Goal: Task Accomplishment & Management: Complete application form

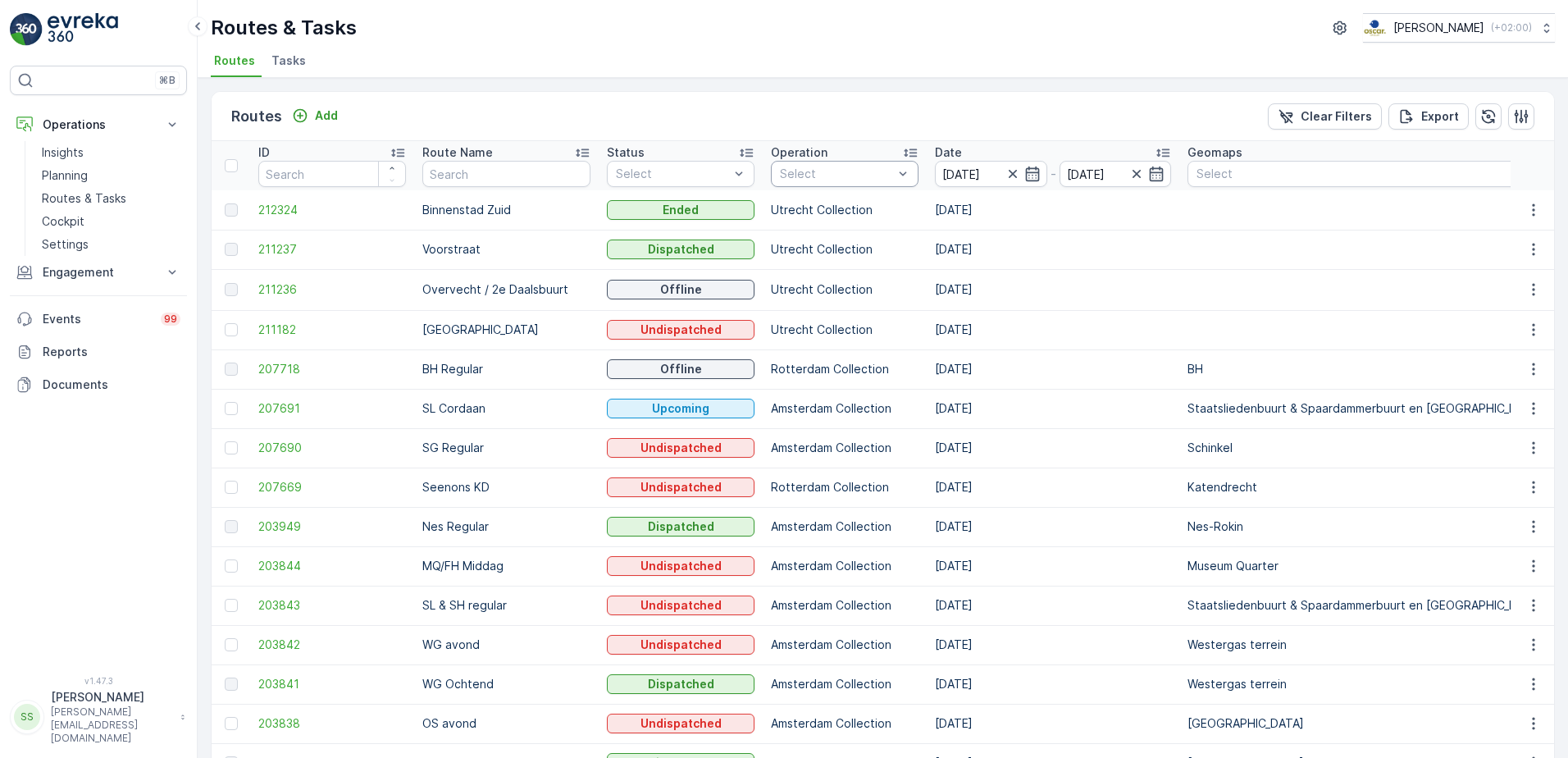
click at [858, 170] on div at bounding box center [836, 174] width 117 height 13
click at [780, 267] on div at bounding box center [787, 265] width 13 height 13
click at [859, 114] on div "Routes Add Clear Filters Export" at bounding box center [882, 117] width 1343 height 49
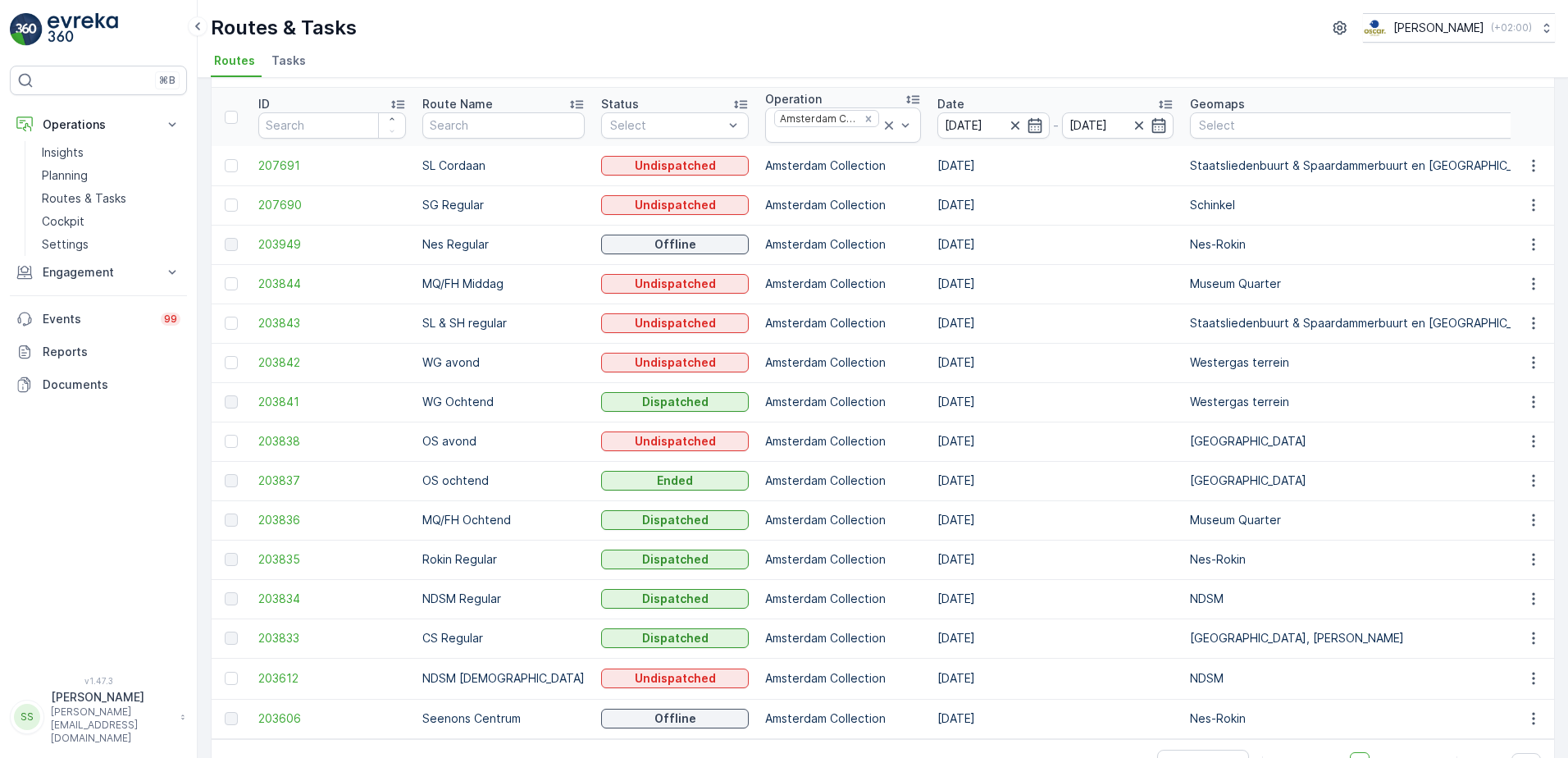
scroll to position [82, 0]
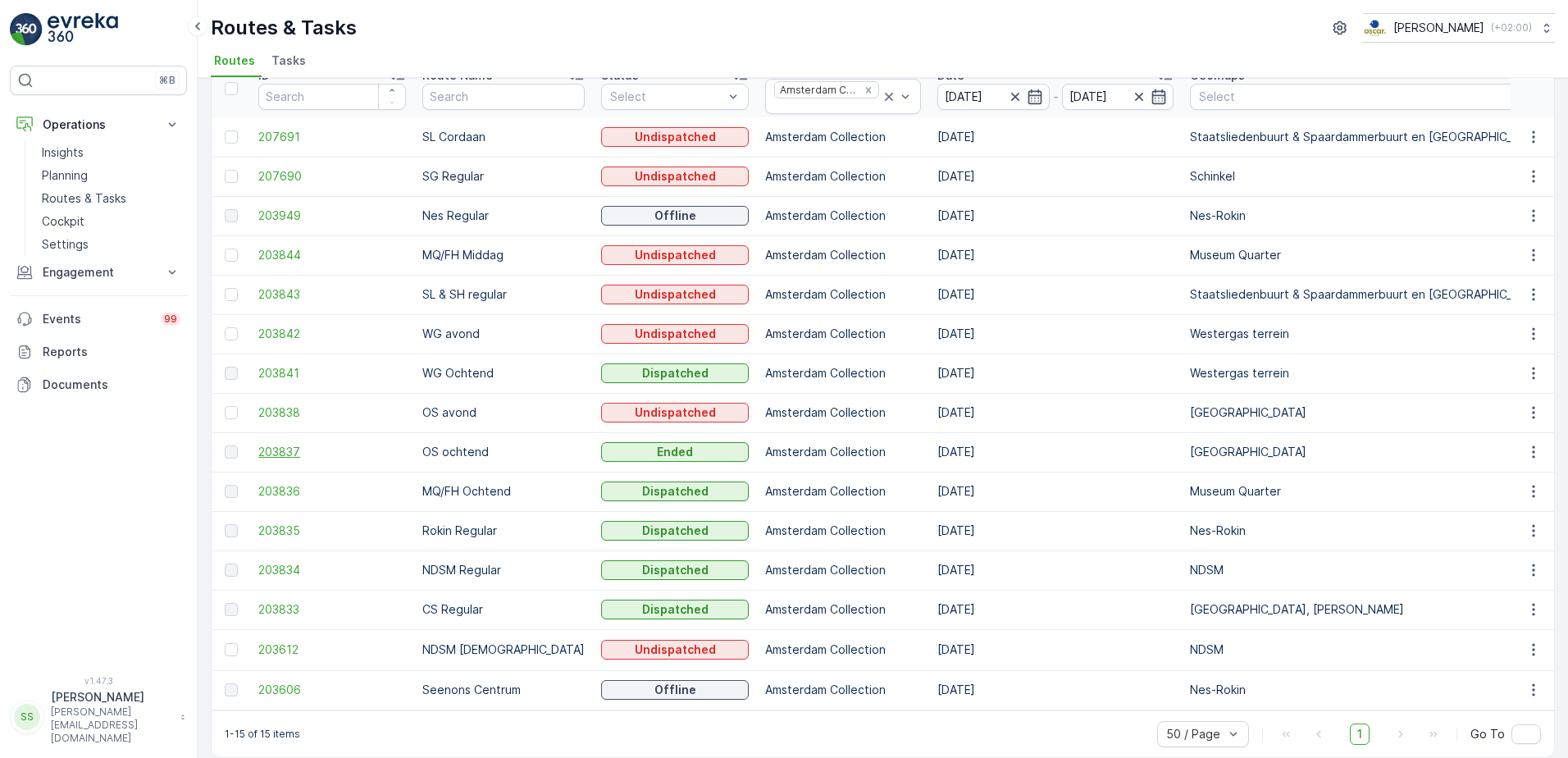
click at [279, 454] on span "203837" at bounding box center [332, 452] width 147 height 17
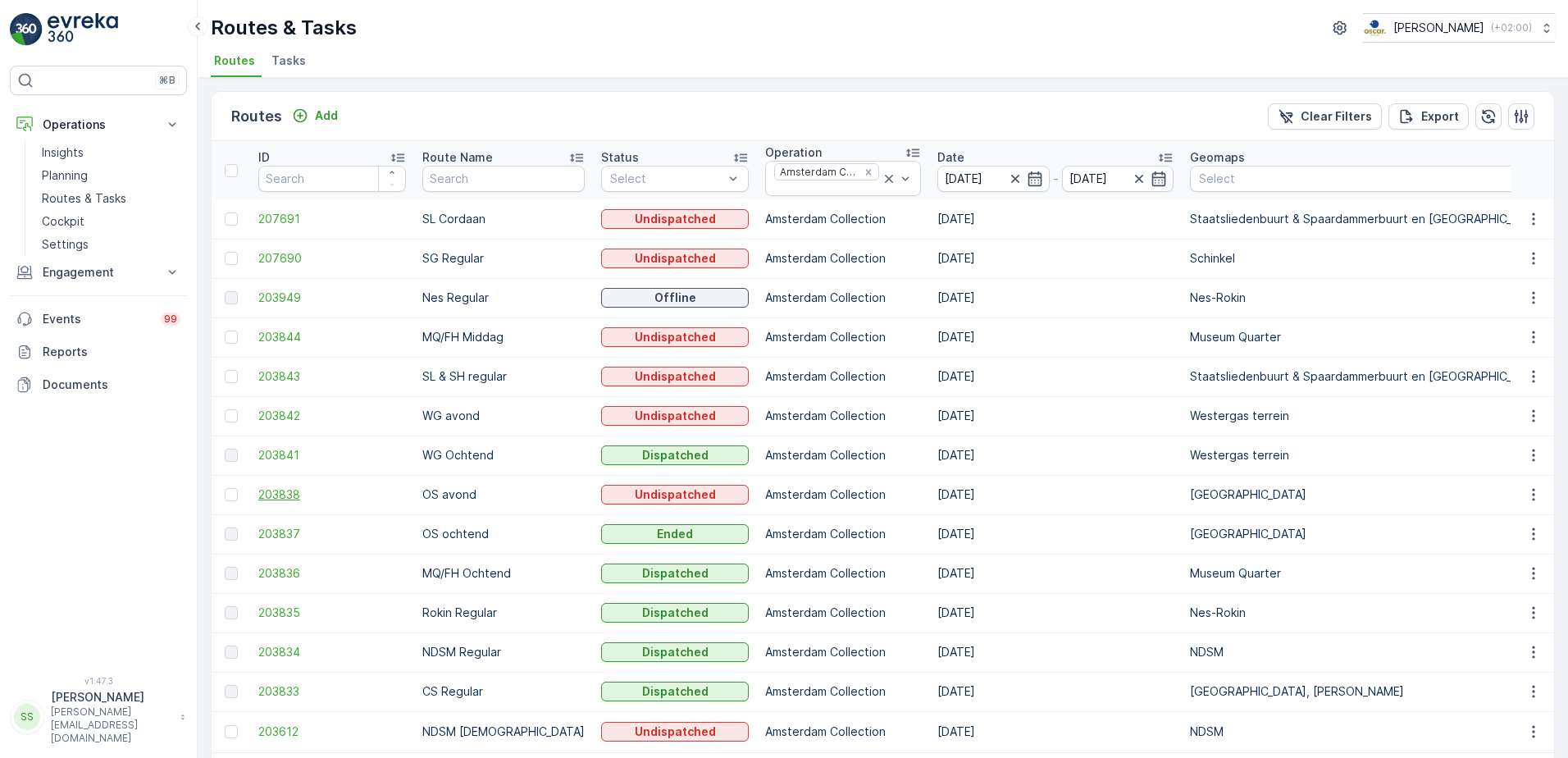
scroll to position [102, 0]
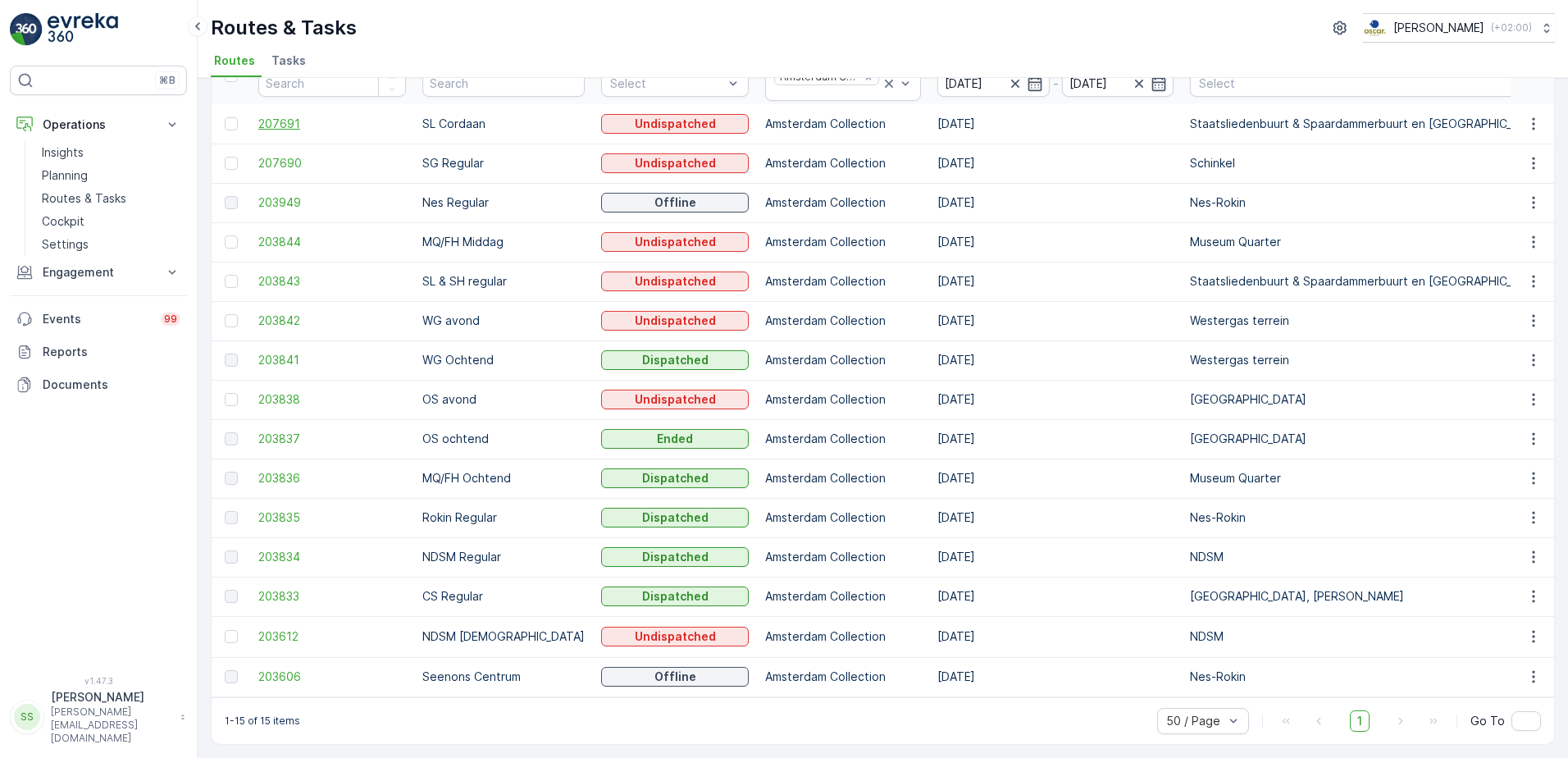
click at [286, 122] on span "207691" at bounding box center [332, 124] width 147 height 17
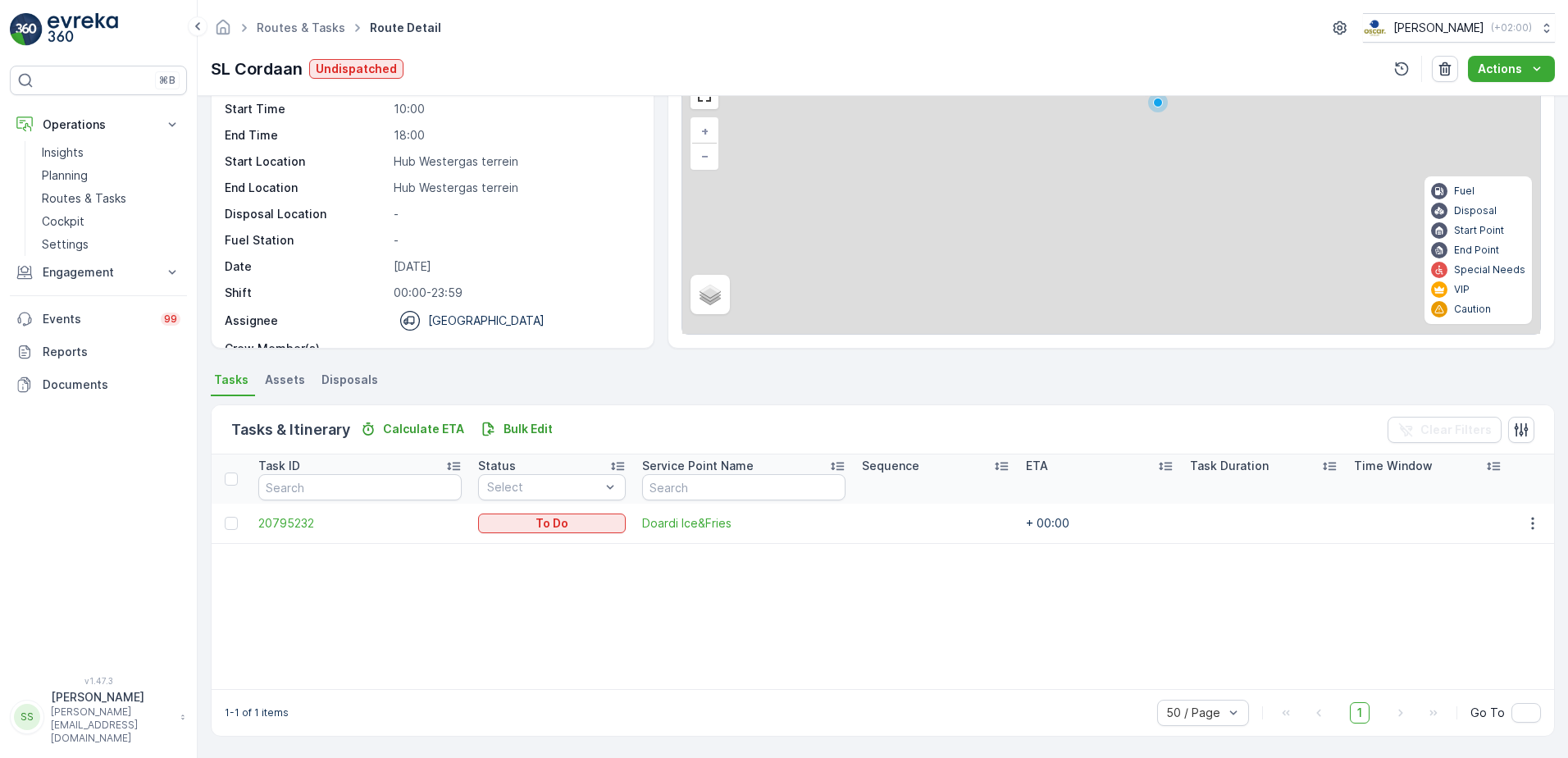
scroll to position [97, 0]
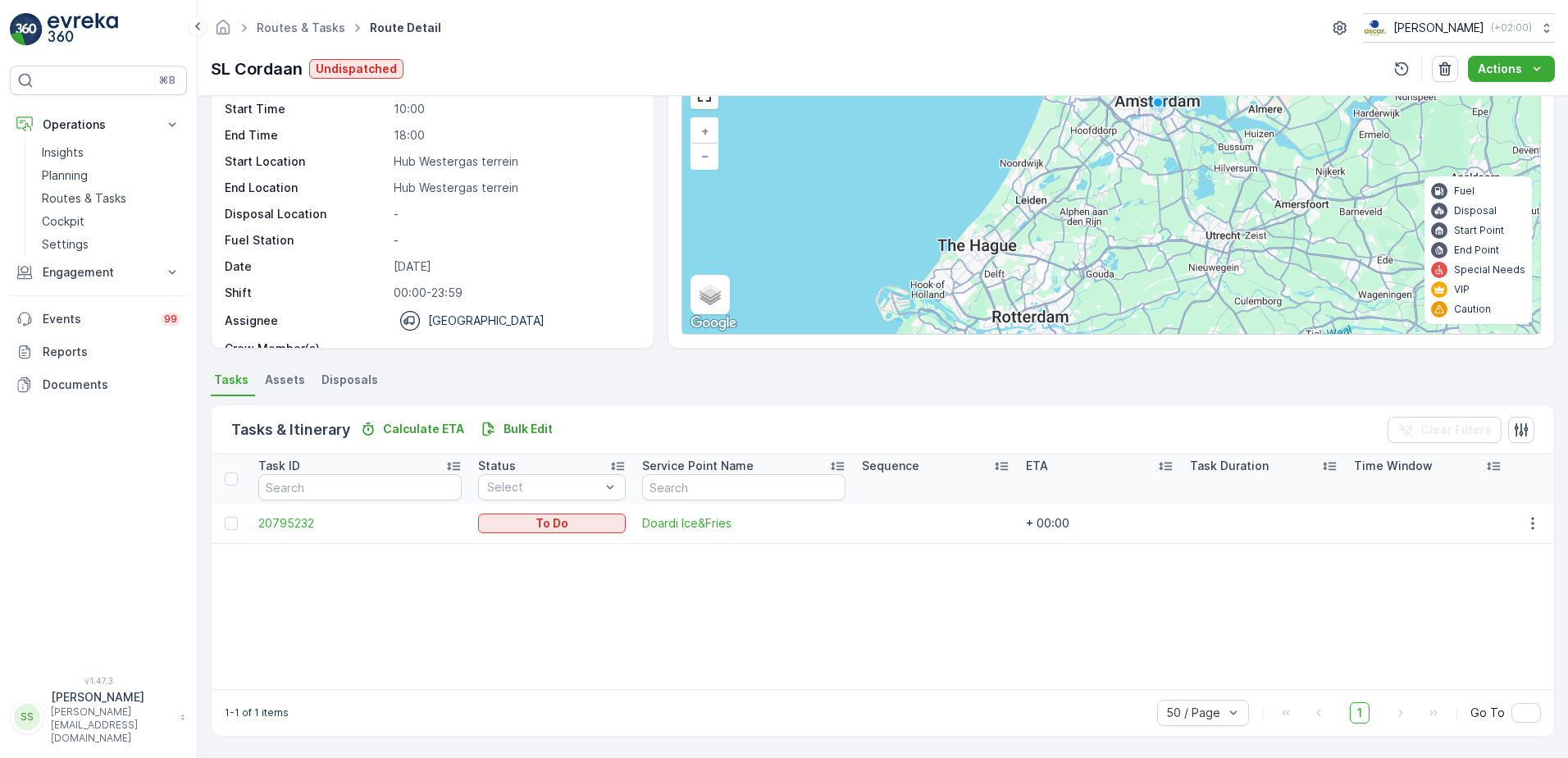
click at [707, 609] on div "Task ID Status Select Service Point Name Sequence ETA Task Duration Time Window…" at bounding box center [882, 571] width 1343 height 234
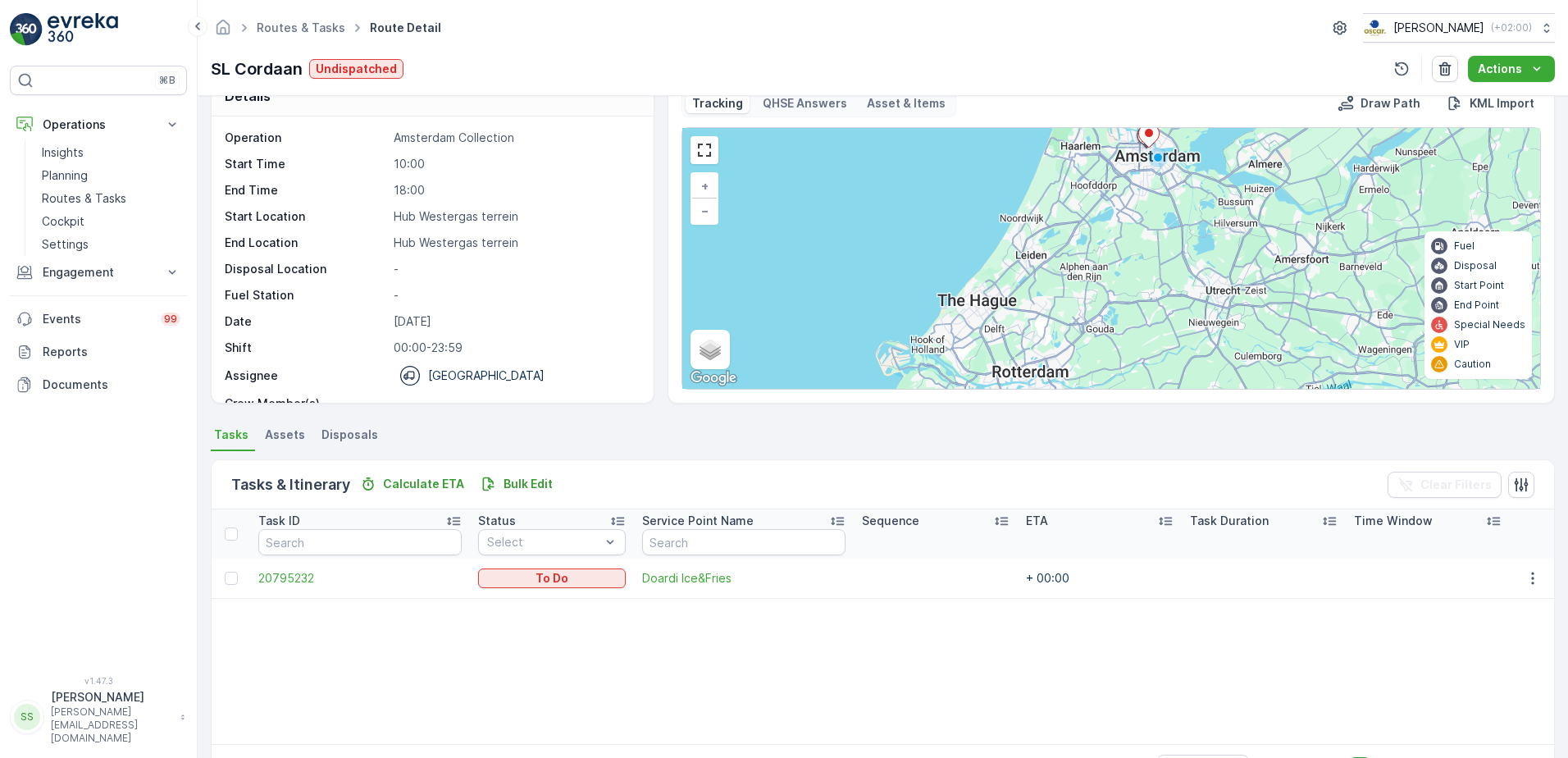
scroll to position [0, 0]
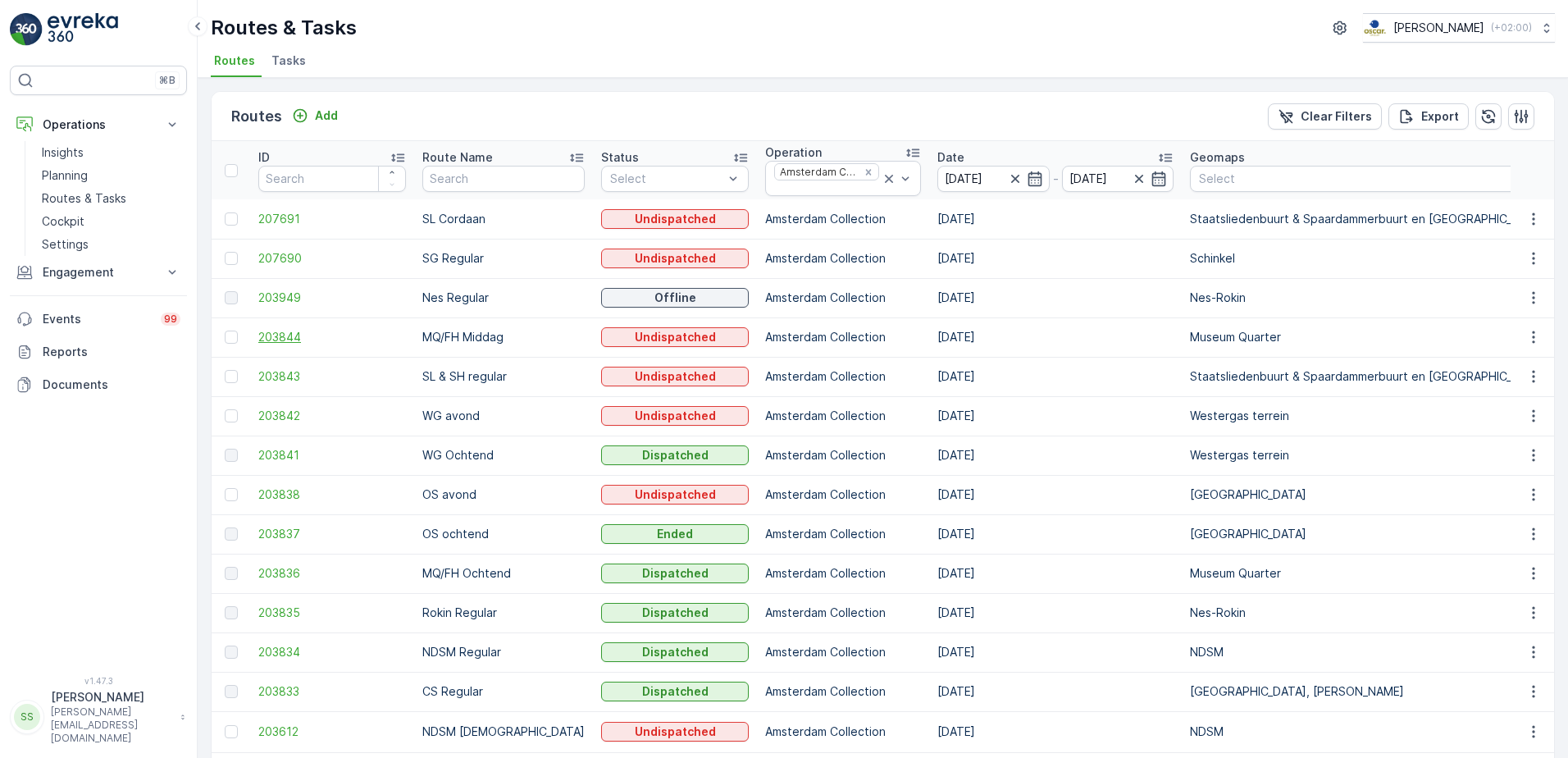
scroll to position [102, 0]
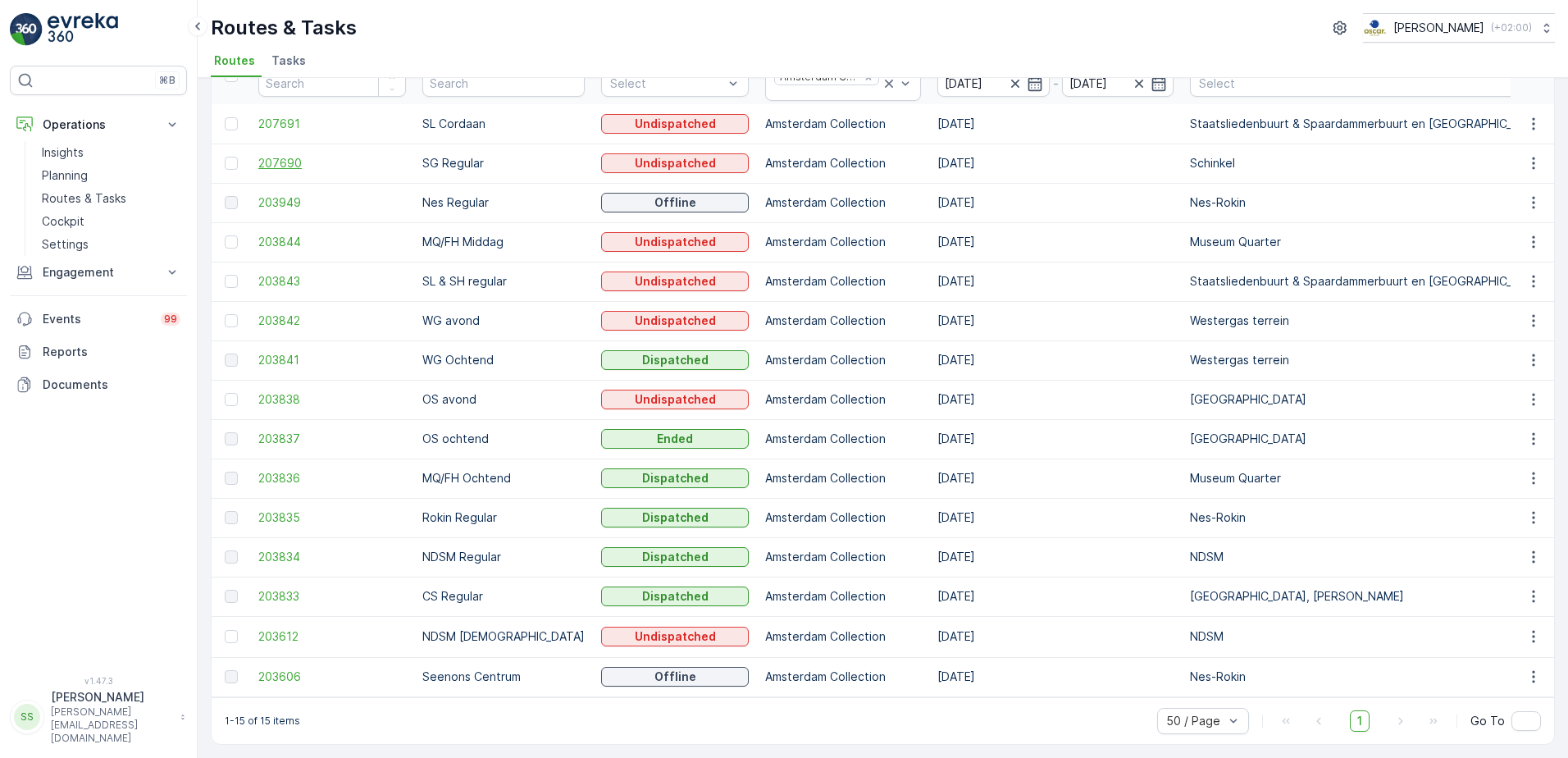
click at [275, 155] on span "207690" at bounding box center [332, 163] width 147 height 17
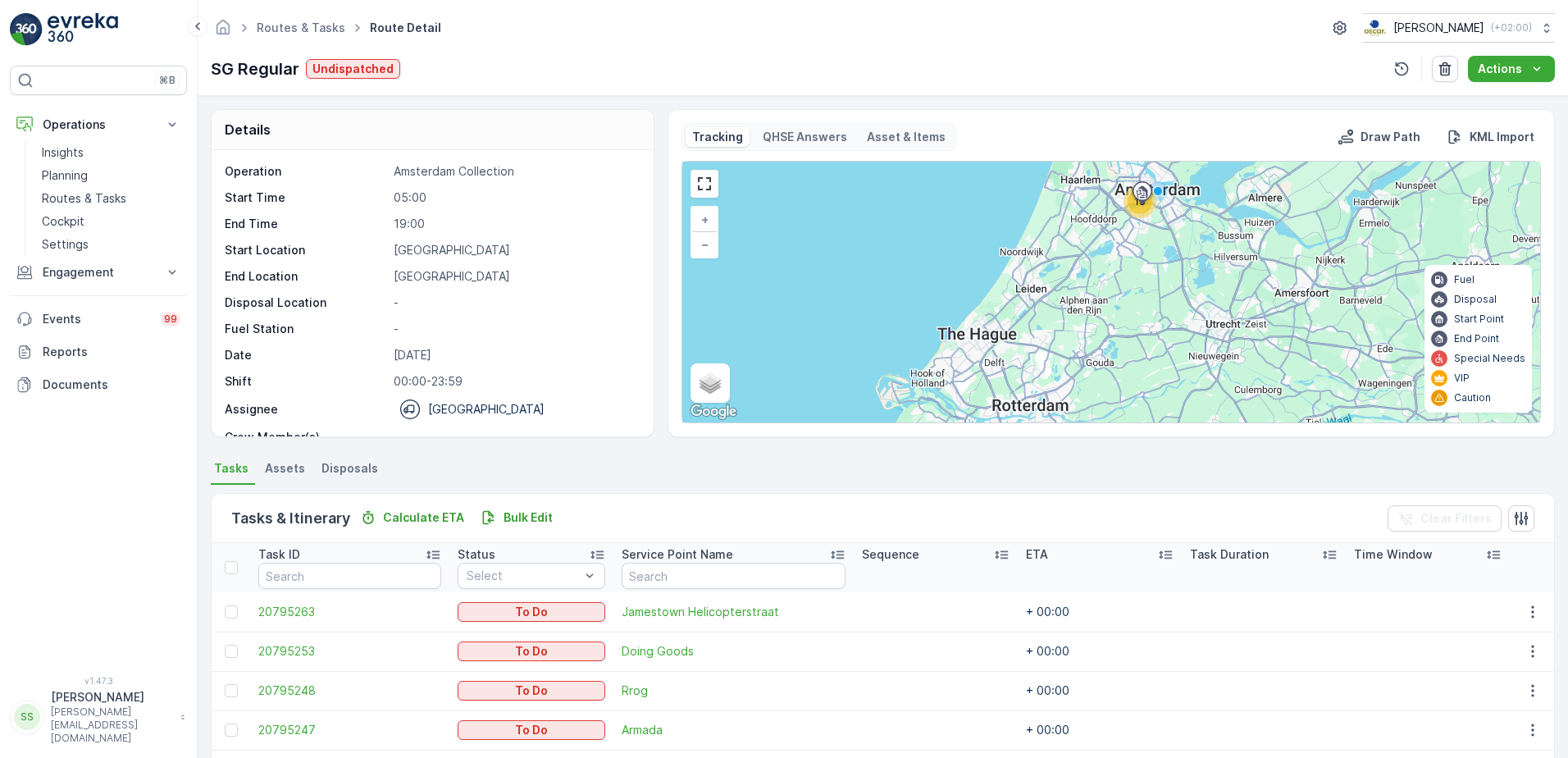
click at [197, 271] on div "Details Operation Amsterdam Collection Start Time 05:00 End Time 19:00 Start Lo…" at bounding box center [882, 426] width 1370 height 662
click at [71, 197] on p "Routes & Tasks" at bounding box center [84, 198] width 84 height 17
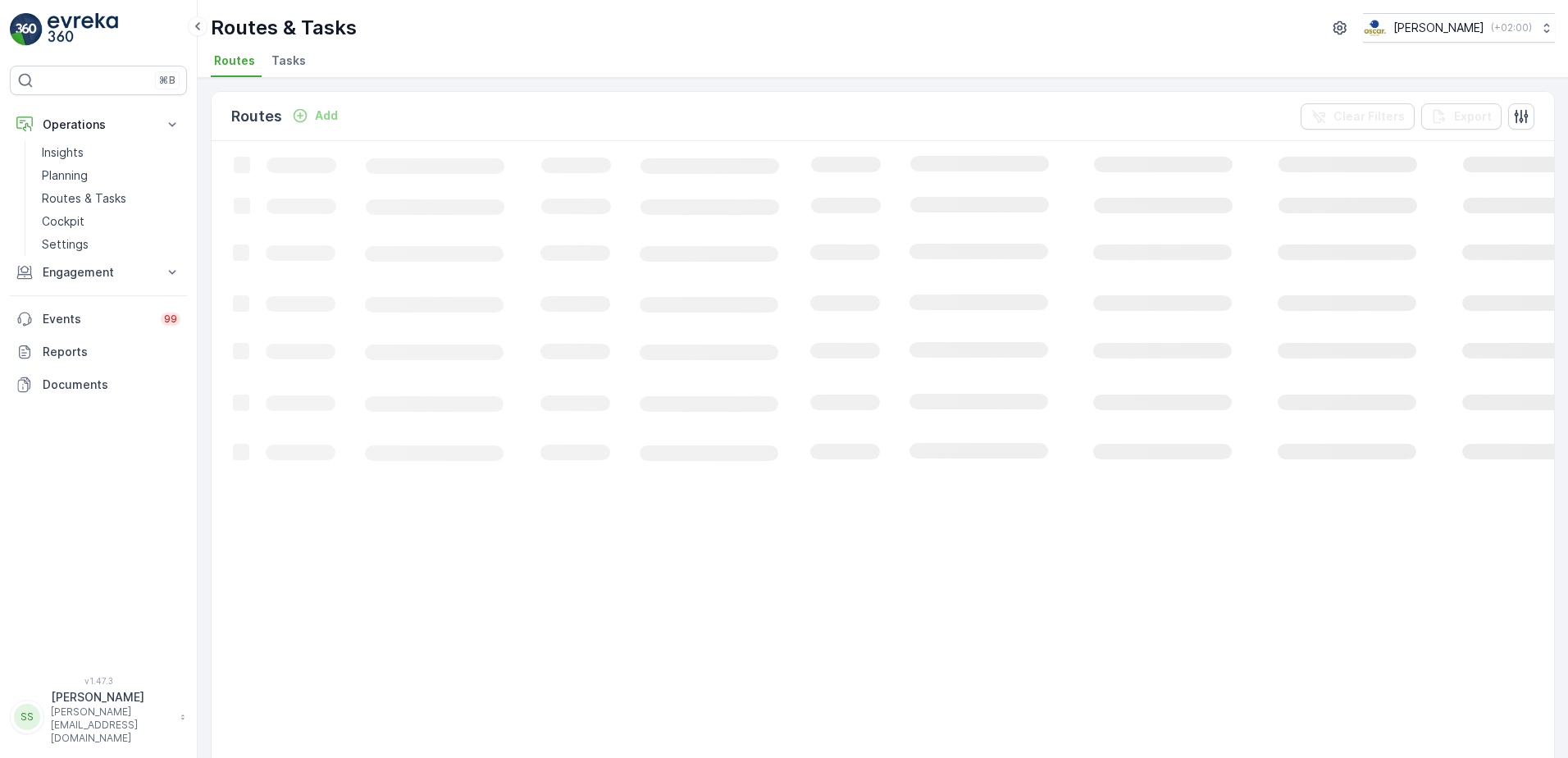
click at [379, 110] on div "Routes Add Clear Filters Export" at bounding box center [882, 117] width 1343 height 49
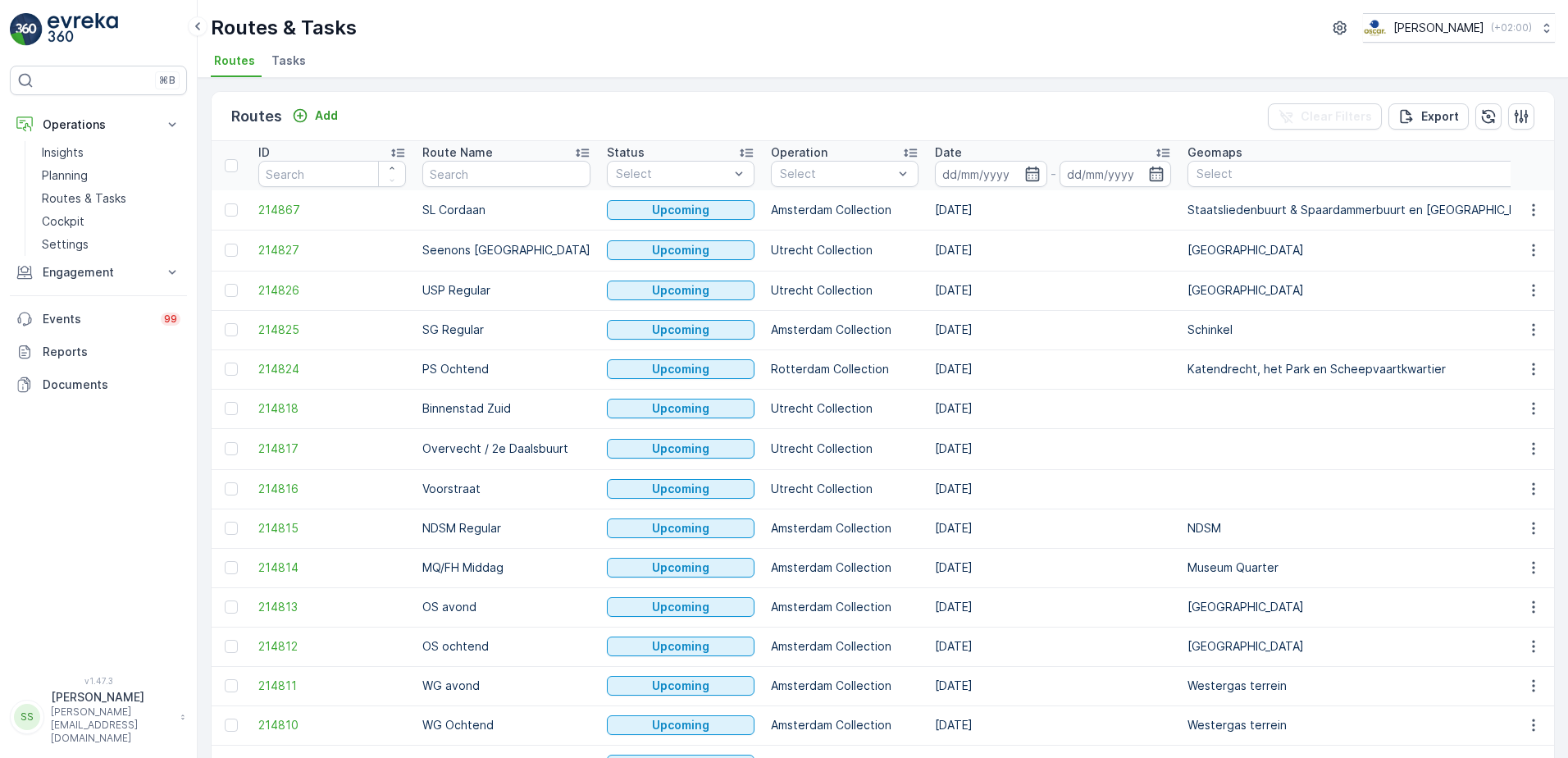
click at [377, 110] on div "Routes Add Clear Filters Export" at bounding box center [882, 117] width 1343 height 49
click at [467, 125] on div "Routes Add Clear Filters Export" at bounding box center [882, 117] width 1343 height 49
click at [1024, 171] on icon "button" at bounding box center [1032, 174] width 17 height 17
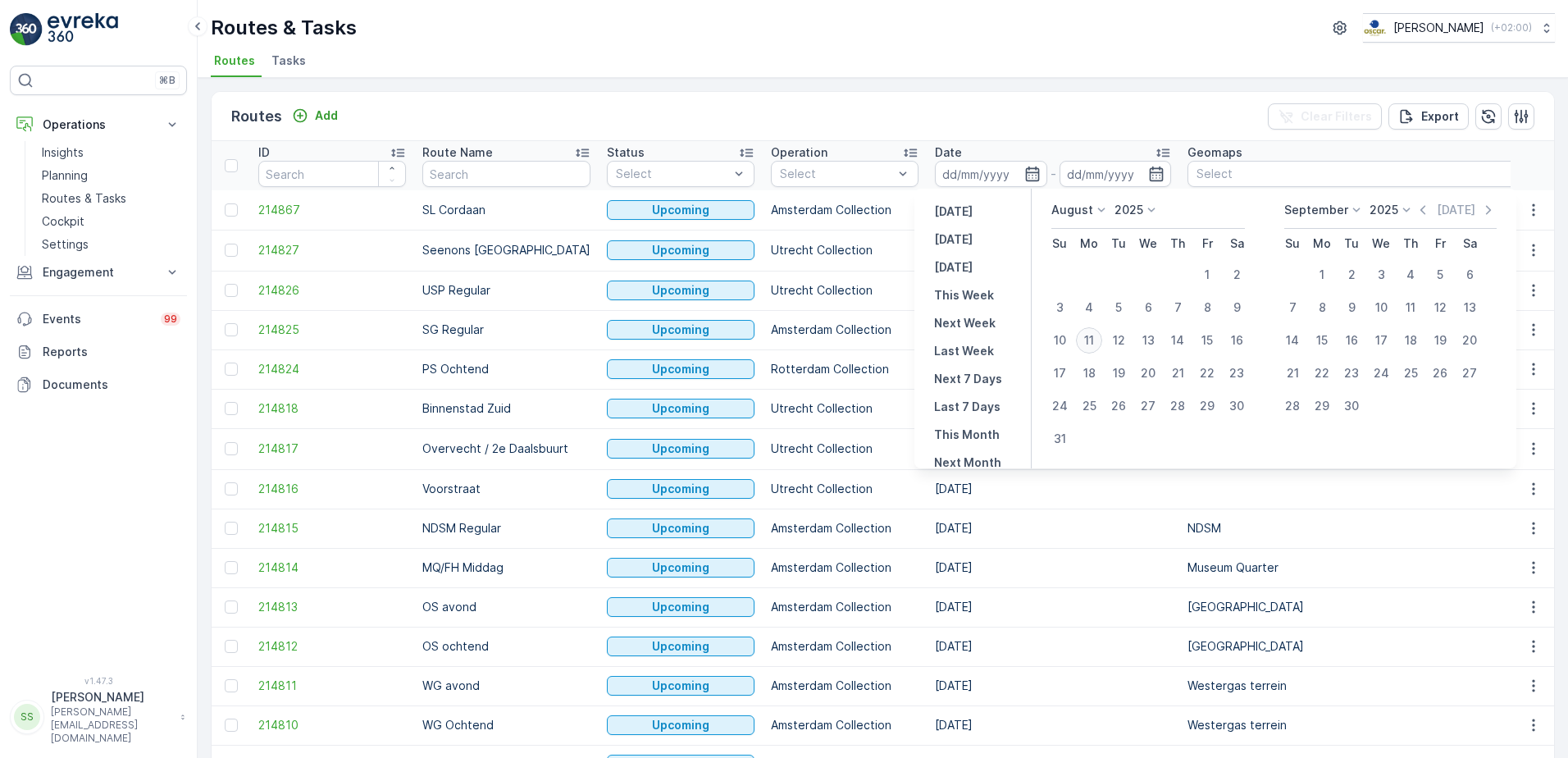
click at [1081, 338] on div "11" at bounding box center [1089, 340] width 26 height 26
type input "[DATE]"
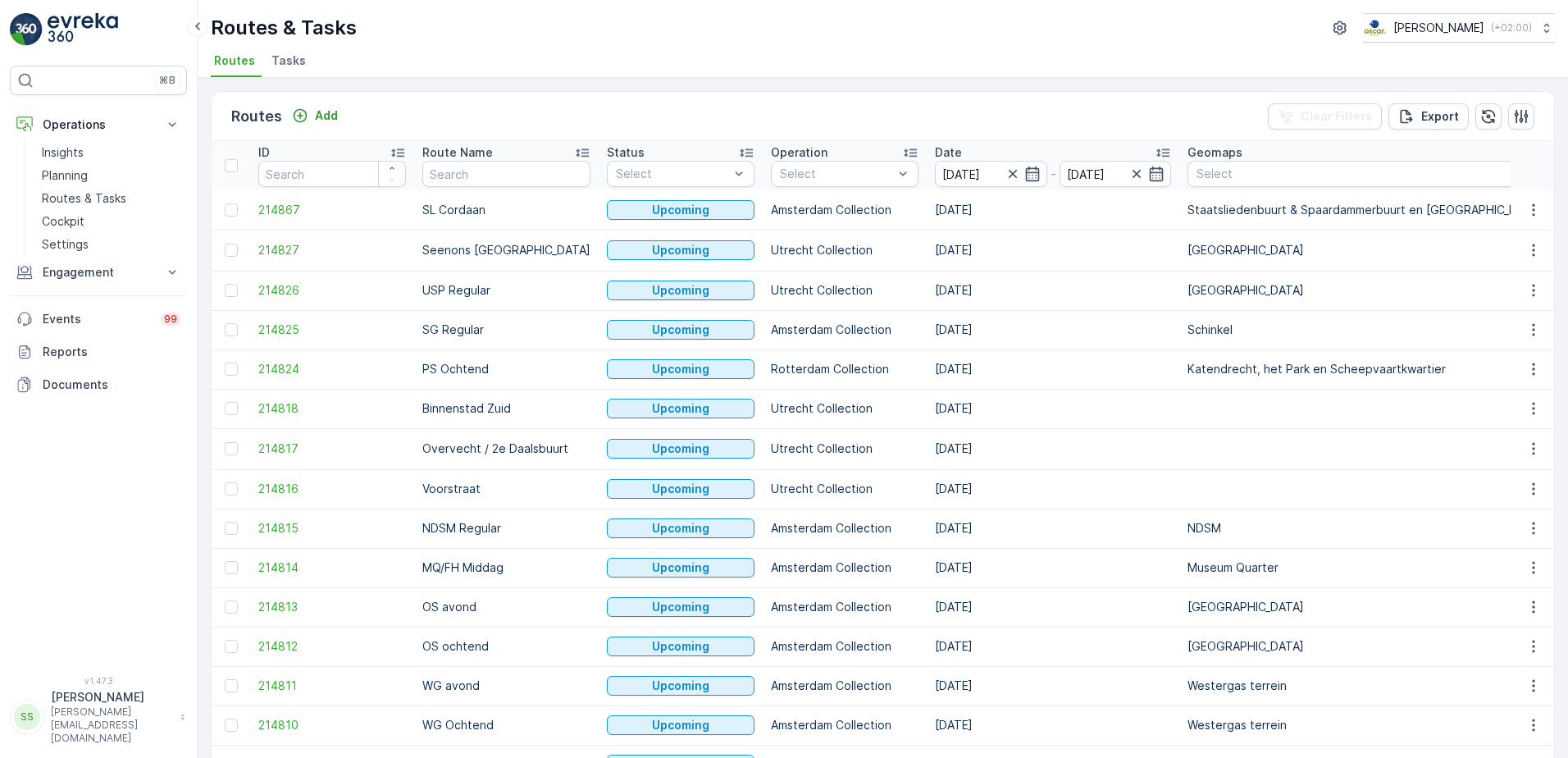
type input "[DATE]"
click at [980, 130] on div "Routes Add Clear Filters Export" at bounding box center [882, 117] width 1343 height 49
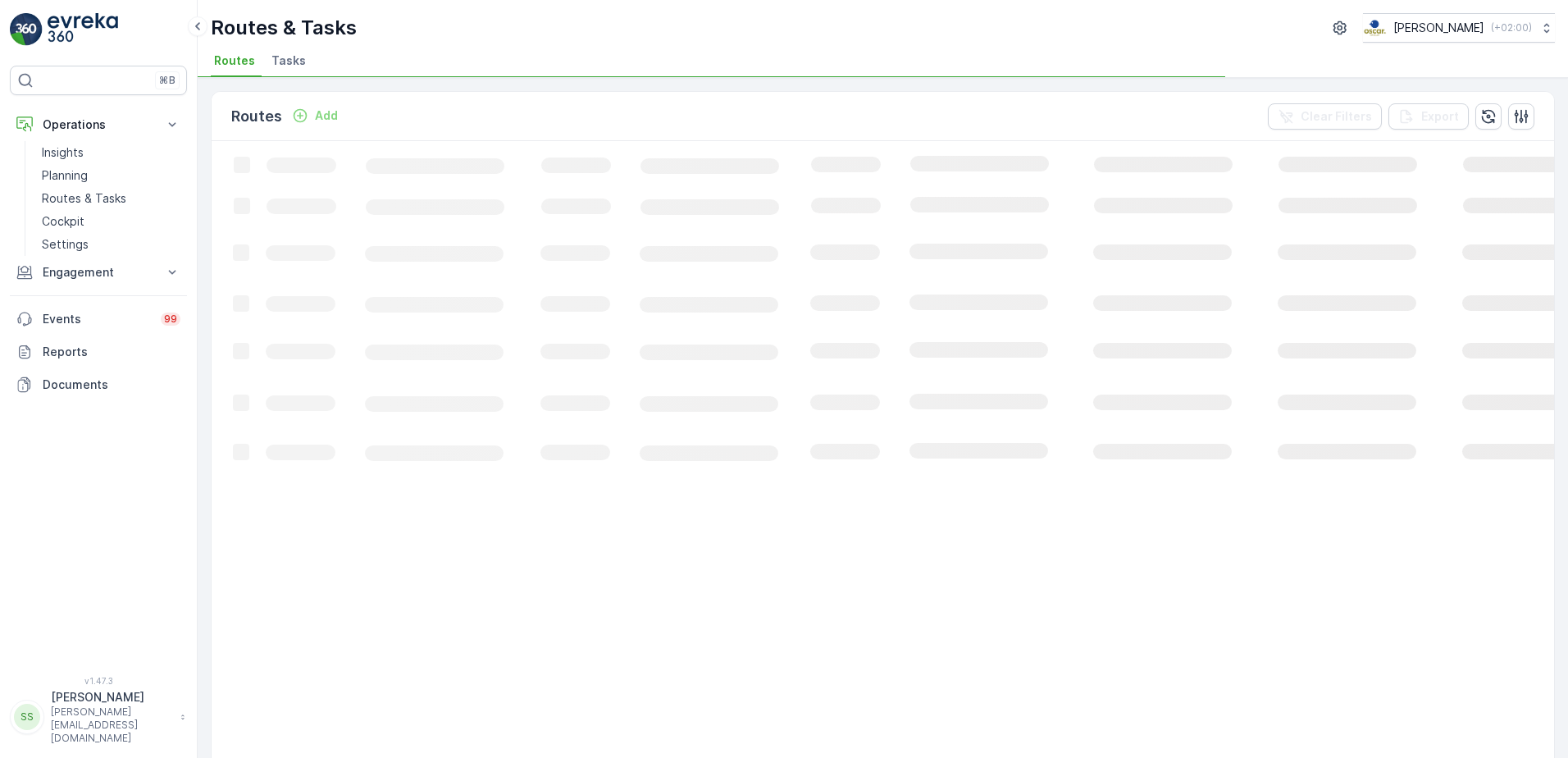
click at [889, 121] on div "Routes Add Clear Filters Export" at bounding box center [882, 117] width 1343 height 49
click at [816, 113] on div "Routes Add Clear Filters Export" at bounding box center [882, 117] width 1343 height 49
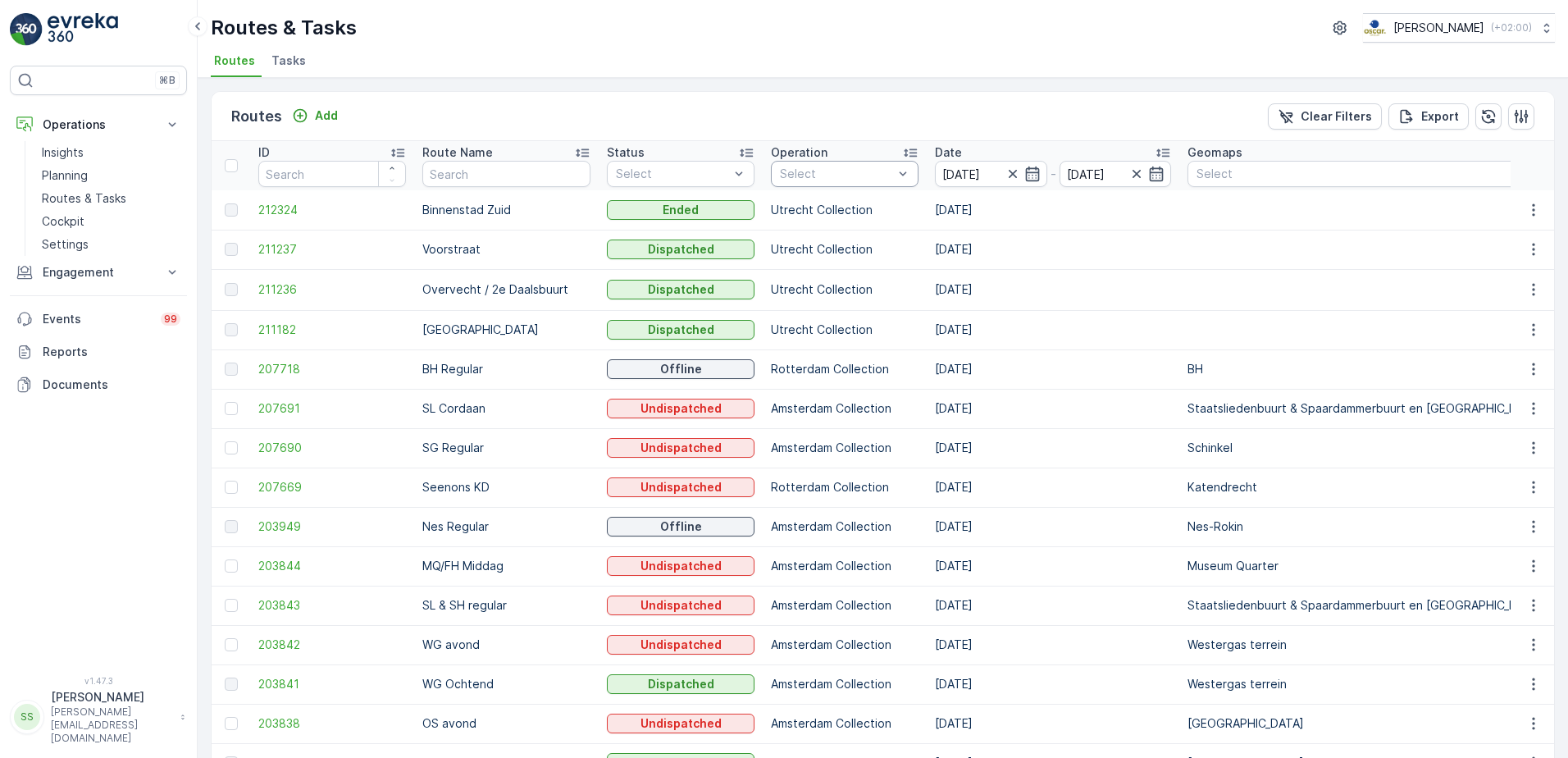
click at [795, 159] on p "Operation" at bounding box center [799, 153] width 57 height 17
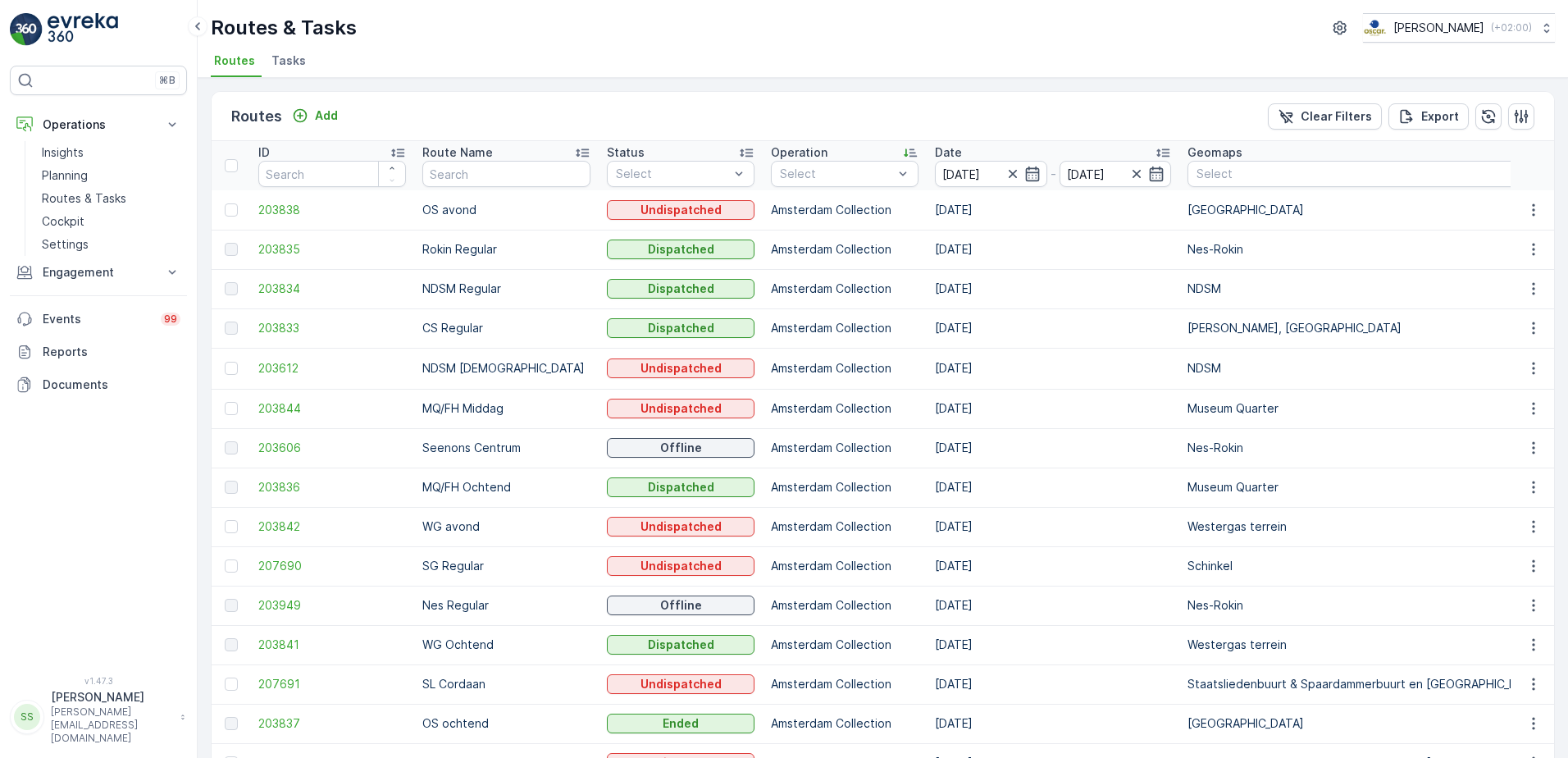
click at [677, 106] on div "Routes Add Clear Filters Export" at bounding box center [882, 117] width 1343 height 49
click at [819, 175] on div at bounding box center [836, 174] width 117 height 13
click at [780, 266] on div at bounding box center [787, 265] width 13 height 13
click at [779, 111] on div "Routes Add Clear Filters Export" at bounding box center [882, 117] width 1343 height 49
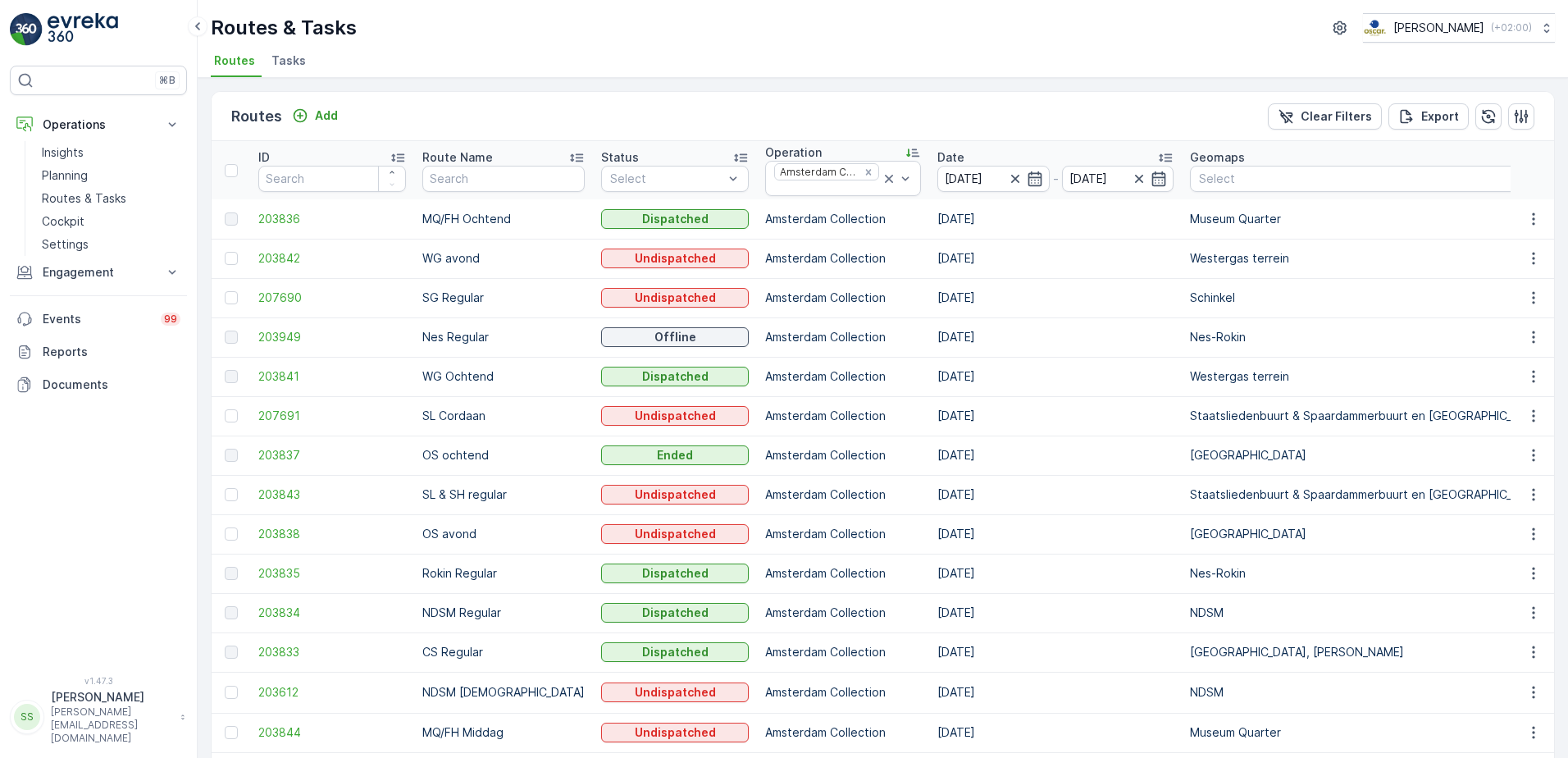
click at [199, 111] on div "Routes Add Clear Filters Export ID Route Name Status Select Operation Amsterdam…" at bounding box center [882, 418] width 1370 height 680
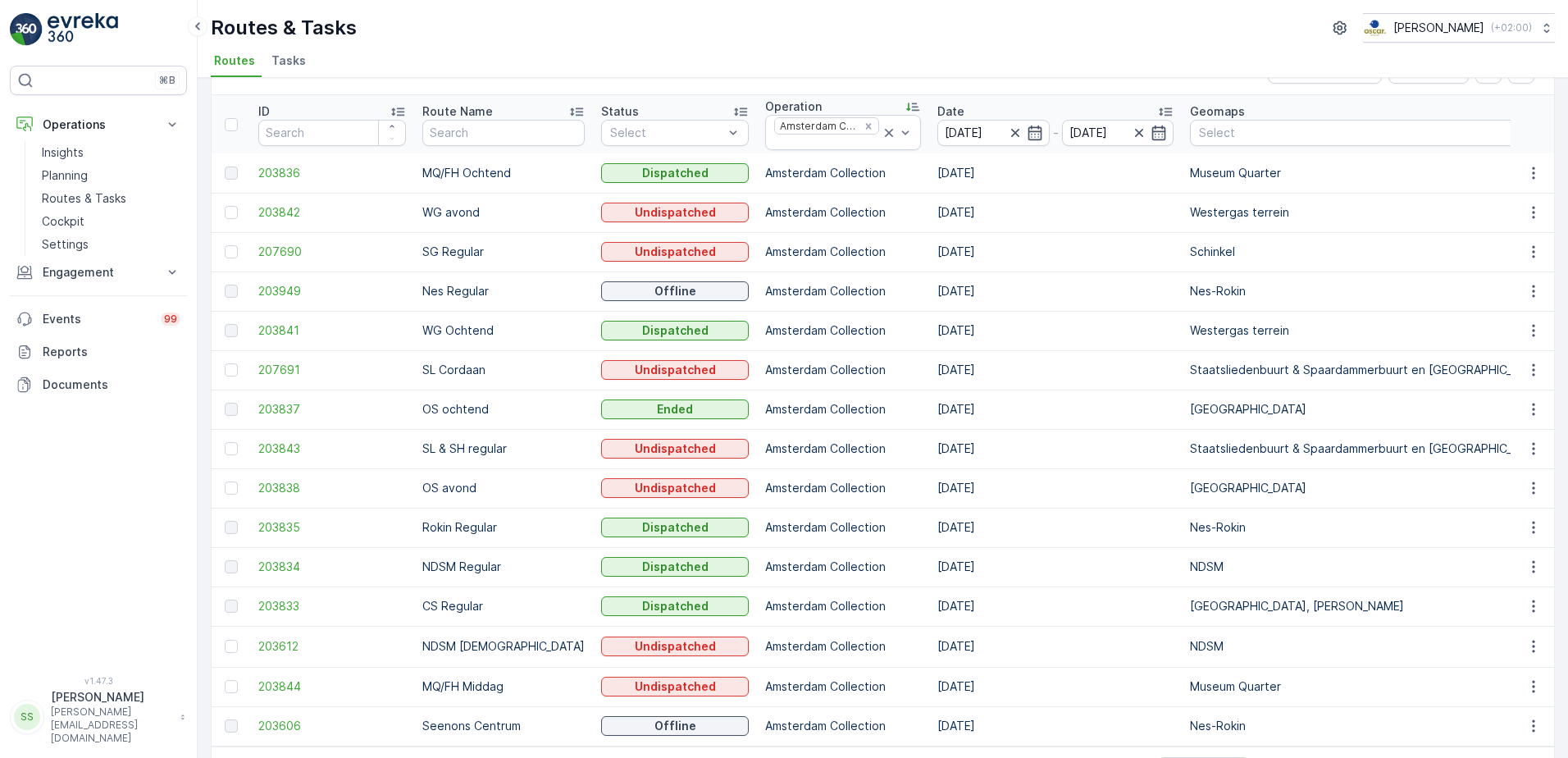
scroll to position [19, 0]
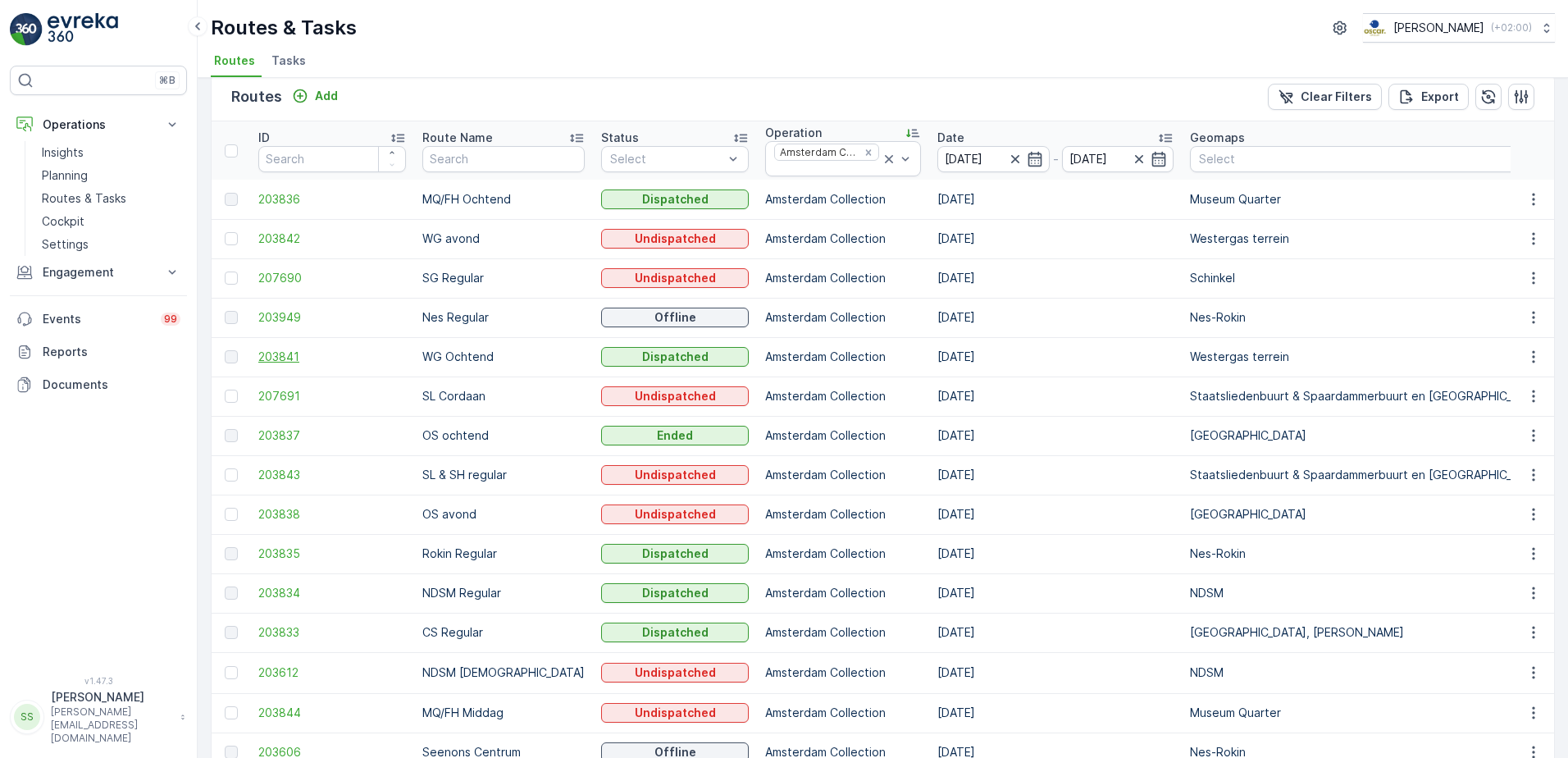
click at [293, 359] on span "203841" at bounding box center [332, 356] width 147 height 17
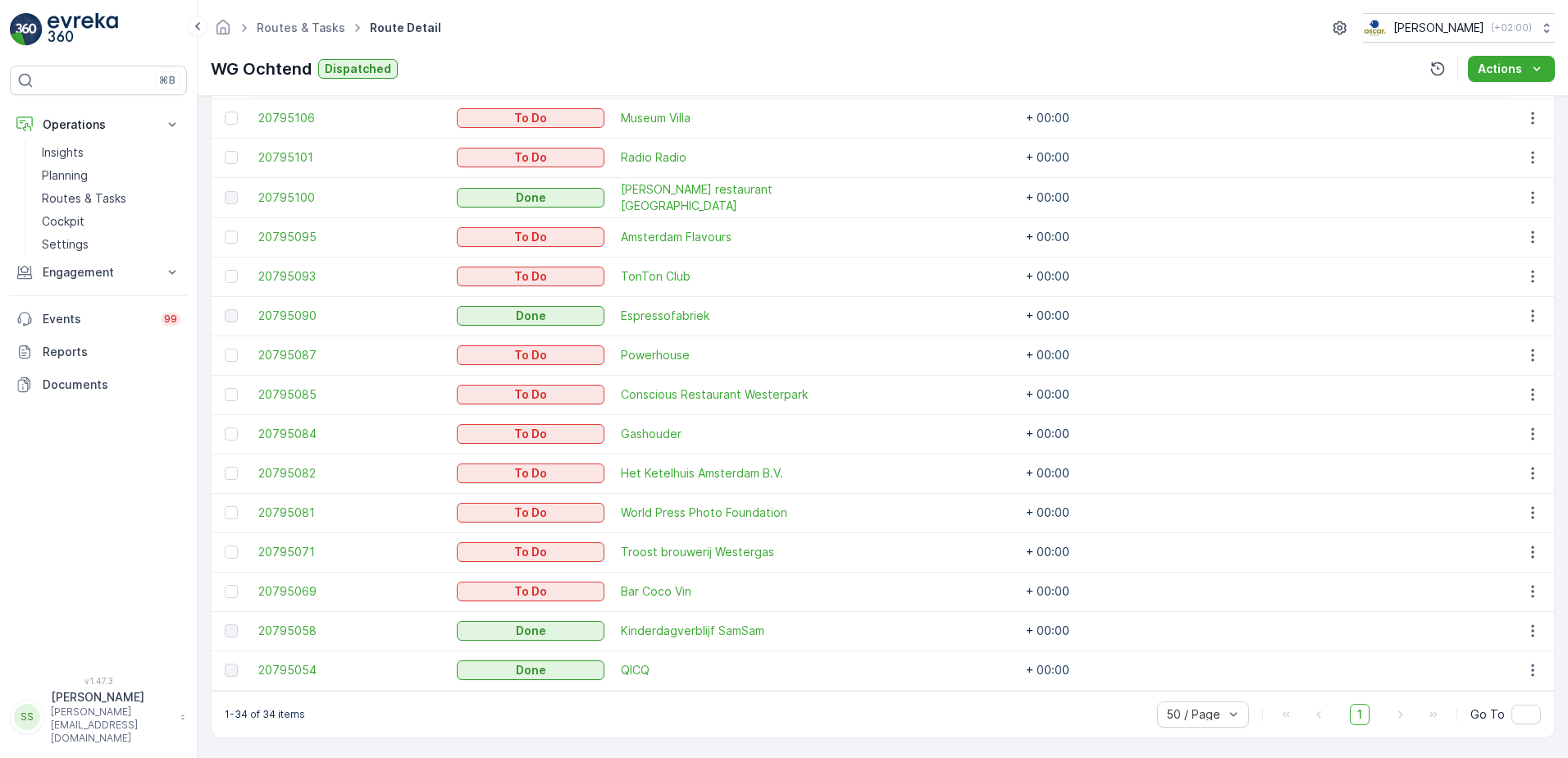
scroll to position [1251, 0]
click at [903, 695] on div "1-34 of 34 items 50 / Page 1 Go To" at bounding box center [882, 712] width 1343 height 46
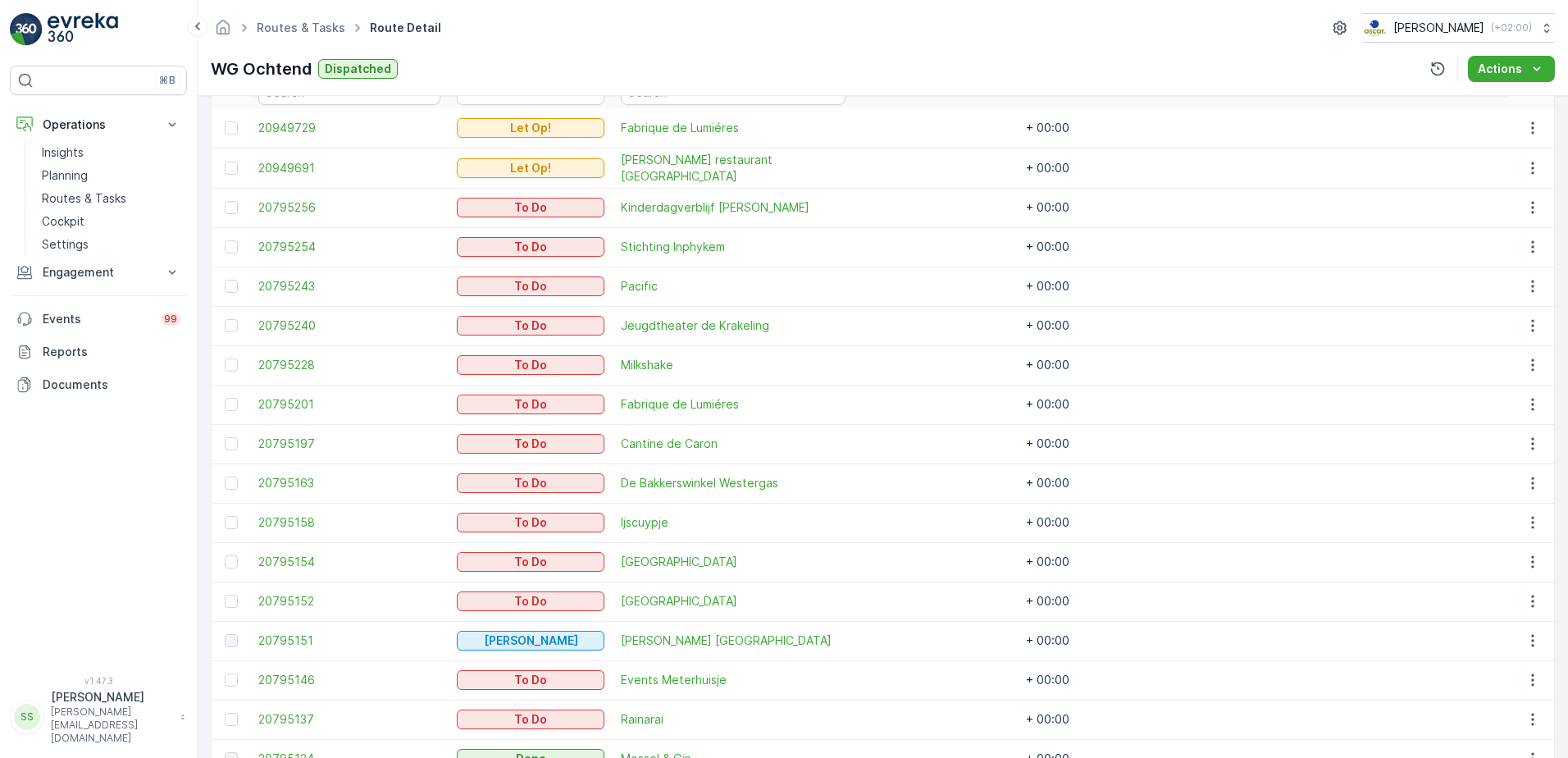
scroll to position [512, 0]
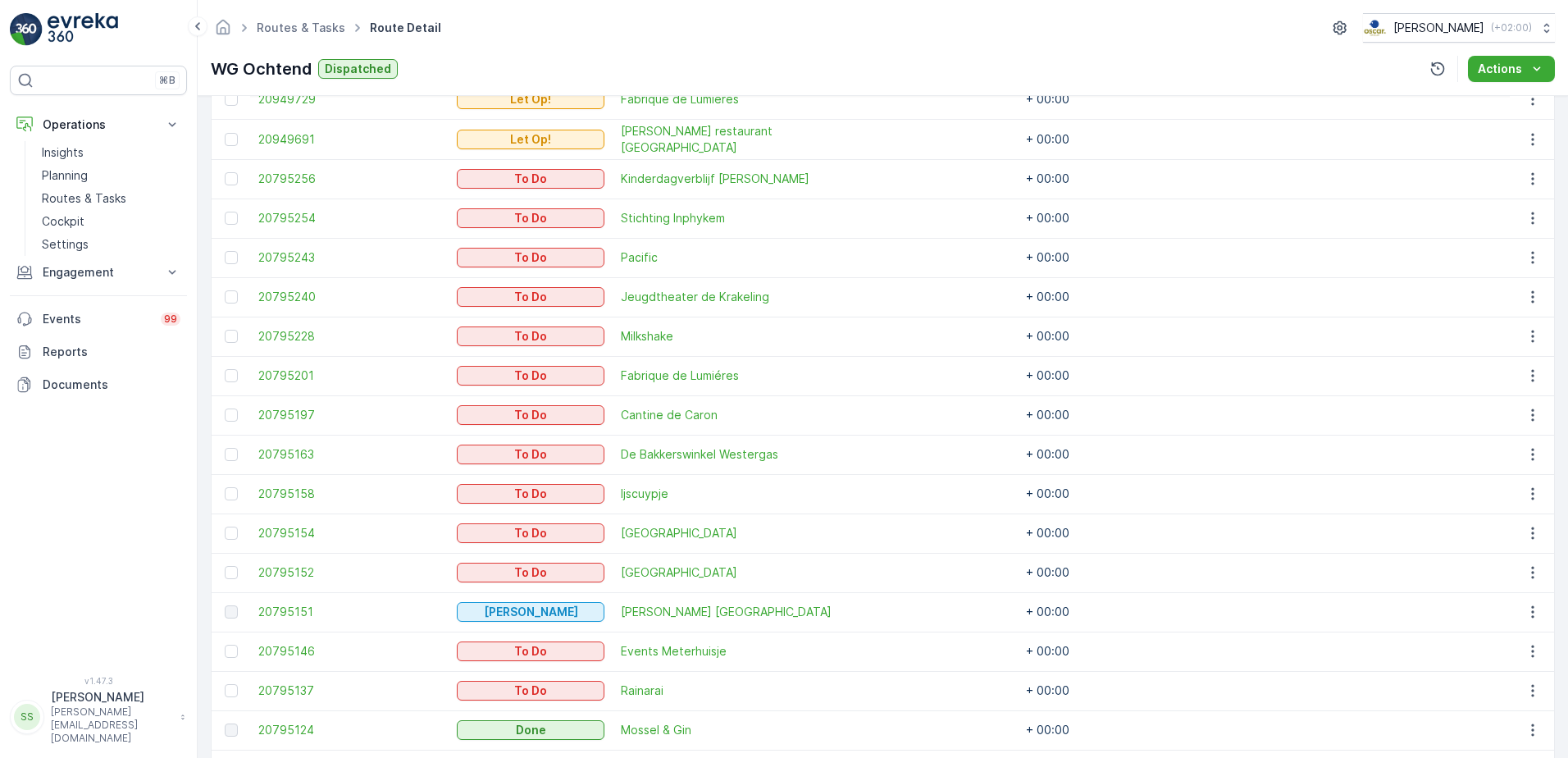
click at [1410, 459] on td at bounding box center [1427, 454] width 164 height 39
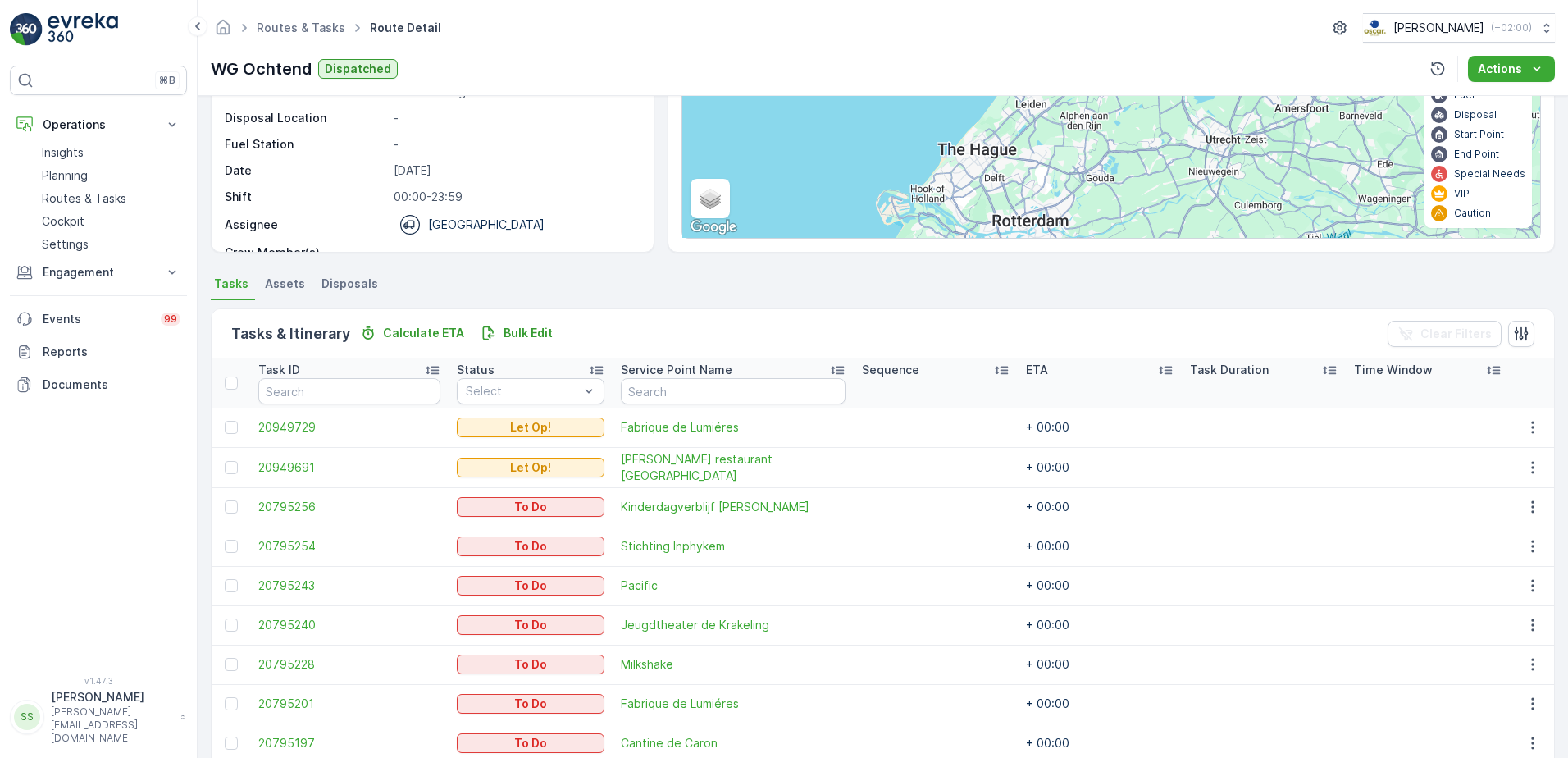
scroll to position [0, 0]
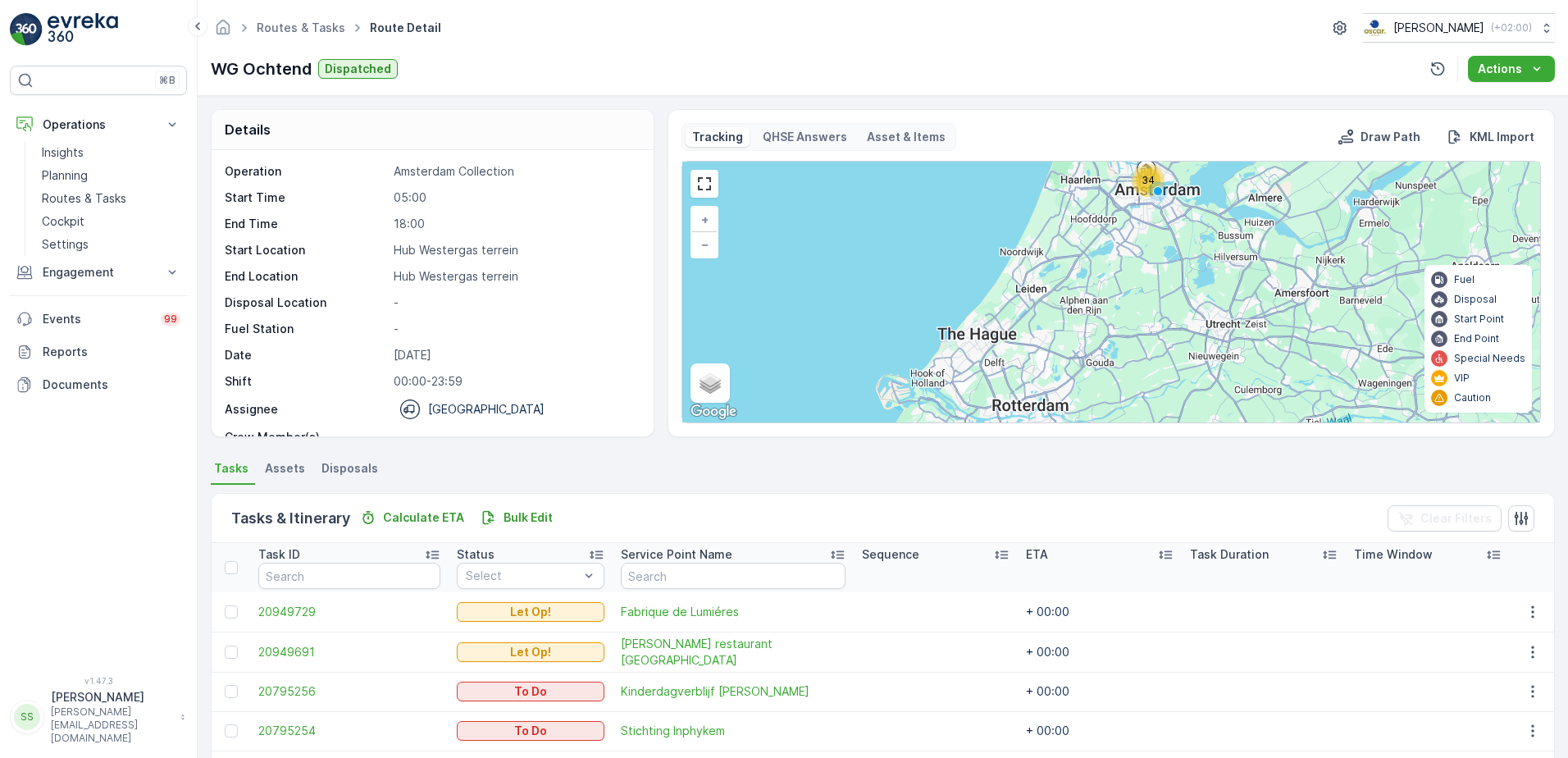
click at [657, 457] on ul "Tasks Assets Disposals" at bounding box center [882, 471] width 1343 height 28
click at [657, 476] on ul "Tasks Assets Disposals" at bounding box center [882, 471] width 1343 height 28
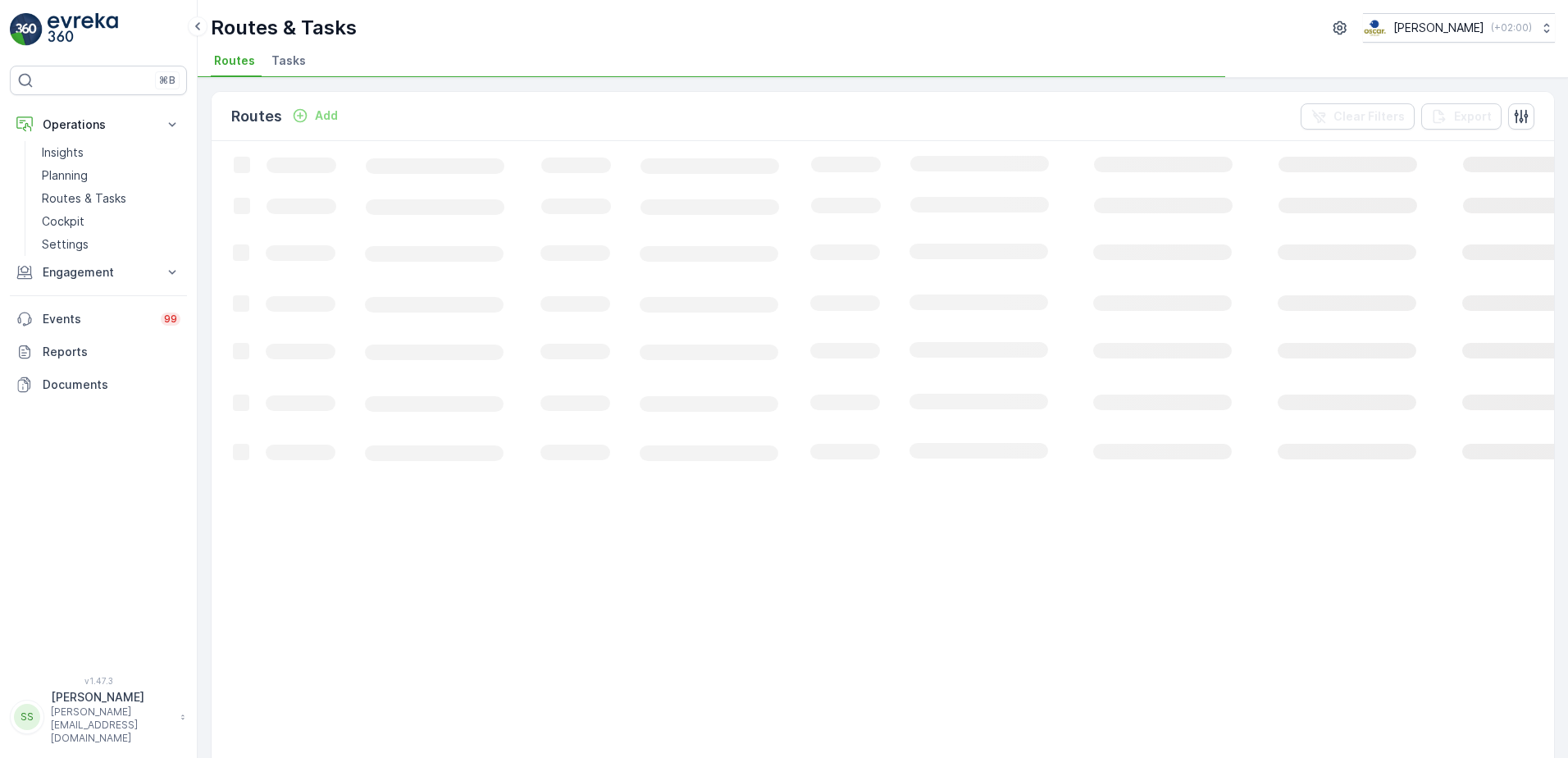
click at [484, 35] on div "Routes & Tasks [PERSON_NAME] ( +02:00 )" at bounding box center [882, 28] width 1343 height 30
click at [310, 29] on p "Routes & Tasks" at bounding box center [283, 28] width 146 height 26
drag, startPoint x: 310, startPoint y: 29, endPoint x: 471, endPoint y: 4, distance: 162.9
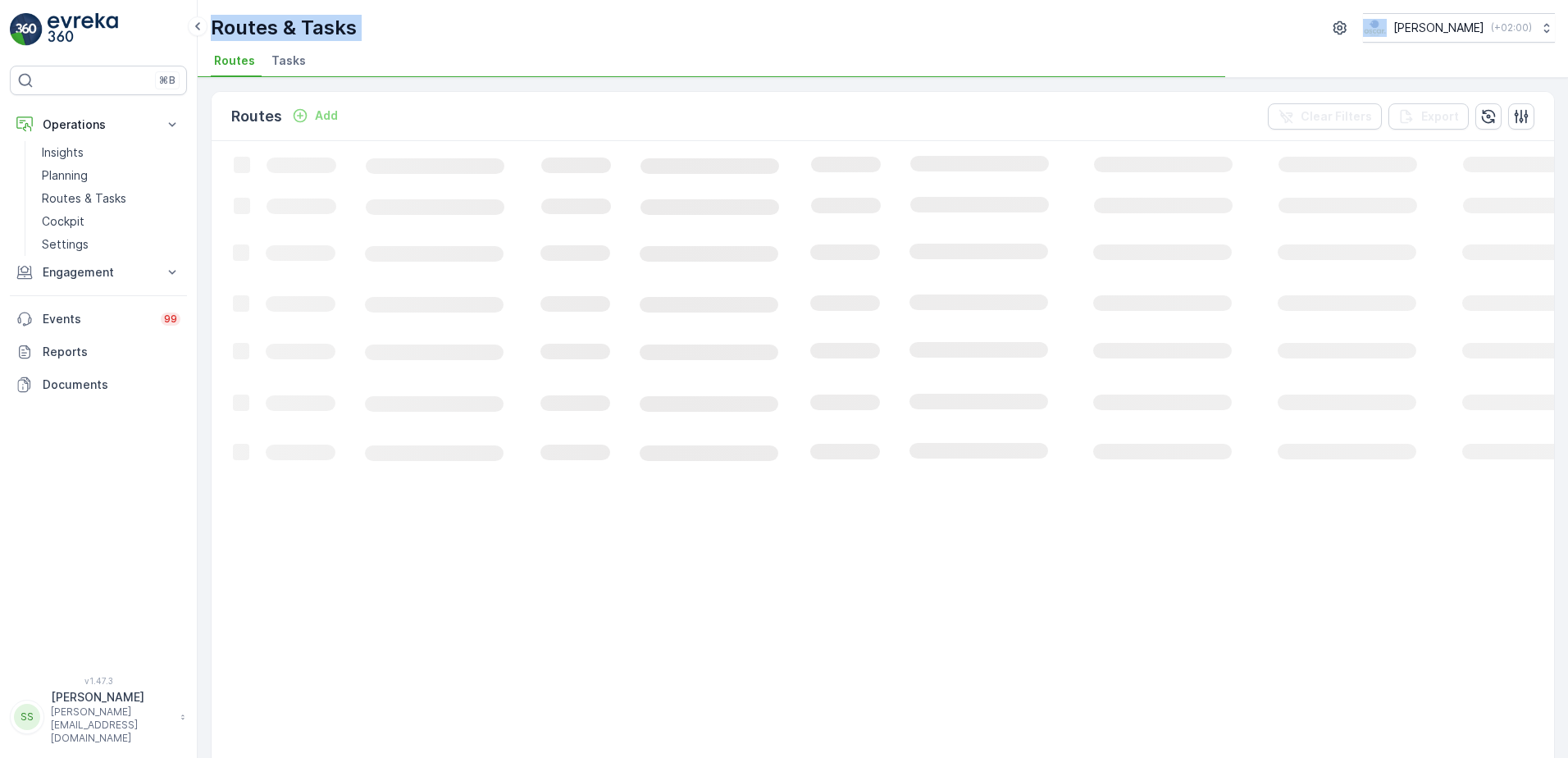
click at [743, 11] on div "Routes & Tasks [PERSON_NAME] ( +02:00 ) Routes Tasks" at bounding box center [882, 39] width 1370 height 78
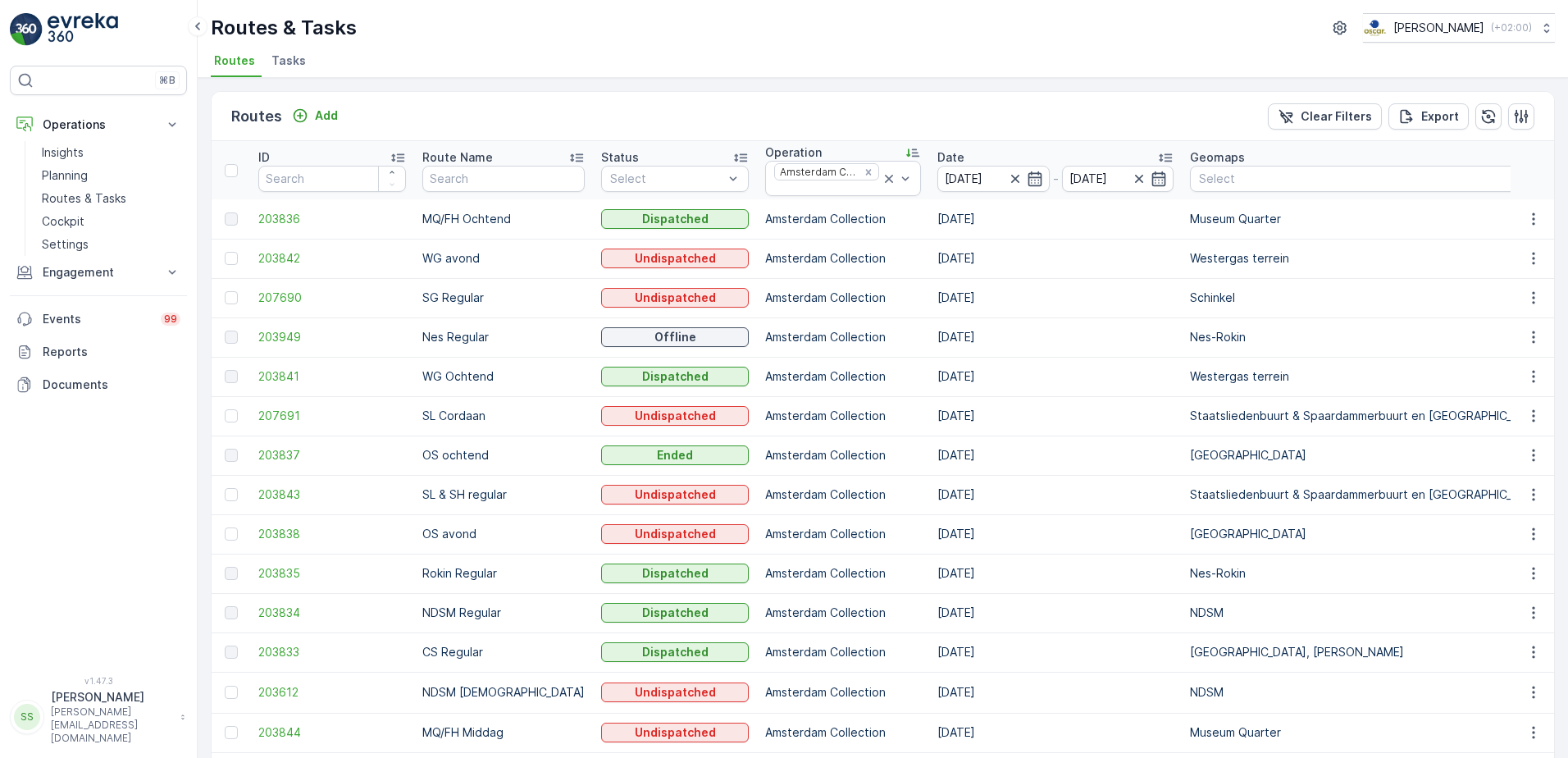
click at [435, 103] on div "Routes Add Clear Filters Export" at bounding box center [882, 117] width 1343 height 49
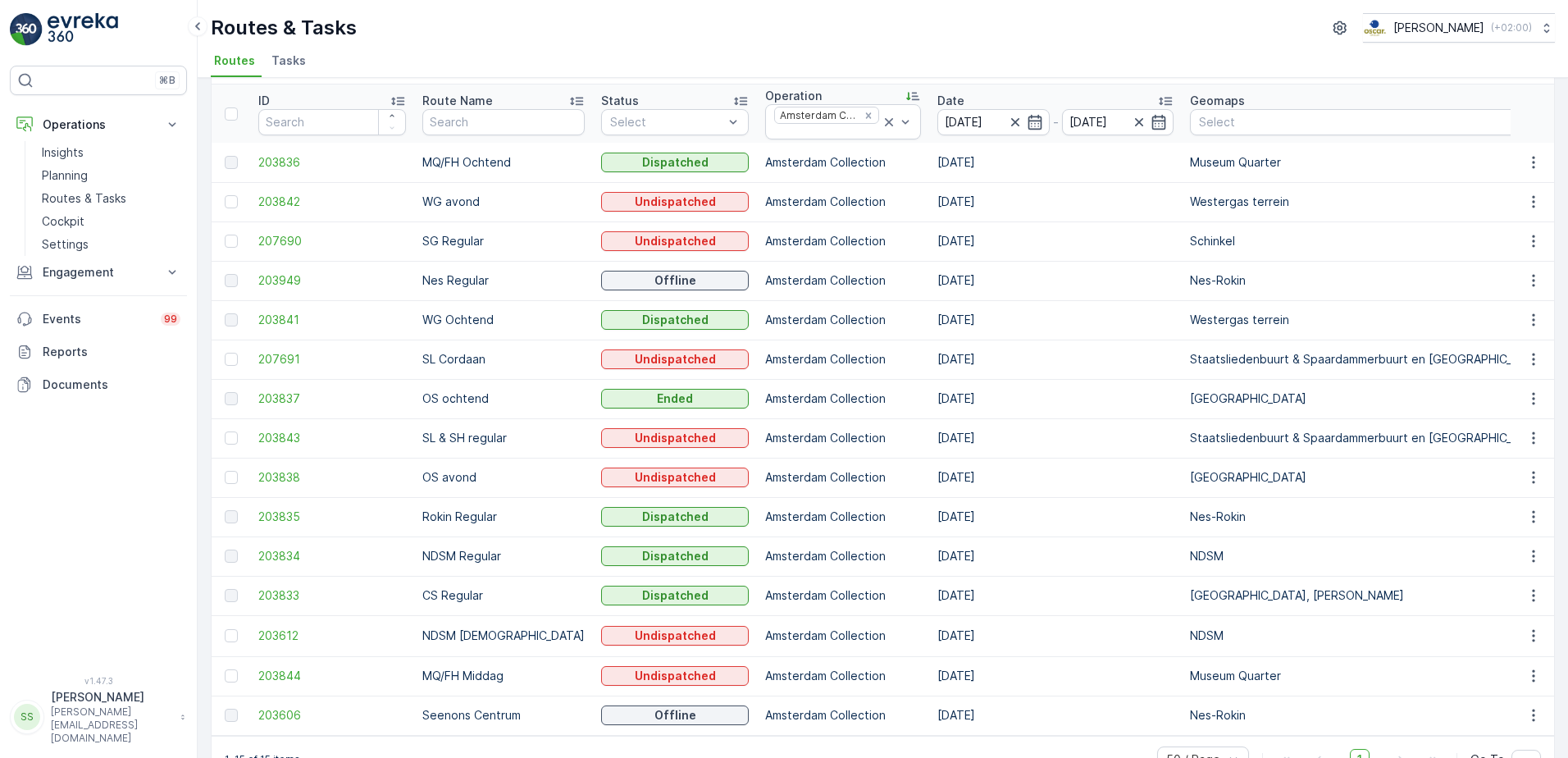
scroll to position [102, 0]
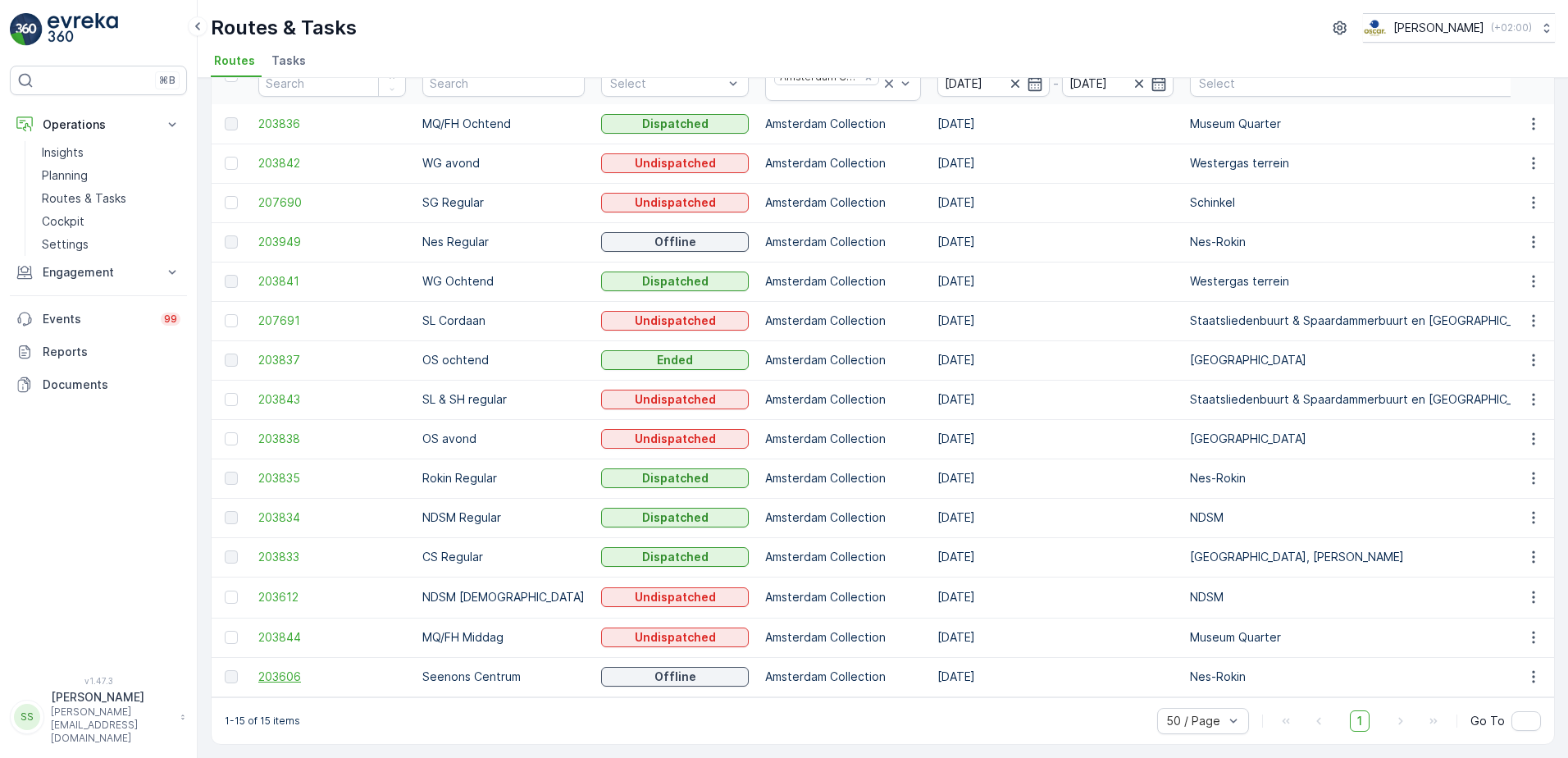
click at [276, 669] on span "203606" at bounding box center [332, 676] width 147 height 17
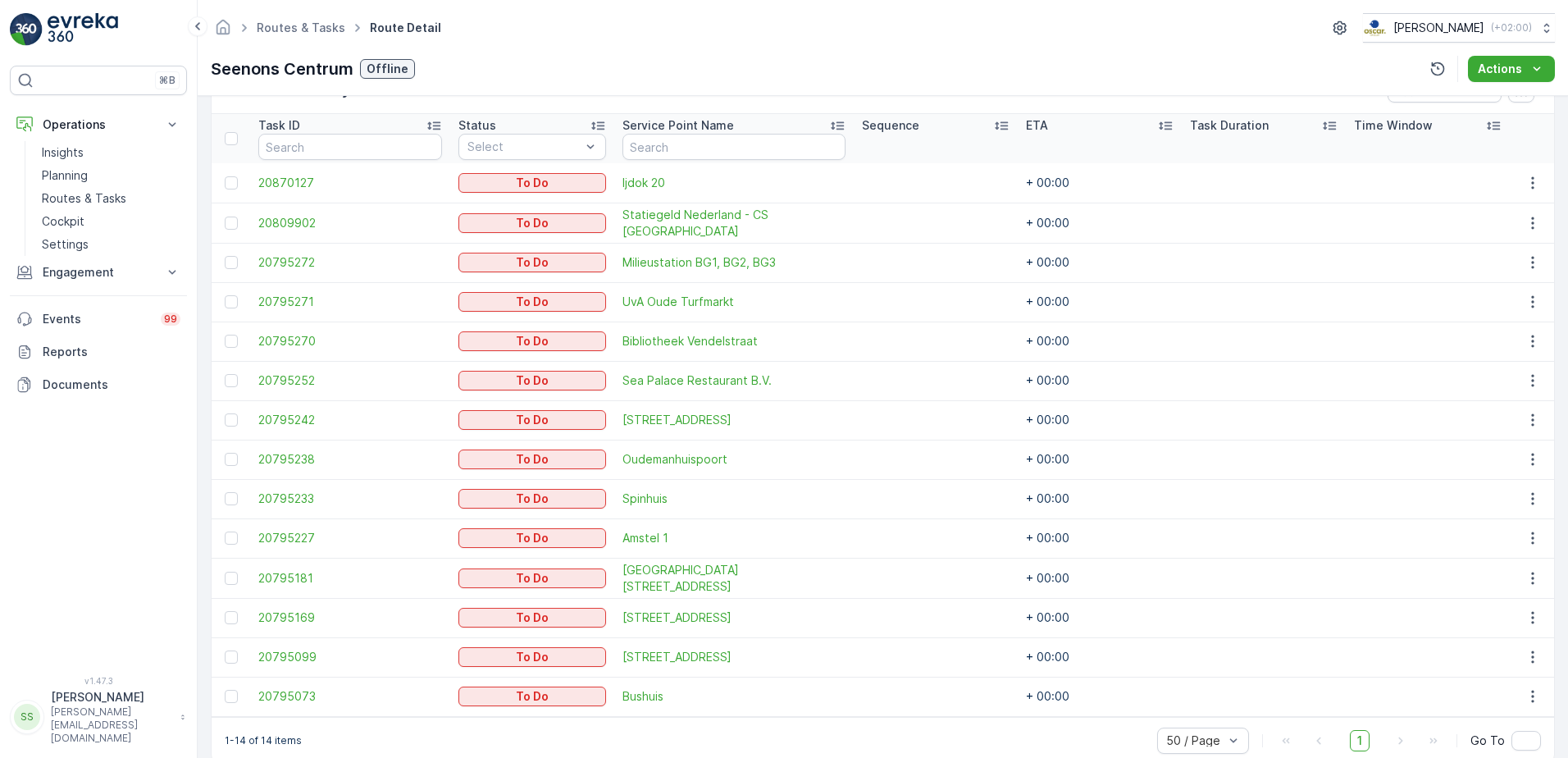
scroll to position [455, 0]
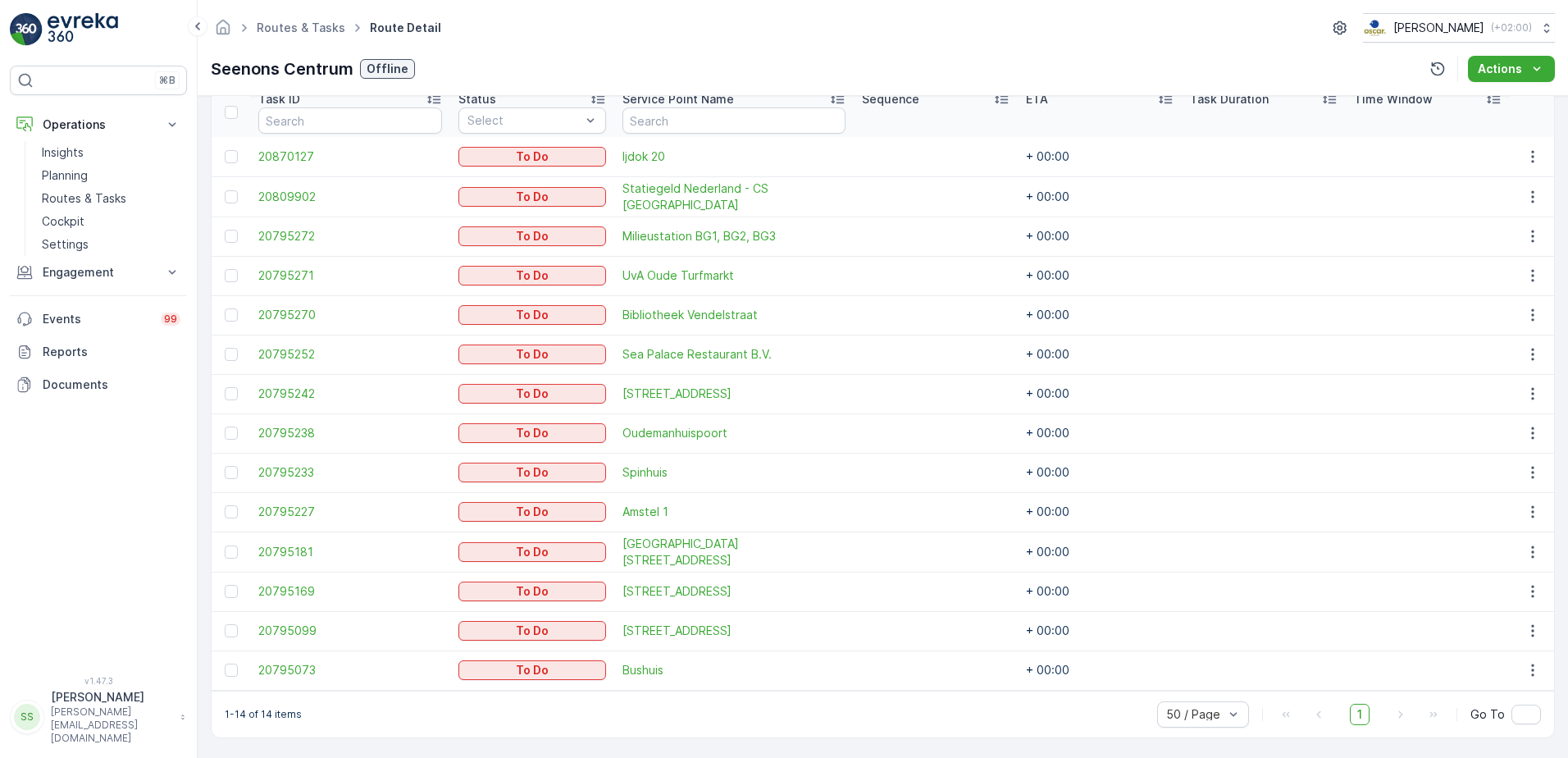
click at [81, 513] on div "⌘B Operations Insights Planning Routes & Tasks Cockpit Settings Engagement Insi…" at bounding box center [98, 361] width 177 height 590
click at [85, 192] on p "Routes & Tasks" at bounding box center [84, 198] width 84 height 17
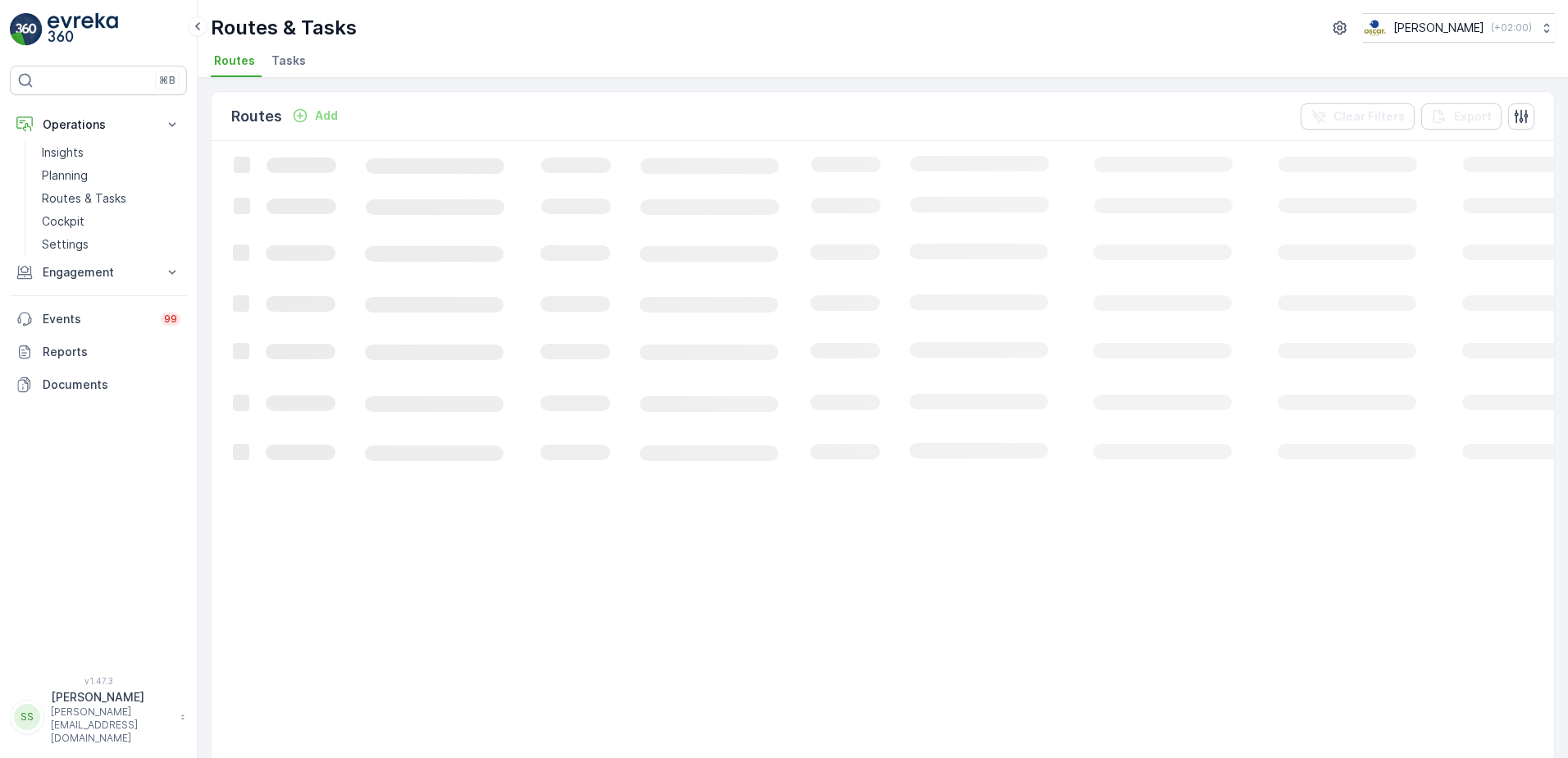
drag, startPoint x: 486, startPoint y: 80, endPoint x: 466, endPoint y: 75, distance: 20.6
click at [486, 78] on div "Routes Add Clear Filters Export Loading... 50 / Page Previous Next" at bounding box center [882, 418] width 1370 height 680
click at [299, 54] on span "Tasks" at bounding box center [288, 61] width 34 height 17
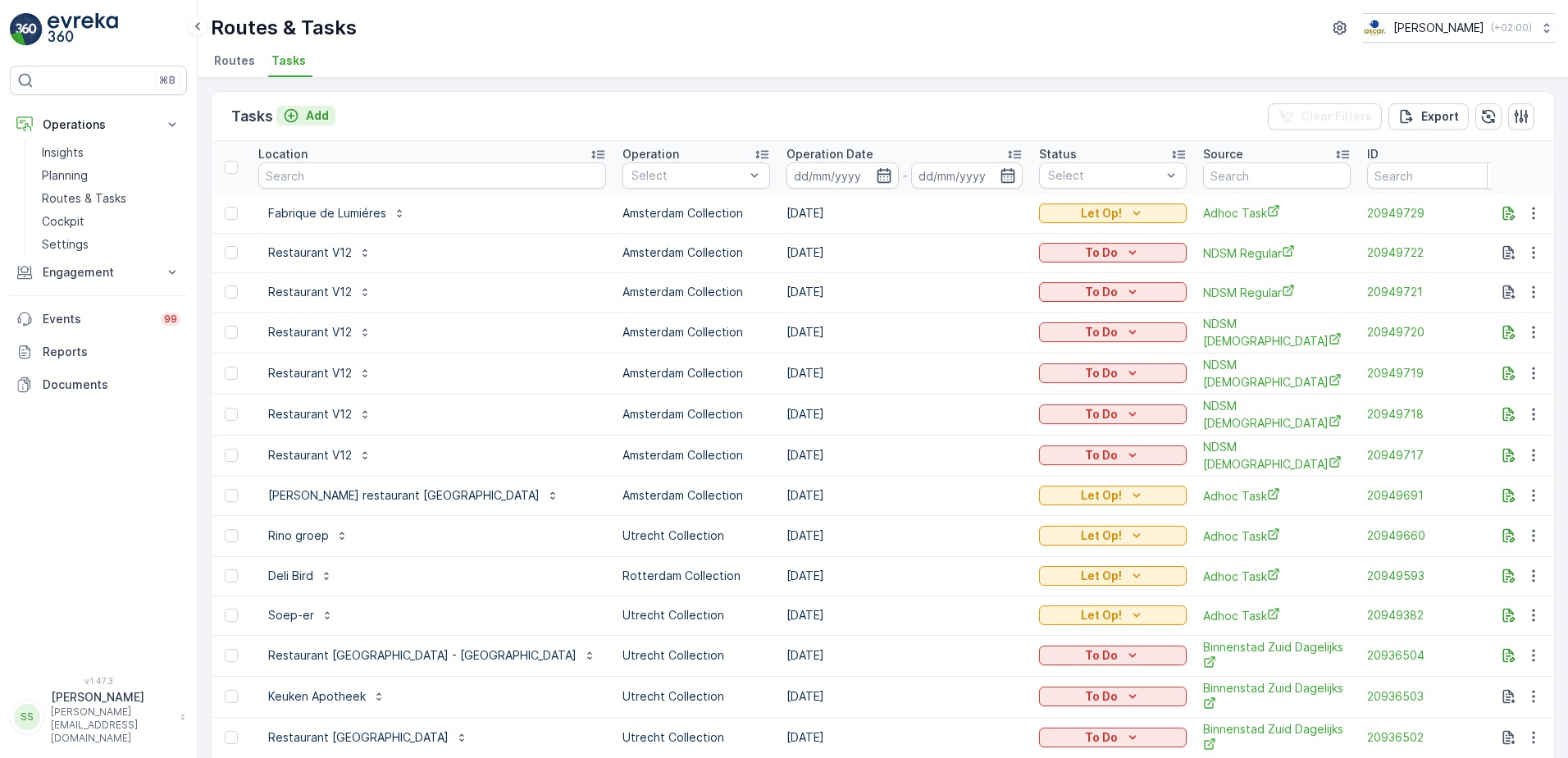
click at [324, 110] on p "Add" at bounding box center [317, 115] width 23 height 17
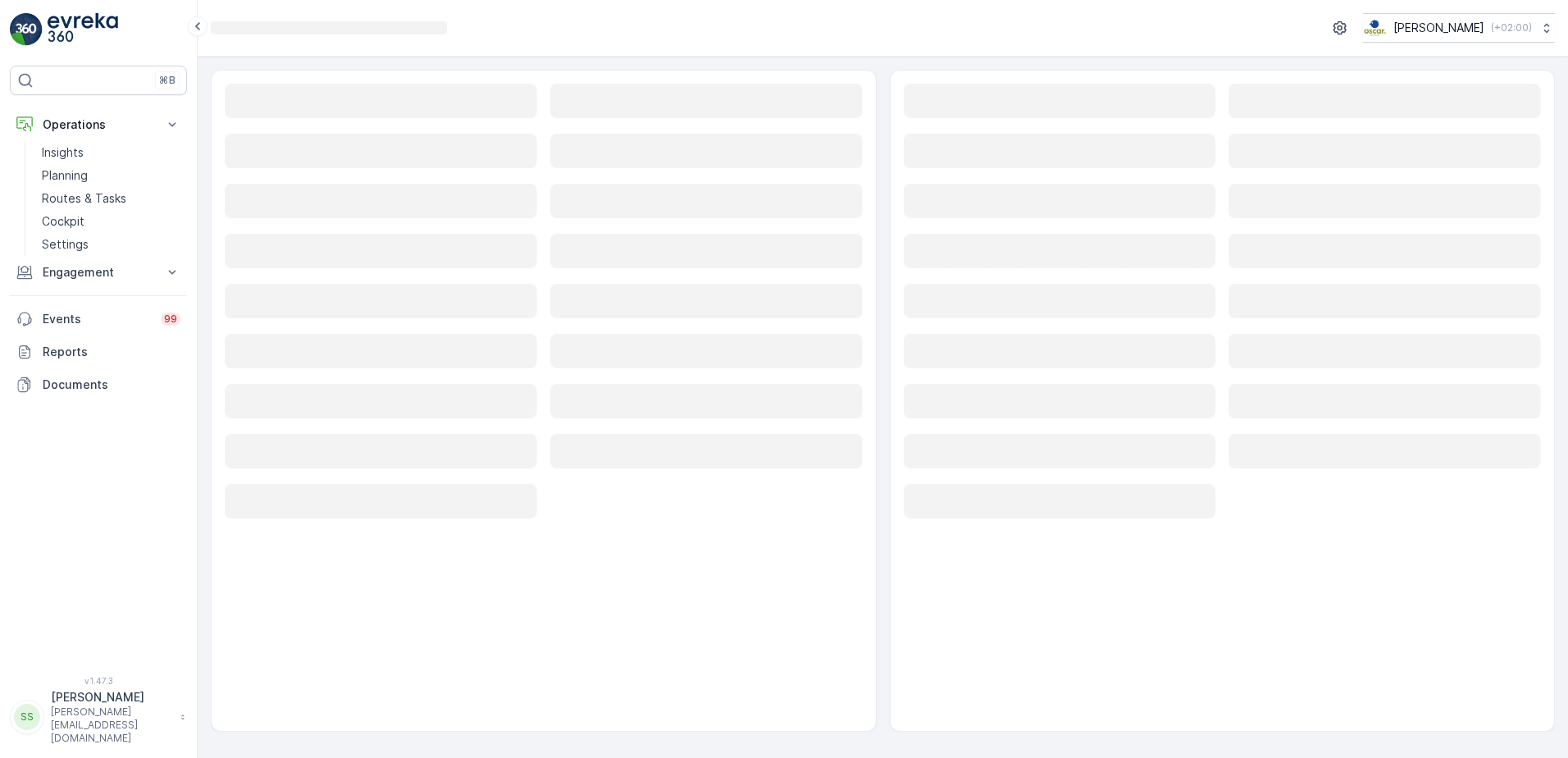
click at [547, 28] on div "Loading... [PERSON_NAME] ( +02:00 )" at bounding box center [882, 28] width 1343 height 30
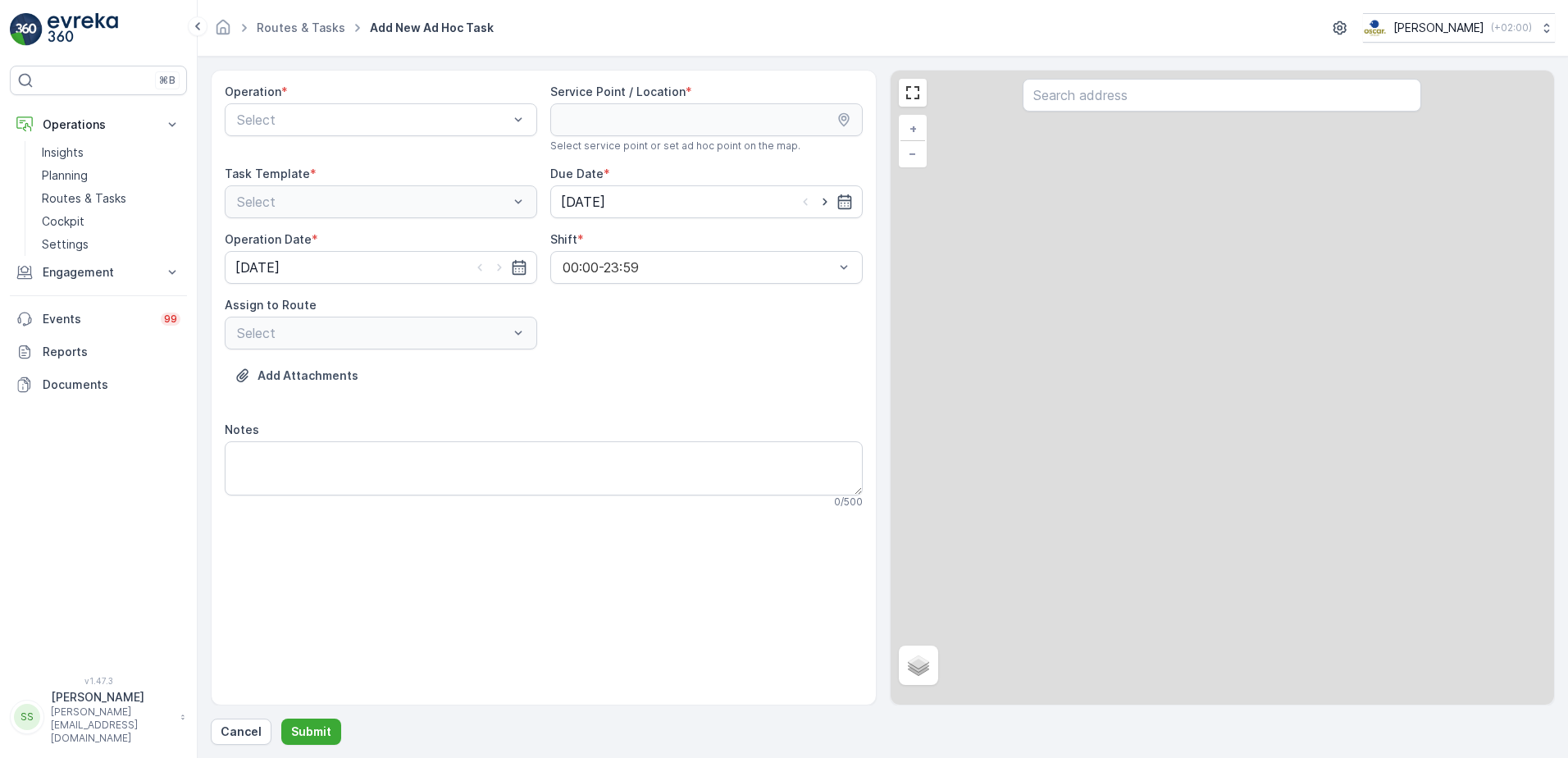
click at [424, 84] on div "Operation * Select Service Point / Location * Select service point or set ad ho…" at bounding box center [543, 387] width 666 height 636
click at [374, 119] on div at bounding box center [372, 119] width 274 height 15
click at [265, 163] on span "Amsterdam Collection" at bounding box center [301, 160] width 134 height 15
click at [738, 354] on div "Operation * Amsterdam Collection Service Point / Location * Select service poin…" at bounding box center [543, 302] width 638 height 438
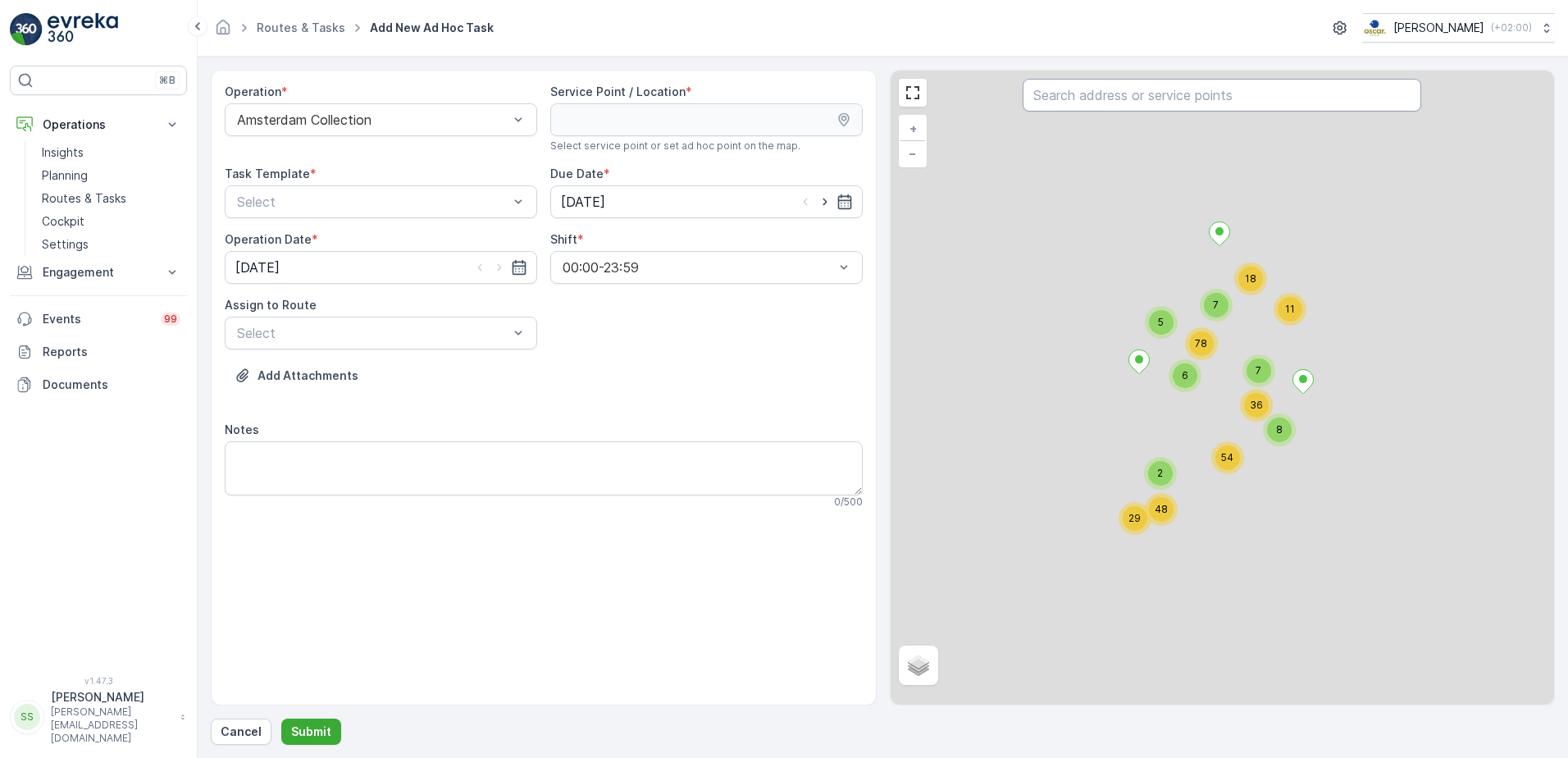
click at [1102, 106] on input "text" at bounding box center [1222, 95] width 398 height 32
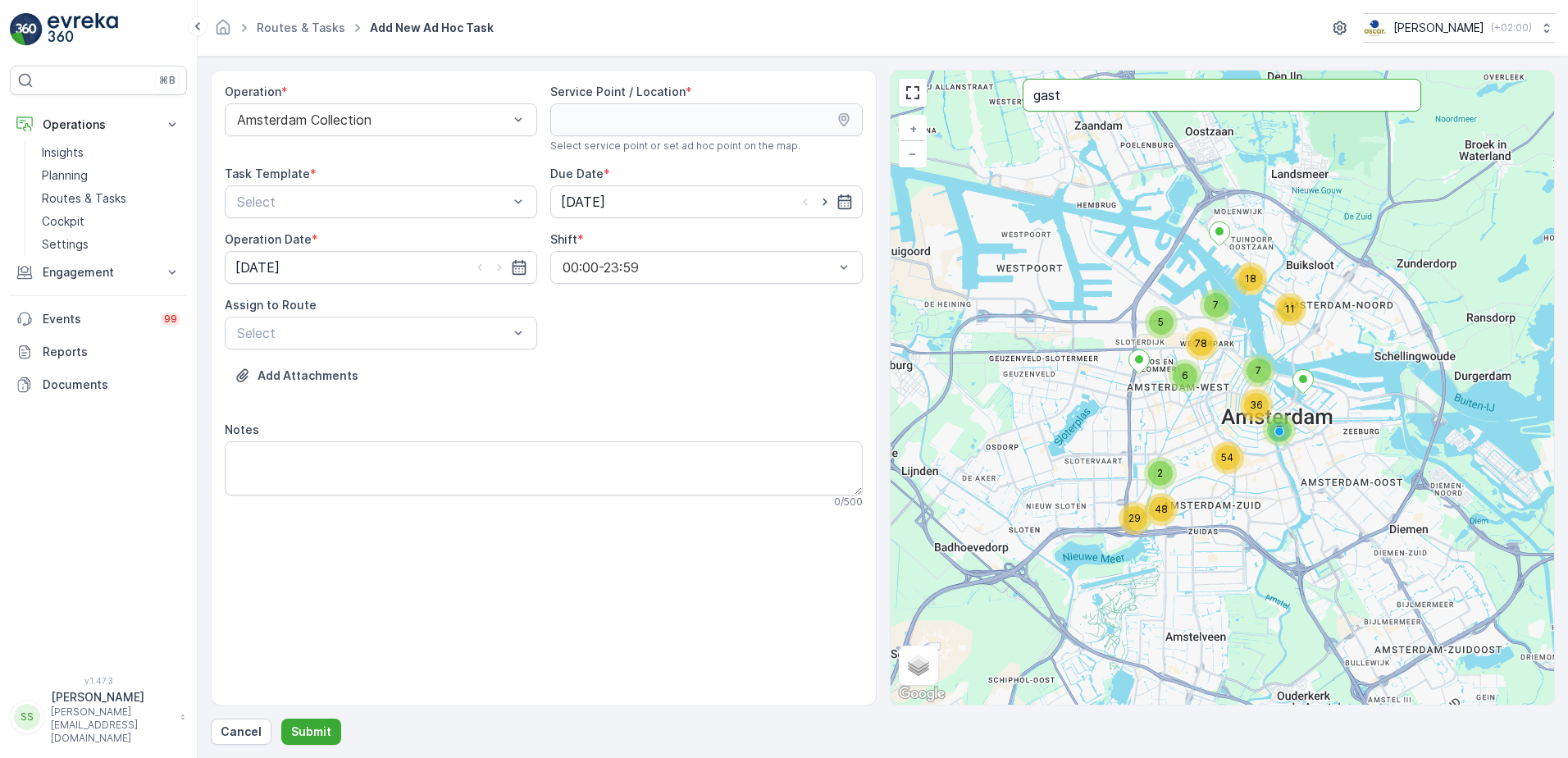
type input "gast"
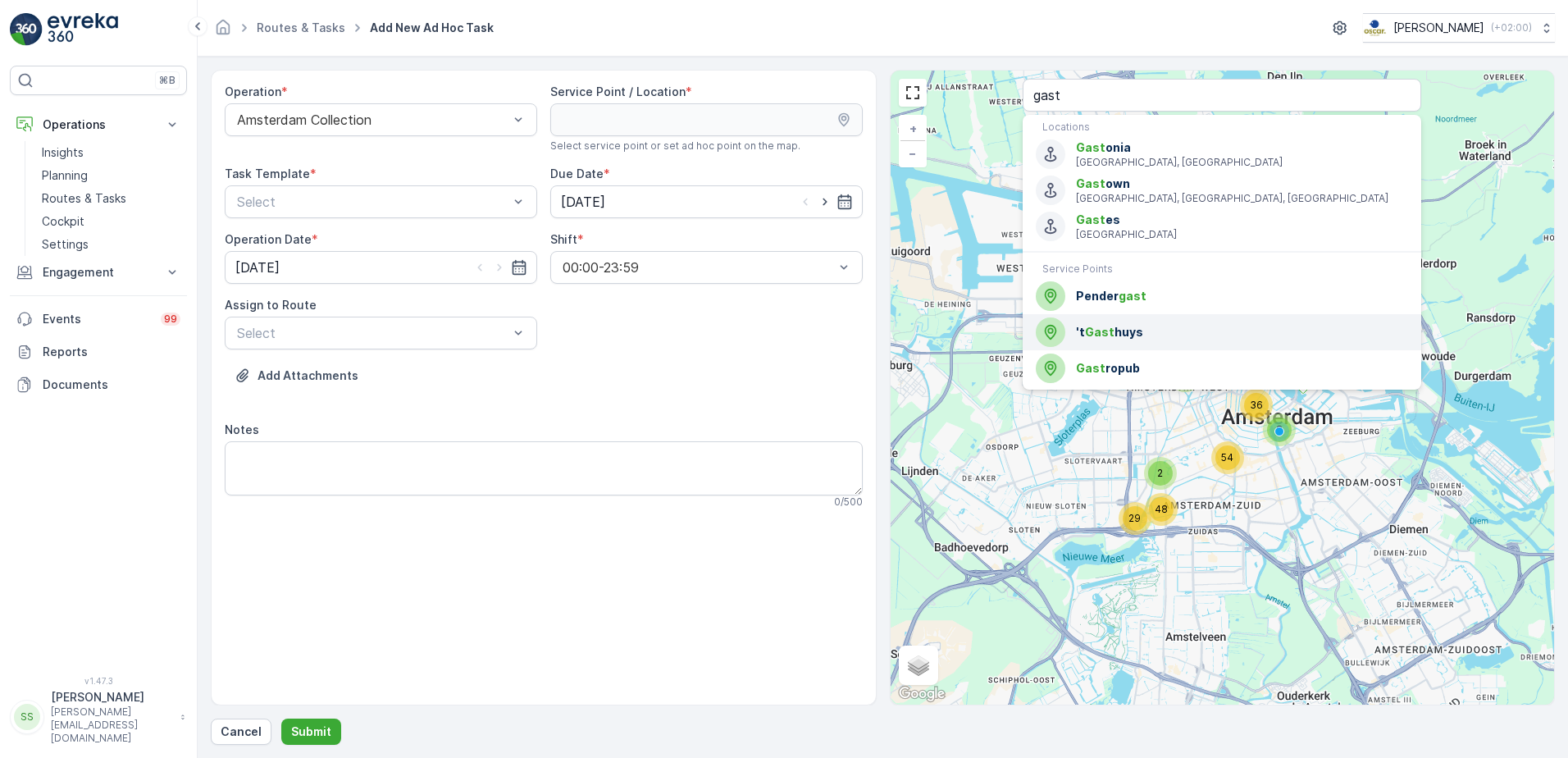
click at [1103, 333] on span "Gast" at bounding box center [1100, 332] width 30 height 14
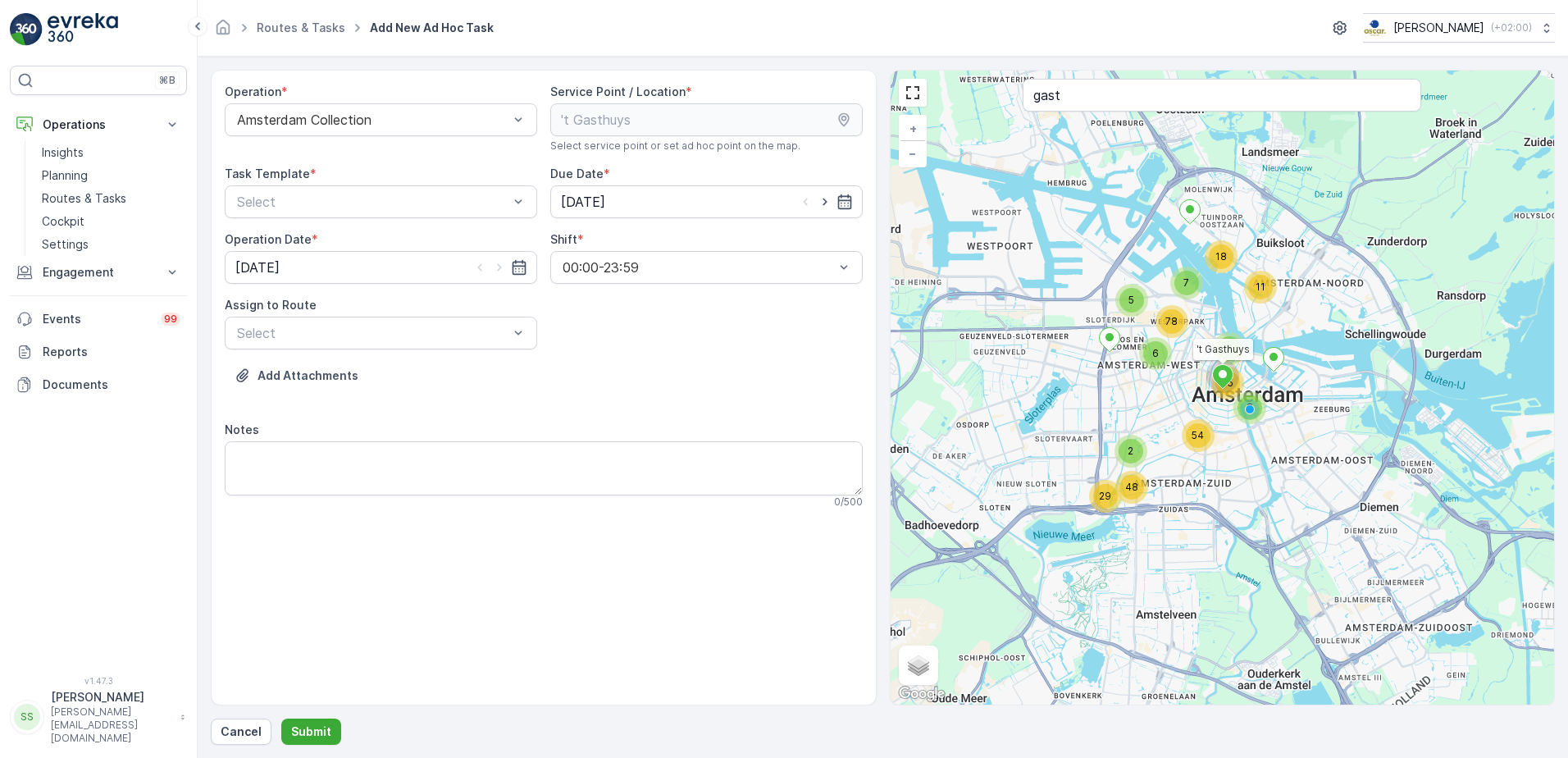
click at [587, 352] on div "Operation * Amsterdam Collection Service Point / Location * Select service poin…" at bounding box center [543, 302] width 638 height 438
click at [353, 188] on div "Select" at bounding box center [381, 201] width 312 height 32
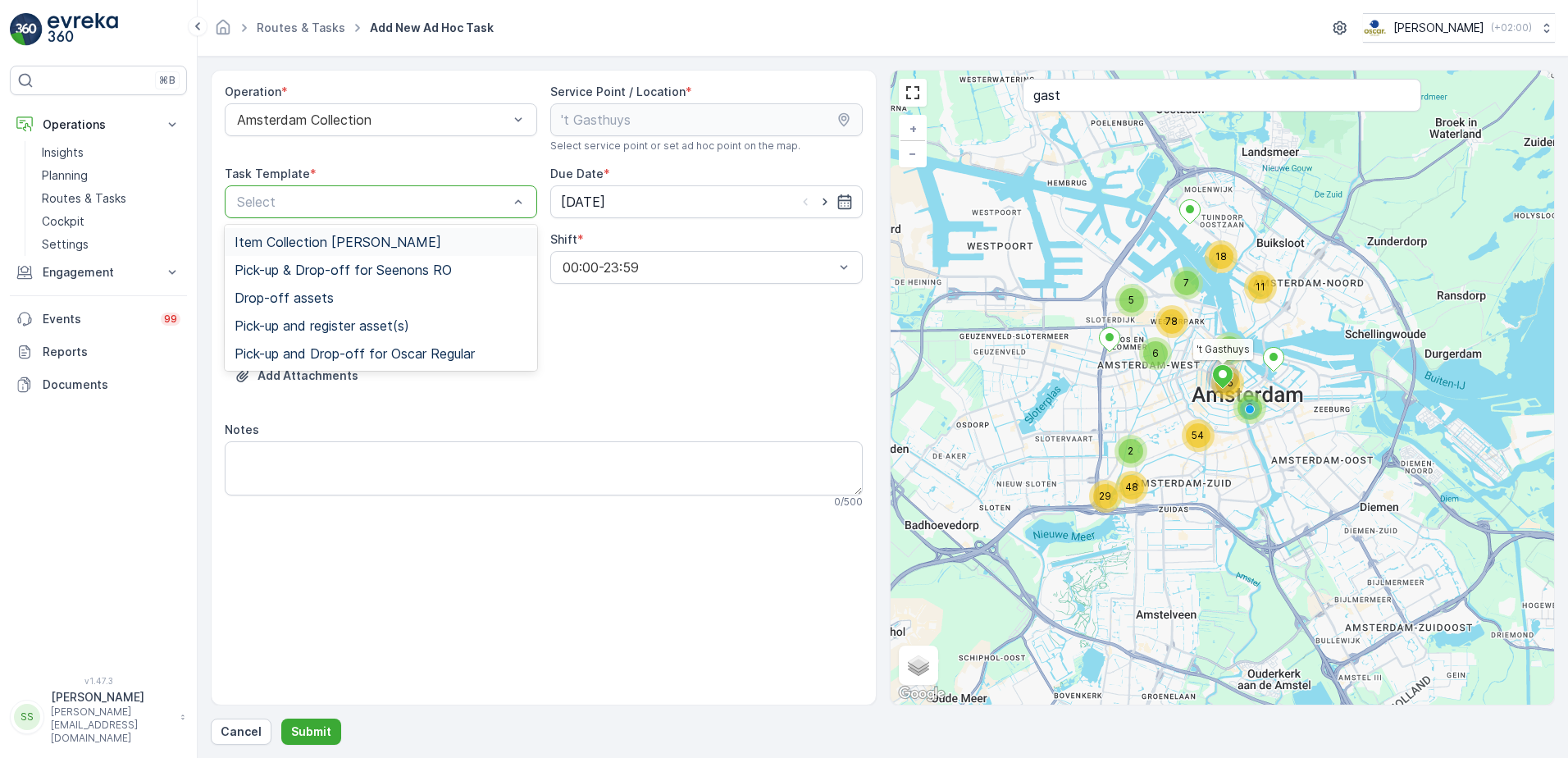
click at [283, 240] on span "Item Collection [PERSON_NAME]" at bounding box center [338, 241] width 207 height 15
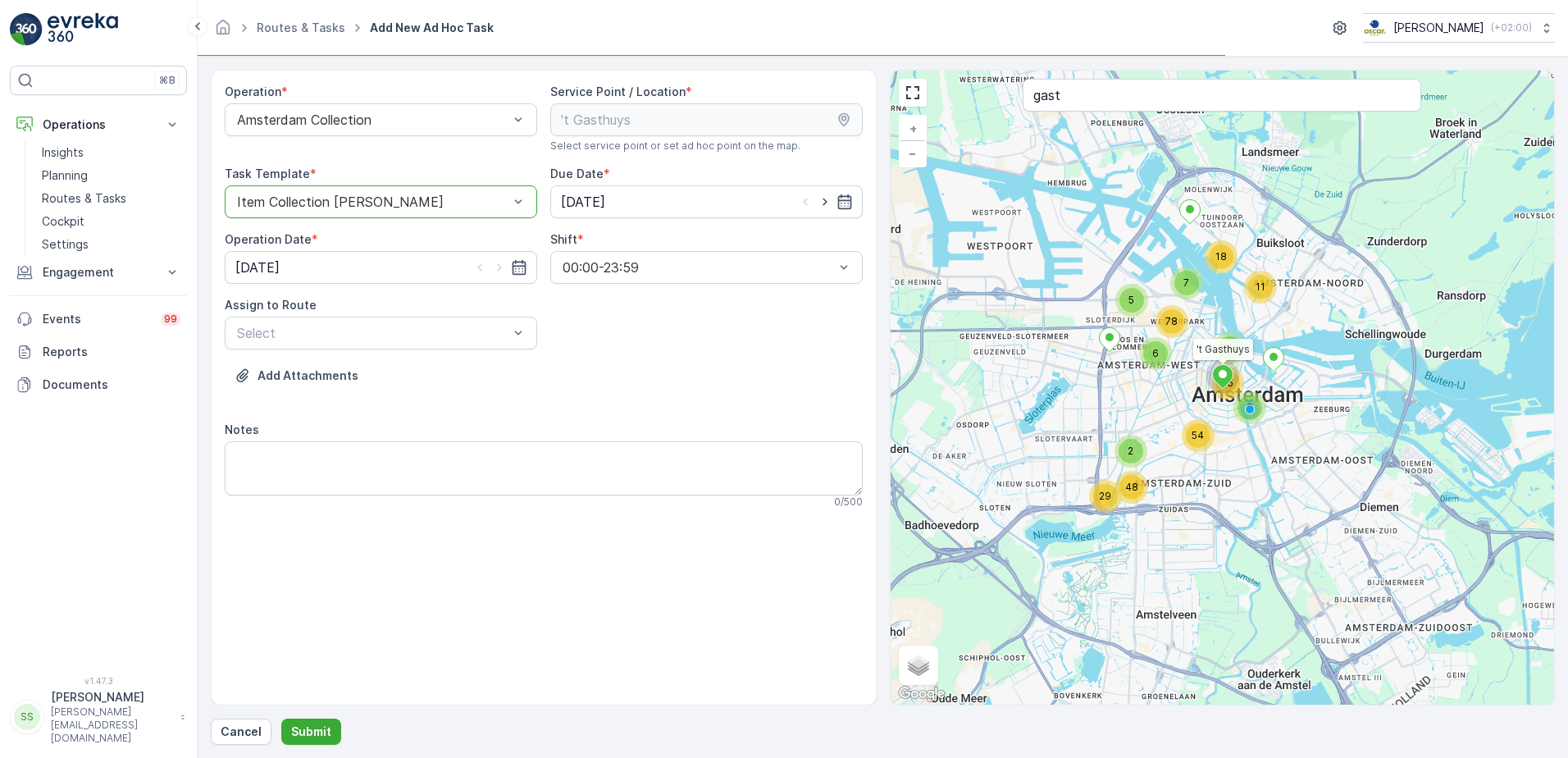
click at [691, 375] on div "Add Attachments" at bounding box center [543, 385] width 638 height 46
drag, startPoint x: 695, startPoint y: 369, endPoint x: 659, endPoint y: 341, distance: 45.6
click at [695, 369] on div "Add Attachments" at bounding box center [543, 385] width 638 height 46
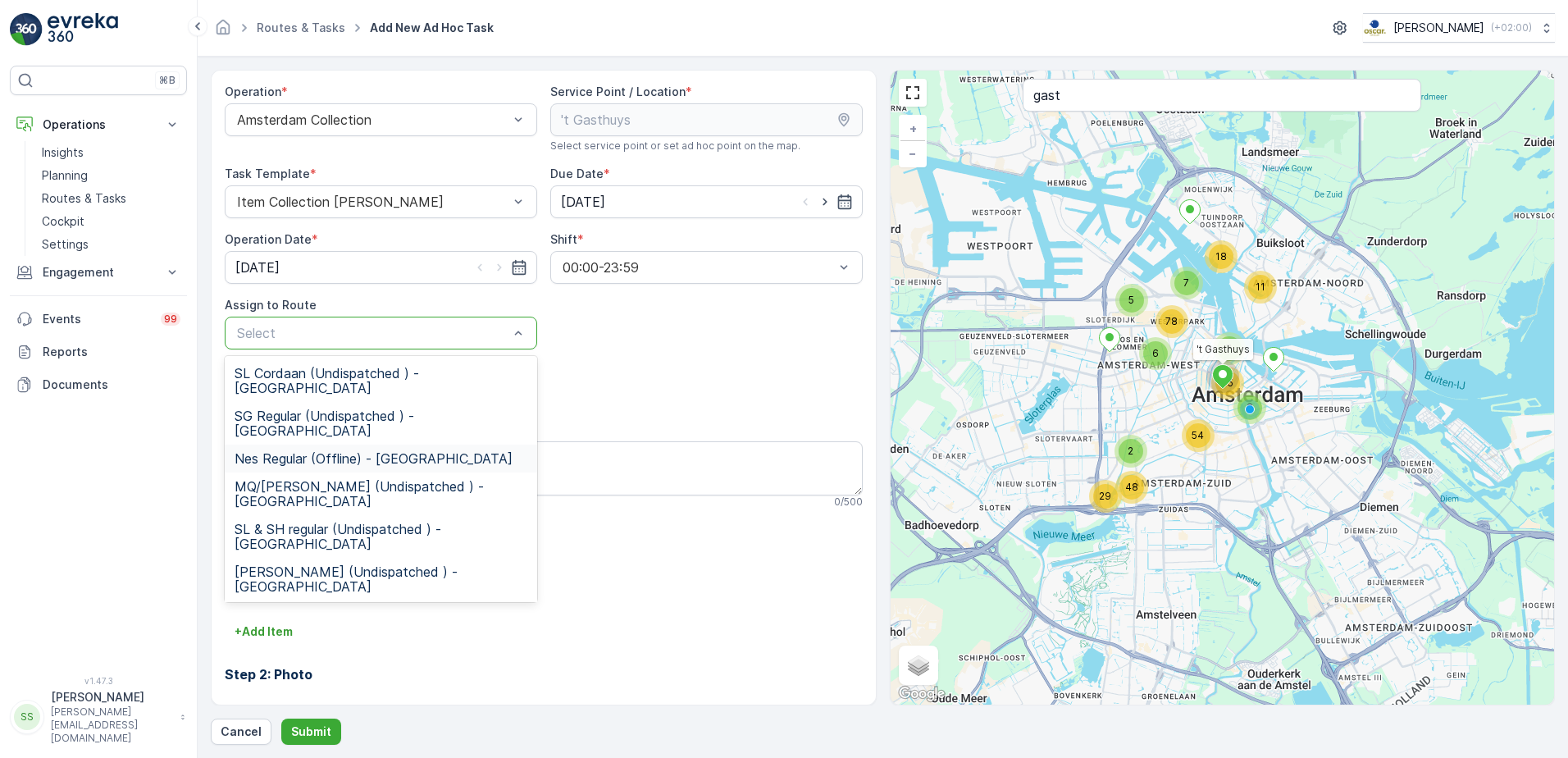
click at [316, 451] on span "Nes Regular (Offline) - [GEOGRAPHIC_DATA]" at bounding box center [373, 458] width 278 height 15
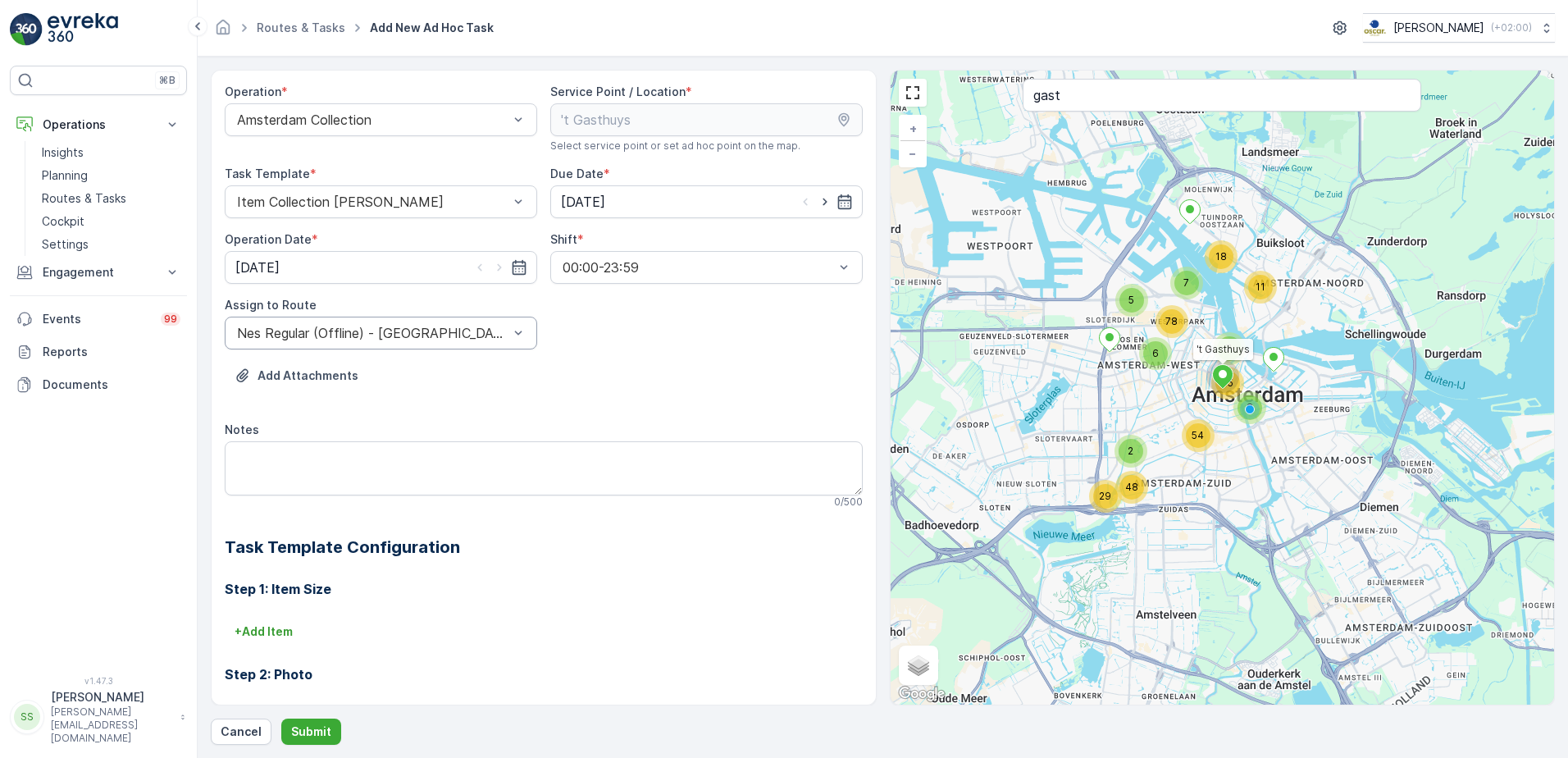
click at [766, 315] on div "Operation * Amsterdam Collection Service Point / Location * Select service poin…" at bounding box center [543, 490] width 638 height 814
click at [359, 460] on textarea "Notes" at bounding box center [543, 468] width 638 height 54
type textarea "Graag 2 kleine swill bakjes met deksel extra neerzetten bij"
click at [601, 375] on div "Add Attachments" at bounding box center [543, 385] width 638 height 46
click at [577, 455] on textarea "Graag 2 kleine swill bakjes met deksel extra neerzetten bij" at bounding box center [543, 468] width 638 height 54
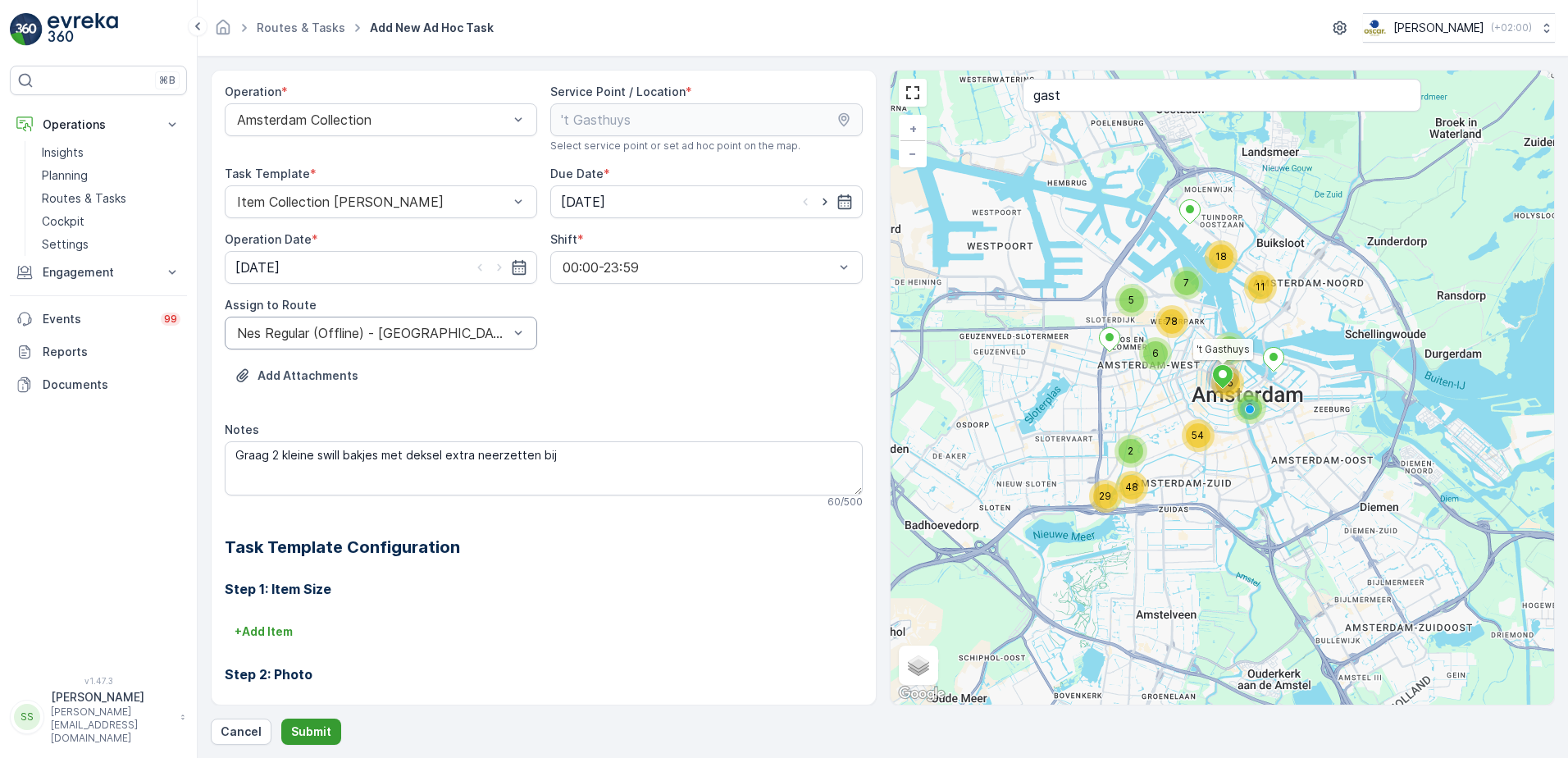
click at [310, 730] on p "Submit" at bounding box center [311, 732] width 40 height 17
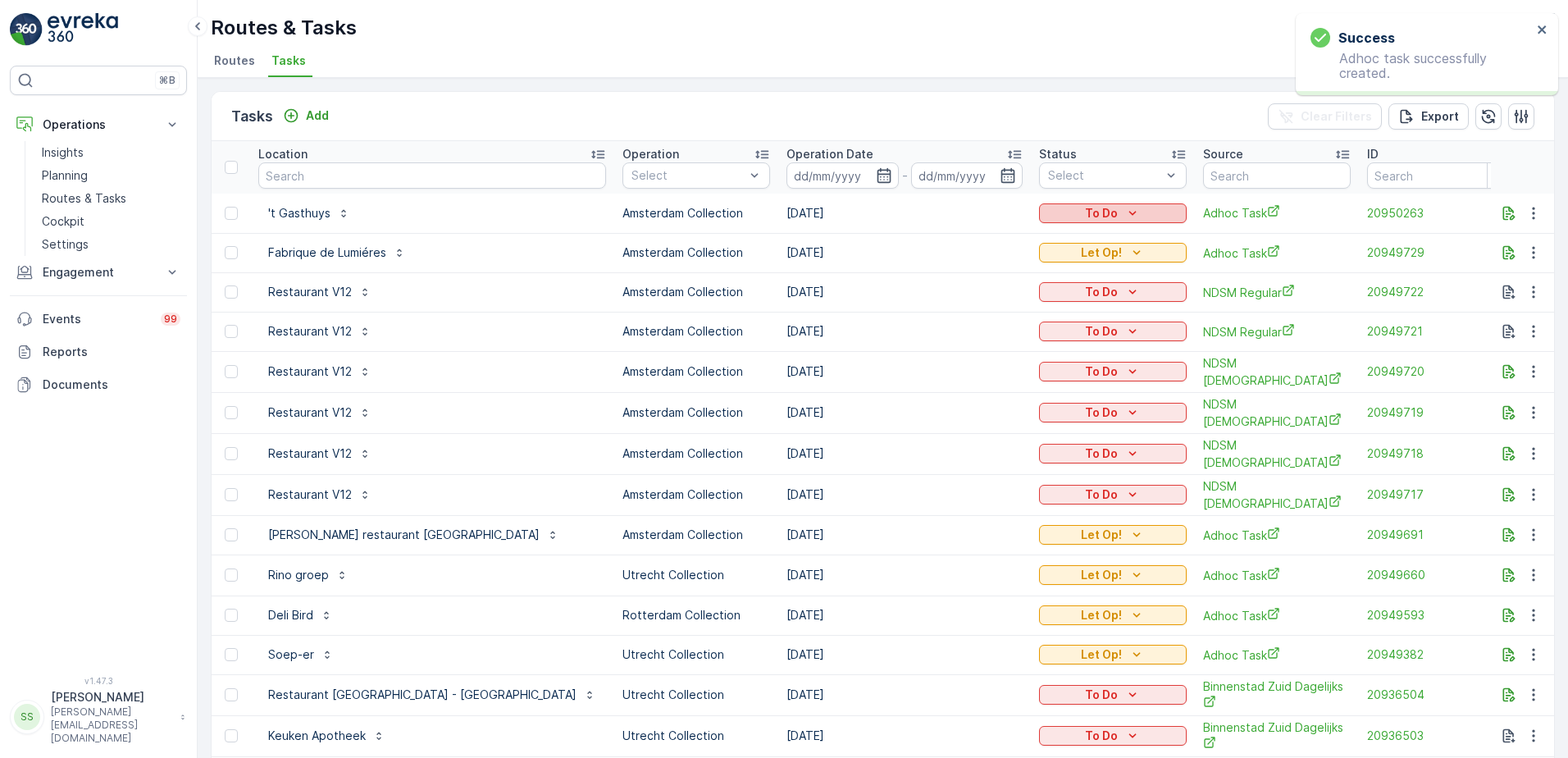
click at [1085, 211] on p "To Do" at bounding box center [1101, 213] width 32 height 17
click at [962, 240] on span "Let Op!" at bounding box center [974, 238] width 41 height 17
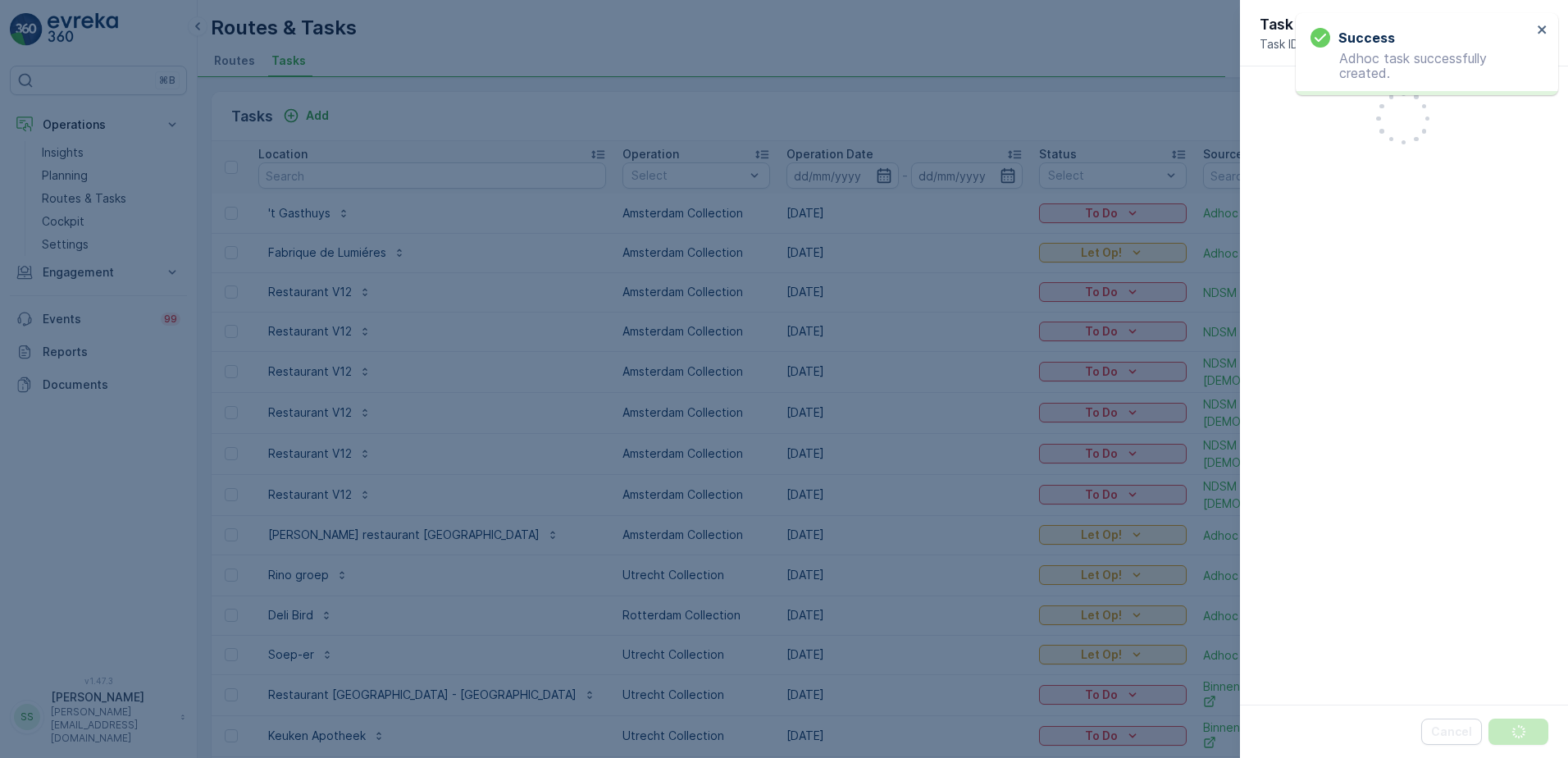
click at [1066, 95] on div at bounding box center [784, 379] width 1568 height 758
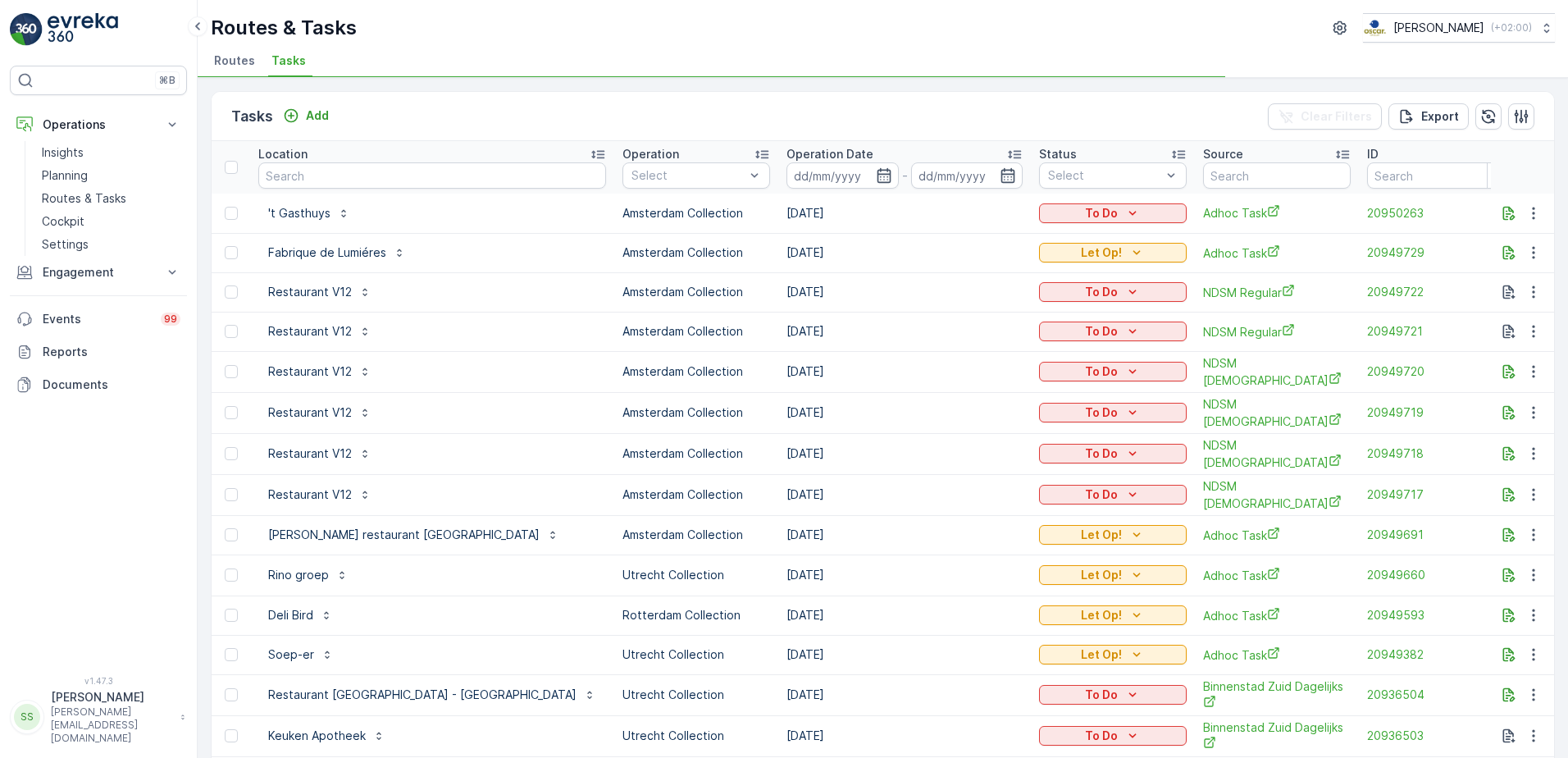
click at [1009, 107] on div "Tasks Add Clear Filters Export" at bounding box center [882, 117] width 1343 height 49
click at [497, 22] on div "Routes & Tasks [PERSON_NAME] ( +02:00 )" at bounding box center [882, 28] width 1343 height 30
click at [397, 122] on div "Tasks Add Clear Filters Export" at bounding box center [882, 117] width 1343 height 49
click at [313, 114] on p "Add" at bounding box center [317, 115] width 23 height 17
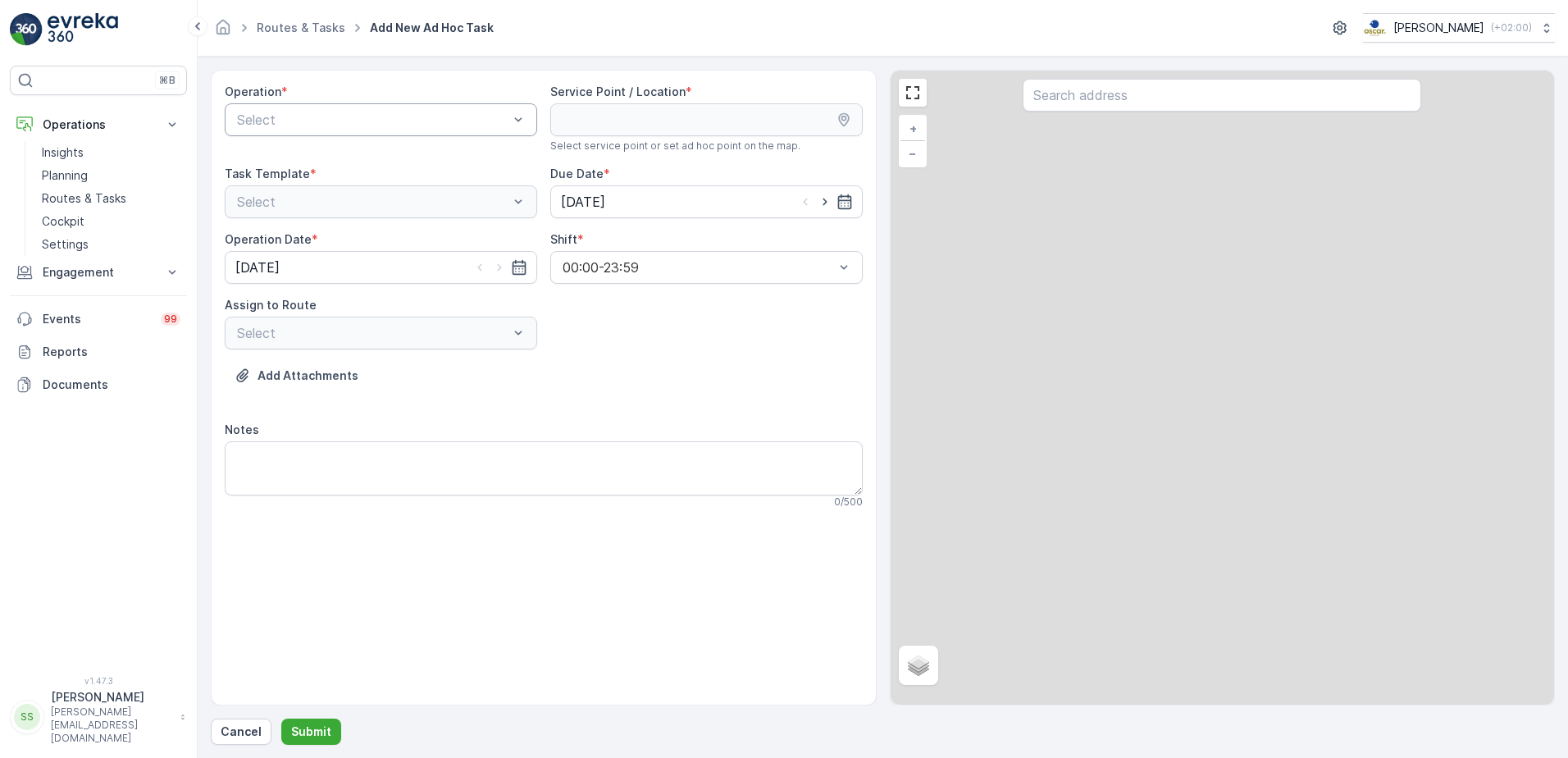
click at [403, 135] on div "Select" at bounding box center [381, 119] width 312 height 32
click at [284, 149] on div "Amsterdam Collection" at bounding box center [381, 160] width 312 height 28
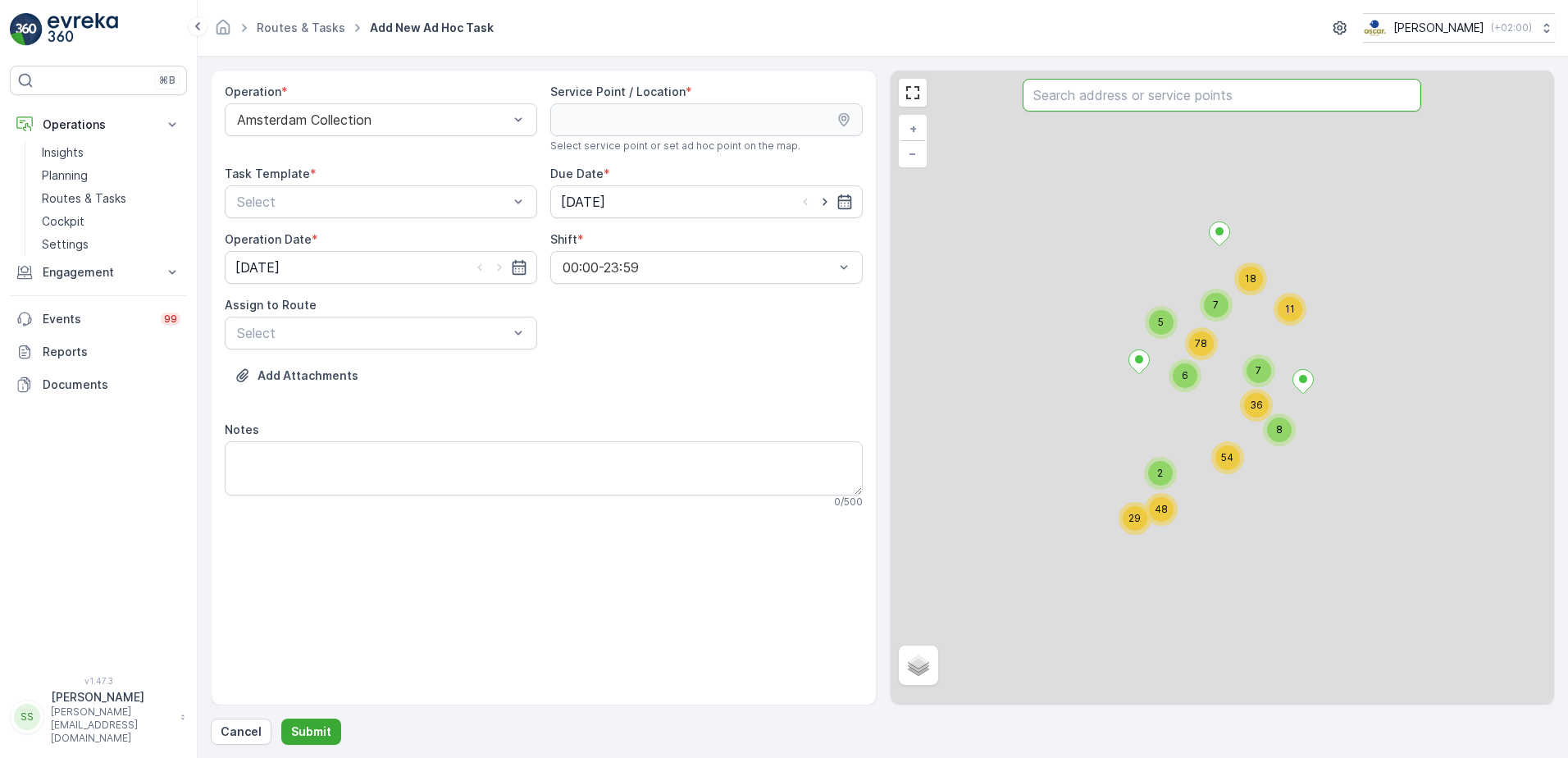
click at [1110, 99] on input "text" at bounding box center [1222, 95] width 398 height 32
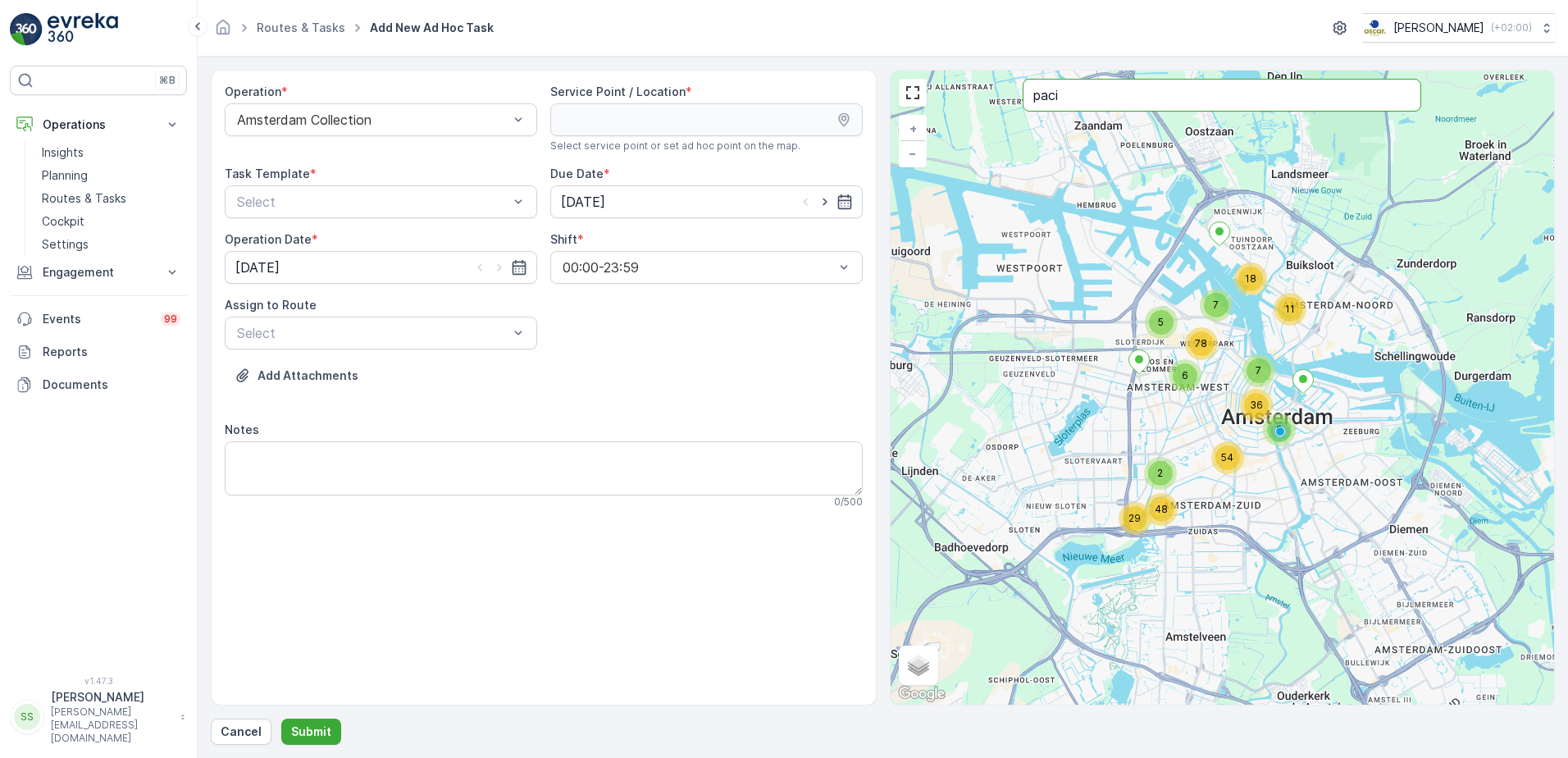
type input "paci"
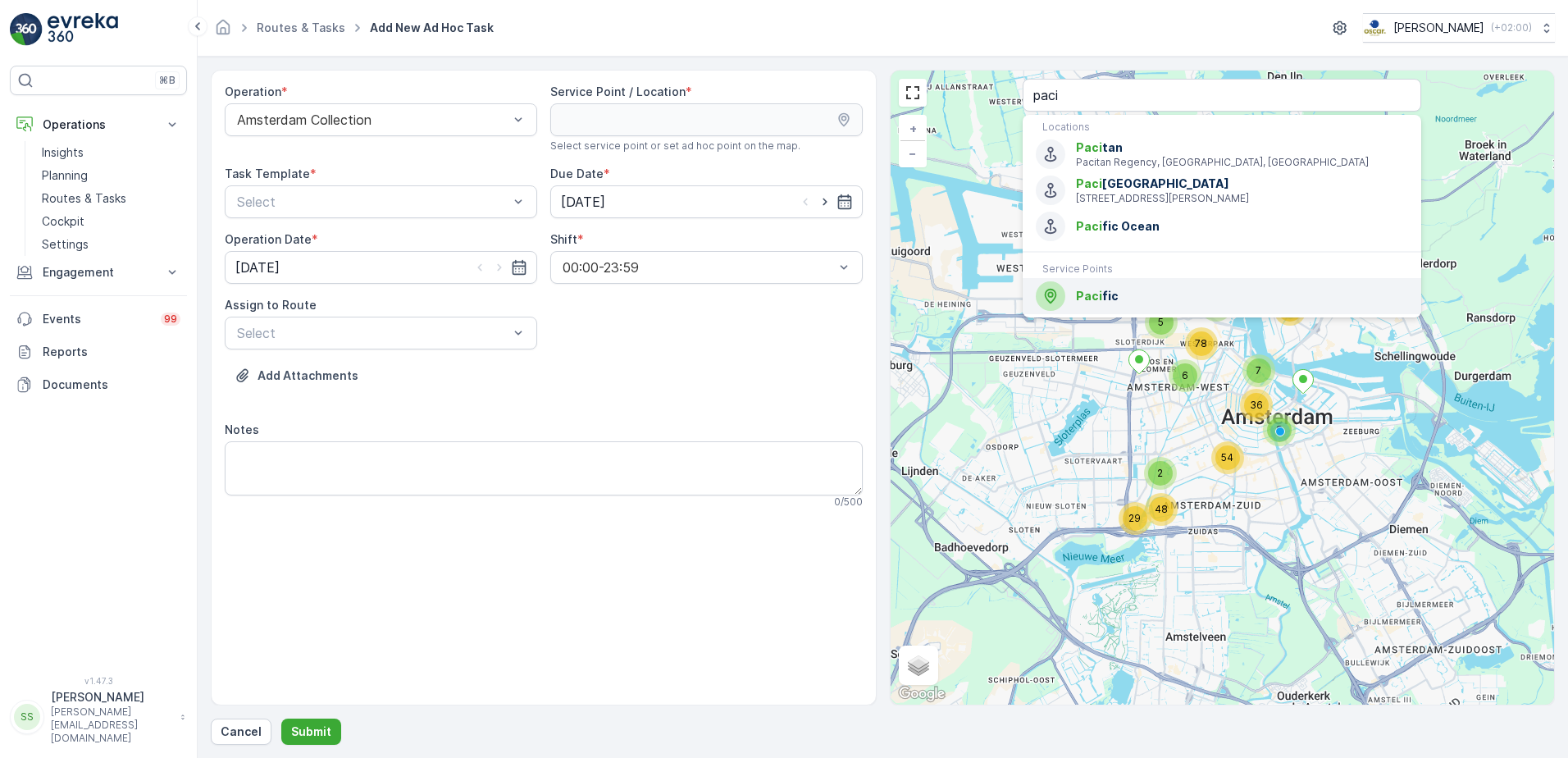
drag, startPoint x: 1101, startPoint y: 310, endPoint x: 930, endPoint y: 340, distance: 173.6
click at [1097, 304] on span "Paci fic" at bounding box center [1242, 296] width 332 height 17
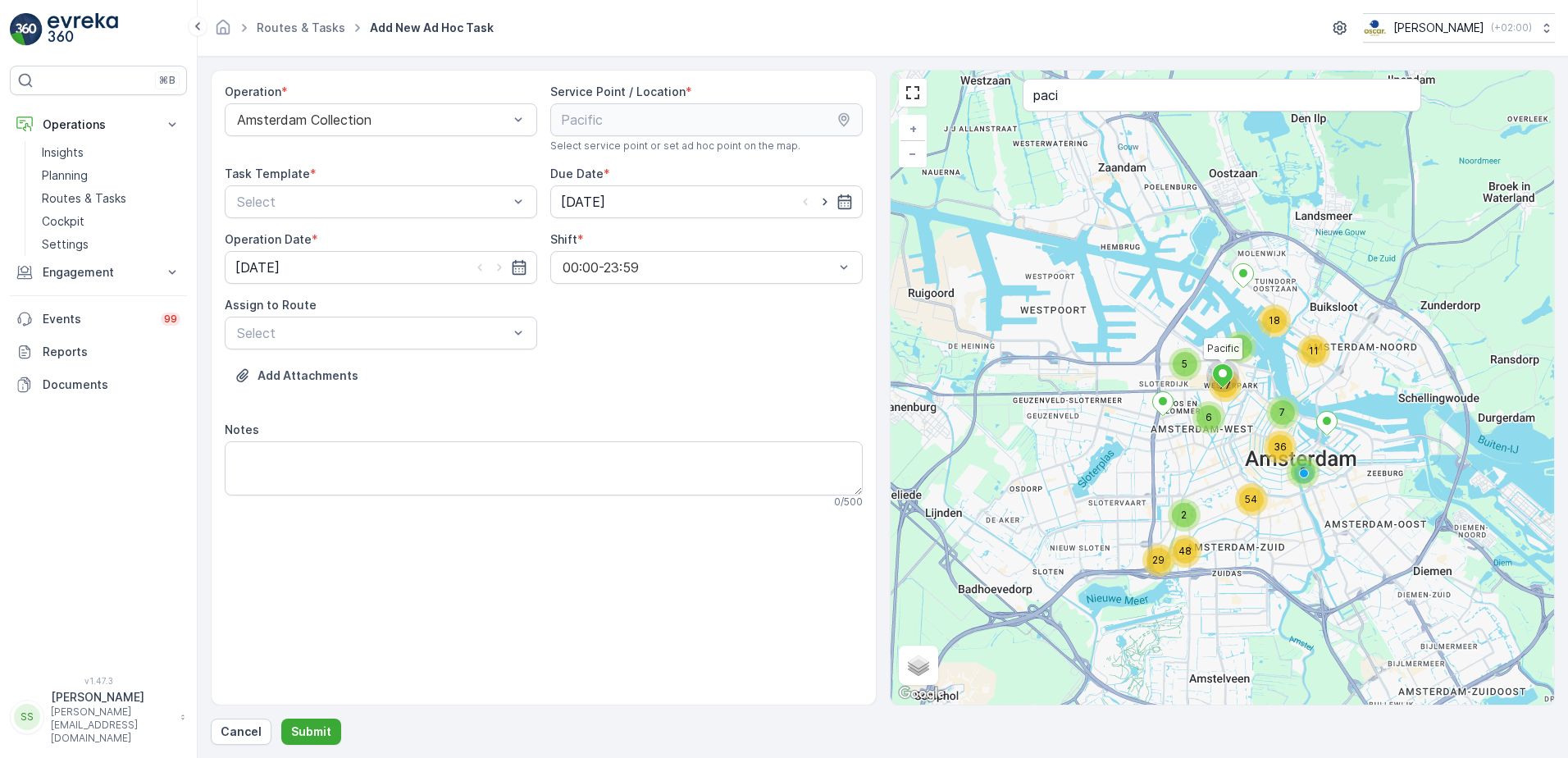
drag, startPoint x: 732, startPoint y: 392, endPoint x: 698, endPoint y: 392, distance: 34.0
click at [731, 392] on div "Add Attachments" at bounding box center [543, 385] width 638 height 46
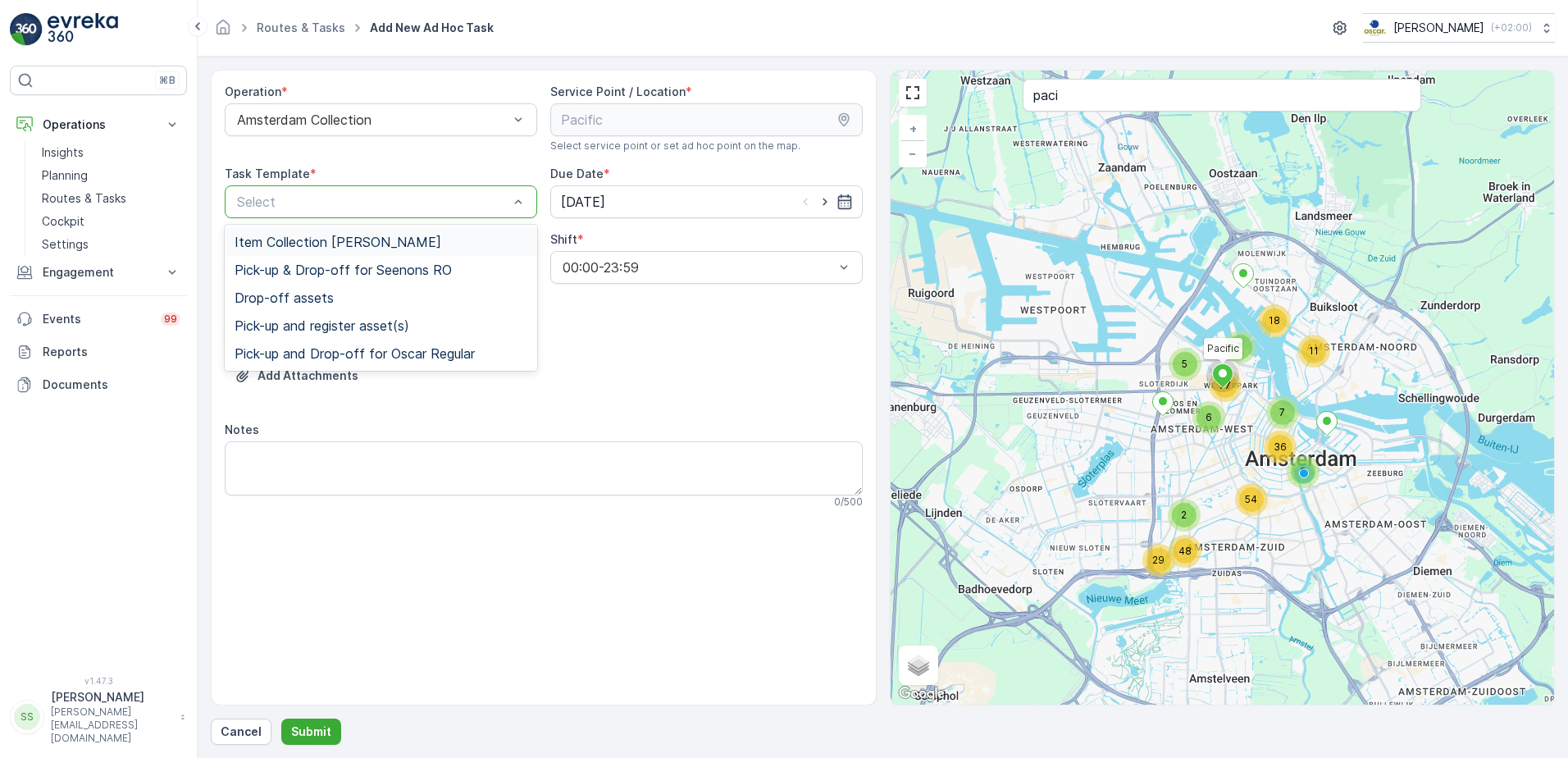
click at [262, 246] on span "Item Collection [PERSON_NAME]" at bounding box center [338, 241] width 207 height 15
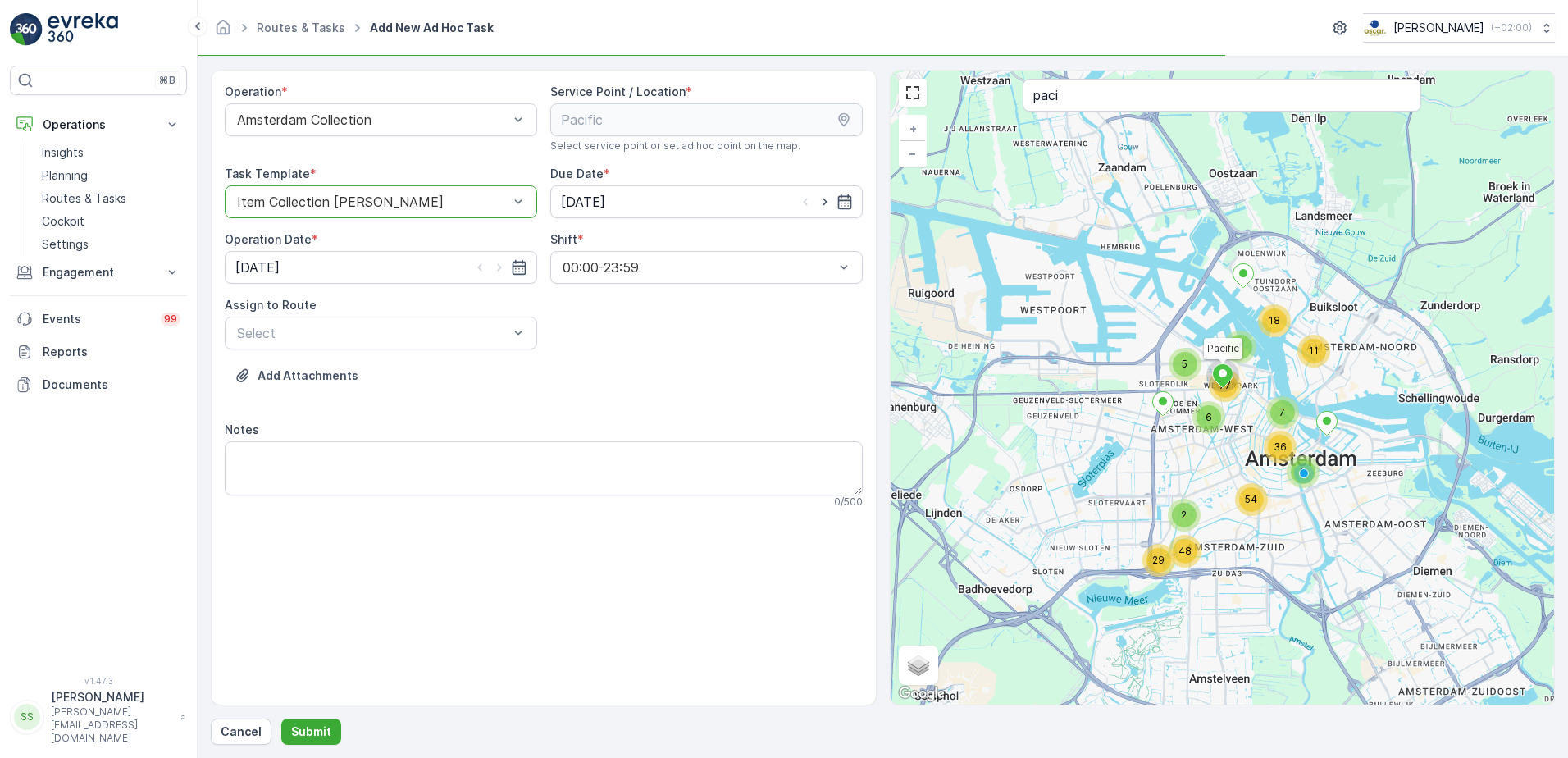
click at [674, 311] on div "Operation * Amsterdam Collection Service Point / Location * Select service poin…" at bounding box center [543, 302] width 638 height 438
click at [826, 206] on icon "button" at bounding box center [824, 202] width 17 height 17
type input "[DATE]"
click at [495, 266] on icon "button" at bounding box center [499, 267] width 17 height 17
type input "[DATE]"
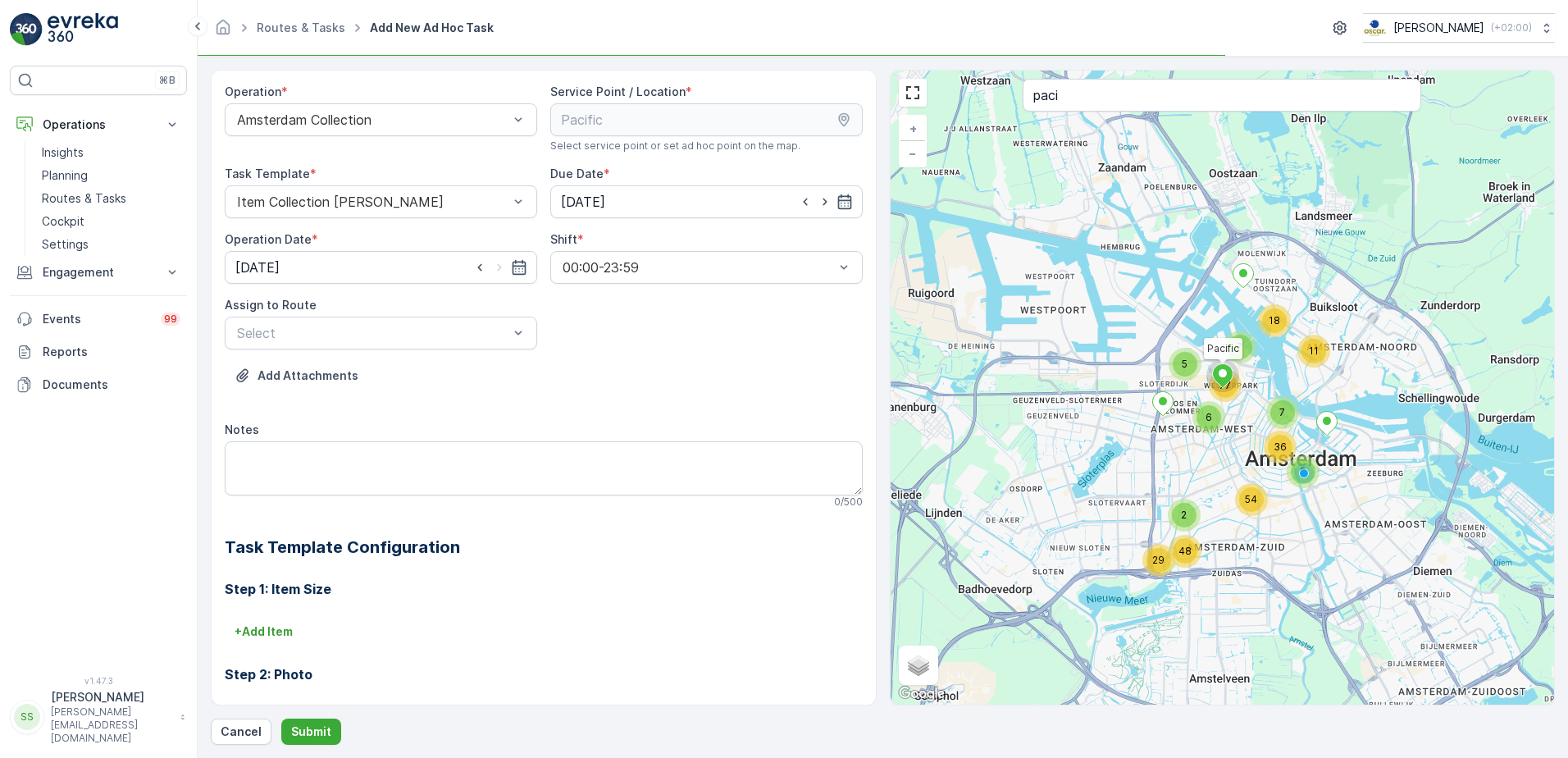
click at [676, 365] on div "Add Attachments" at bounding box center [543, 385] width 638 height 46
click at [391, 332] on div at bounding box center [372, 333] width 274 height 15
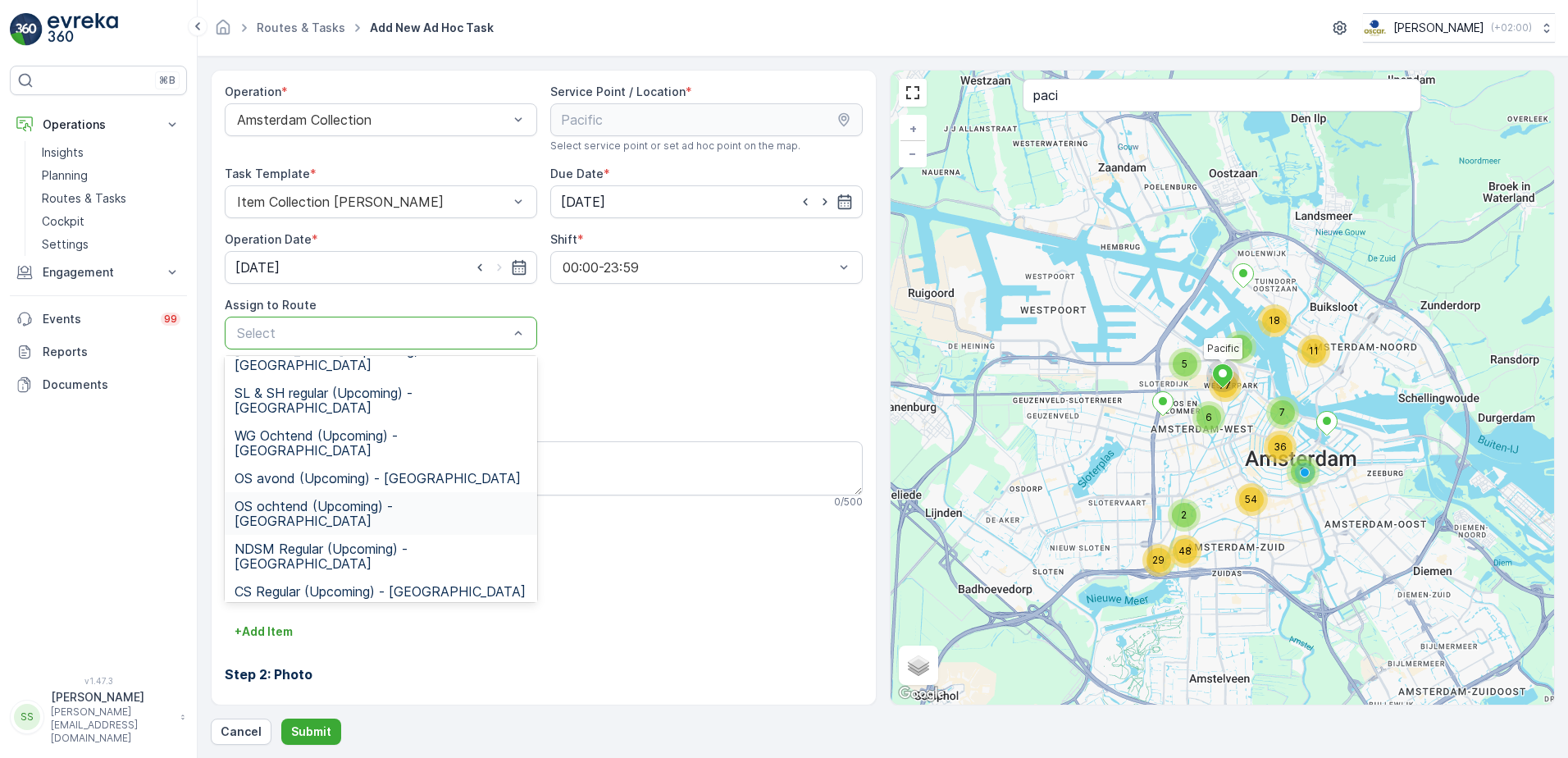
scroll to position [97, 0]
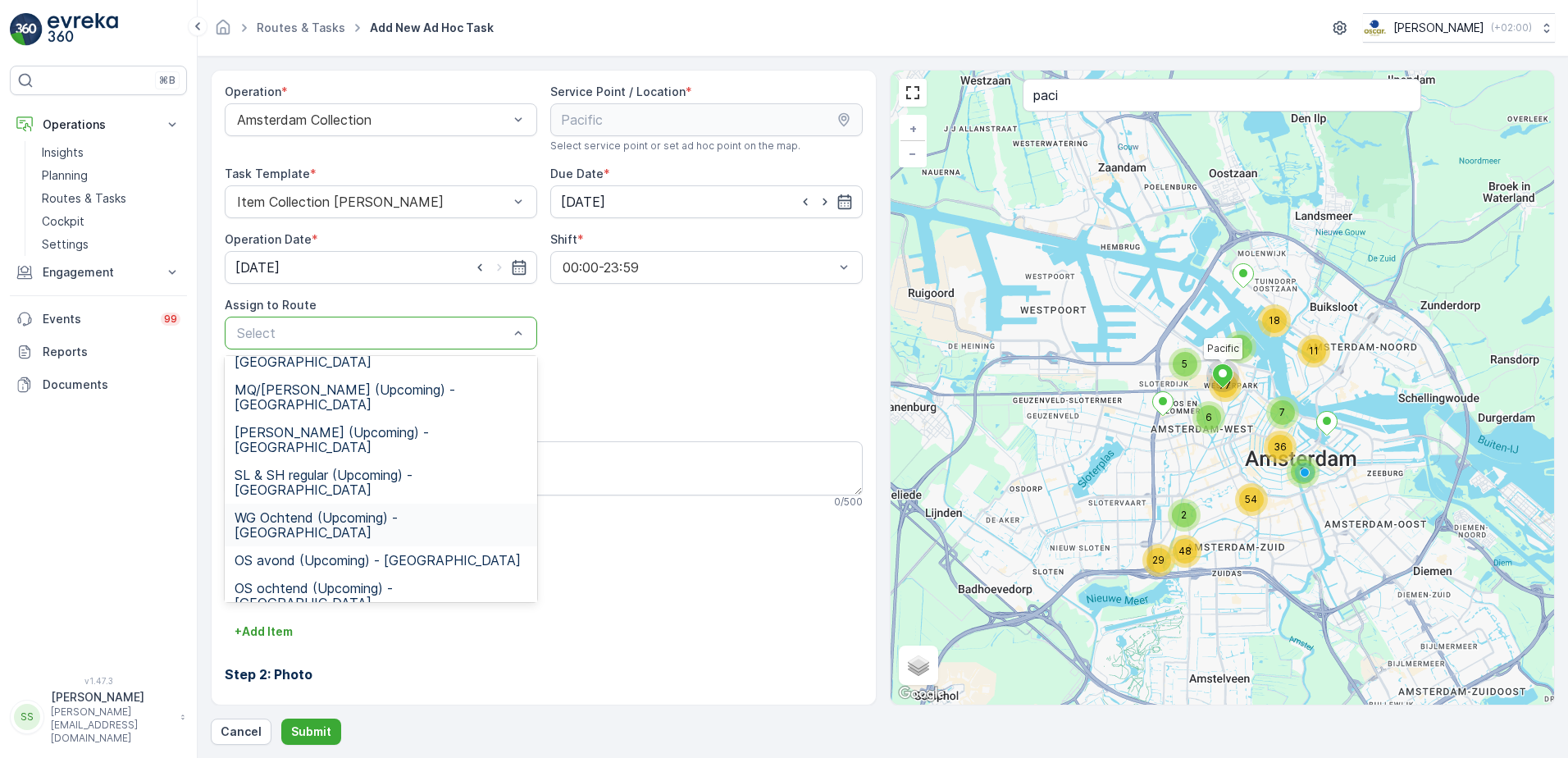
click at [276, 511] on span "WG Ochtend (Upcoming) - [GEOGRAPHIC_DATA]" at bounding box center [381, 526] width 293 height 30
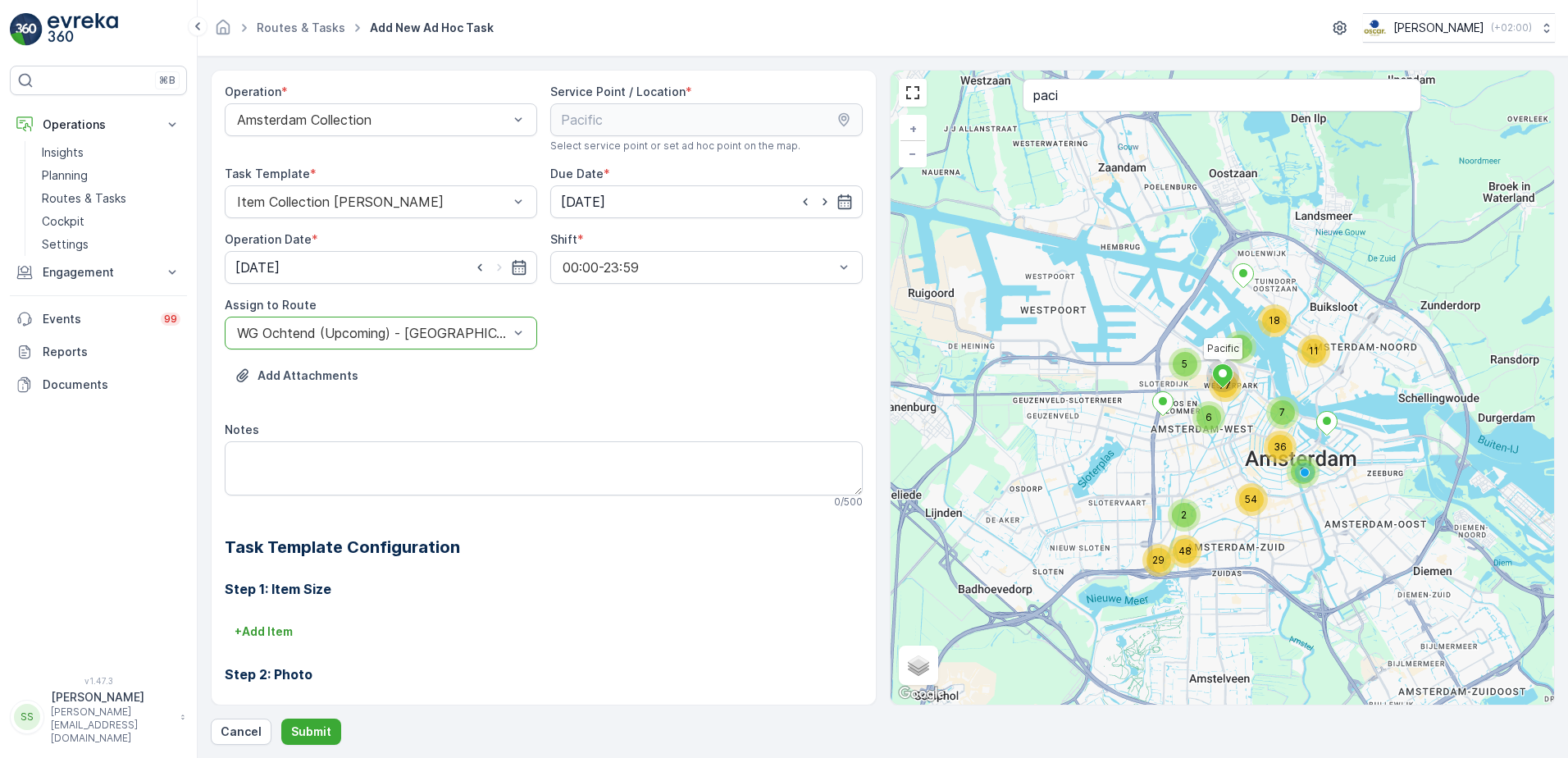
click at [621, 357] on div "Operation * Amsterdam Collection Service Point / Location * Select service poin…" at bounding box center [543, 490] width 638 height 814
click at [291, 457] on textarea "Notes" at bounding box center [543, 468] width 638 height 54
type textarea "Graag 10 rollen restzakken en 5 [PERSON_NAME] zakken afleveren bij de klant"
click at [658, 375] on div "Add Attachments" at bounding box center [543, 385] width 638 height 46
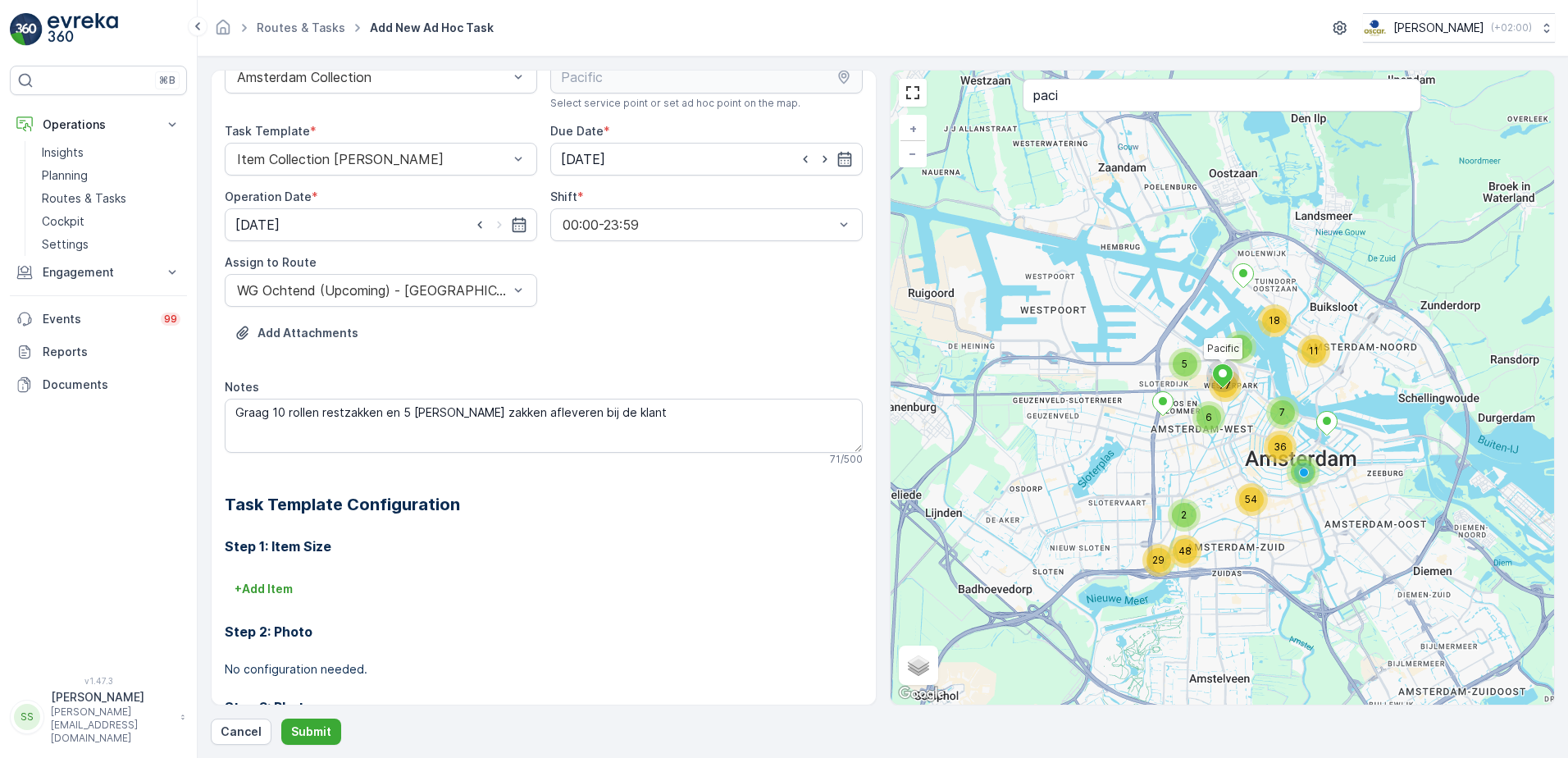
scroll to position [82, 0]
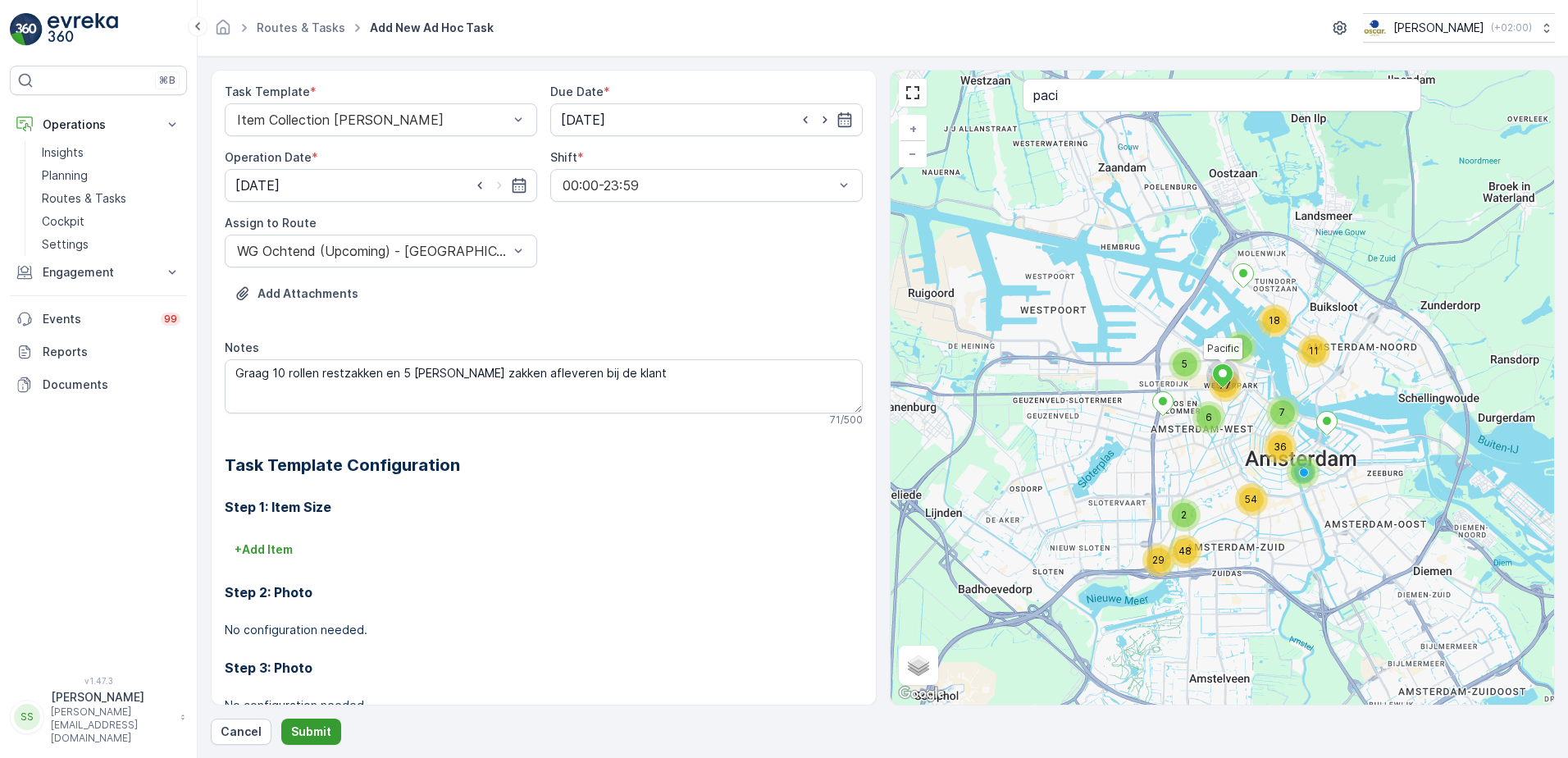
click at [310, 726] on p "Submit" at bounding box center [311, 732] width 40 height 17
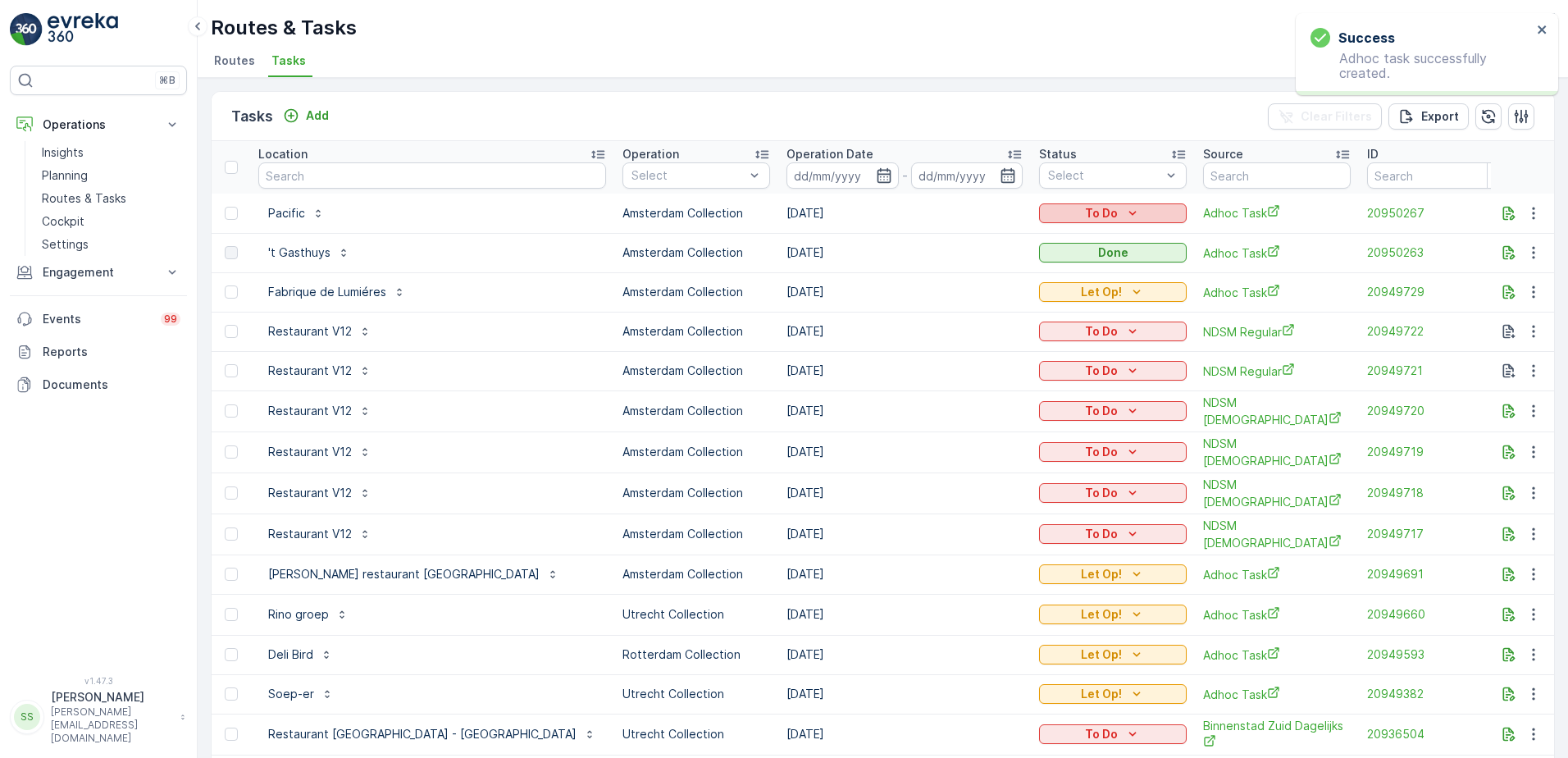
click at [1068, 209] on div "To Do" at bounding box center [1112, 213] width 134 height 17
click at [996, 233] on div "Let Op!" at bounding box center [1000, 238] width 104 height 23
drag, startPoint x: 944, startPoint y: 118, endPoint x: 843, endPoint y: 734, distance: 624.2
click at [942, 118] on div "Tasks Add Clear Filters Export" at bounding box center [882, 117] width 1343 height 49
click at [495, 35] on div "Routes & Tasks [PERSON_NAME] ( +02:00 )" at bounding box center [882, 28] width 1343 height 30
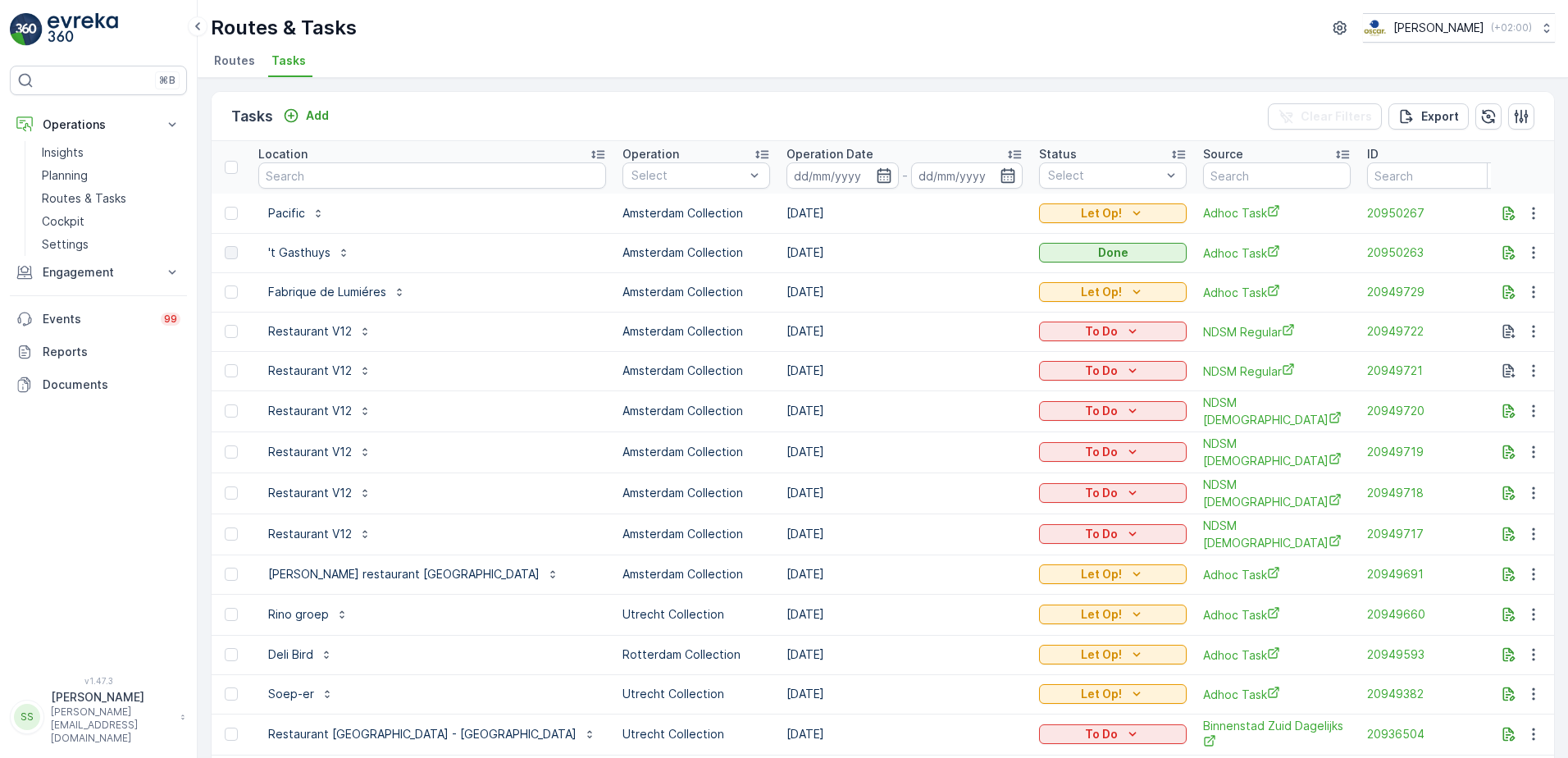
click at [487, 87] on div "Tasks Add Clear Filters Export Location Operation Select Operation Date - Statu…" at bounding box center [882, 418] width 1370 height 680
click at [71, 196] on p "Routes & Tasks" at bounding box center [84, 198] width 84 height 17
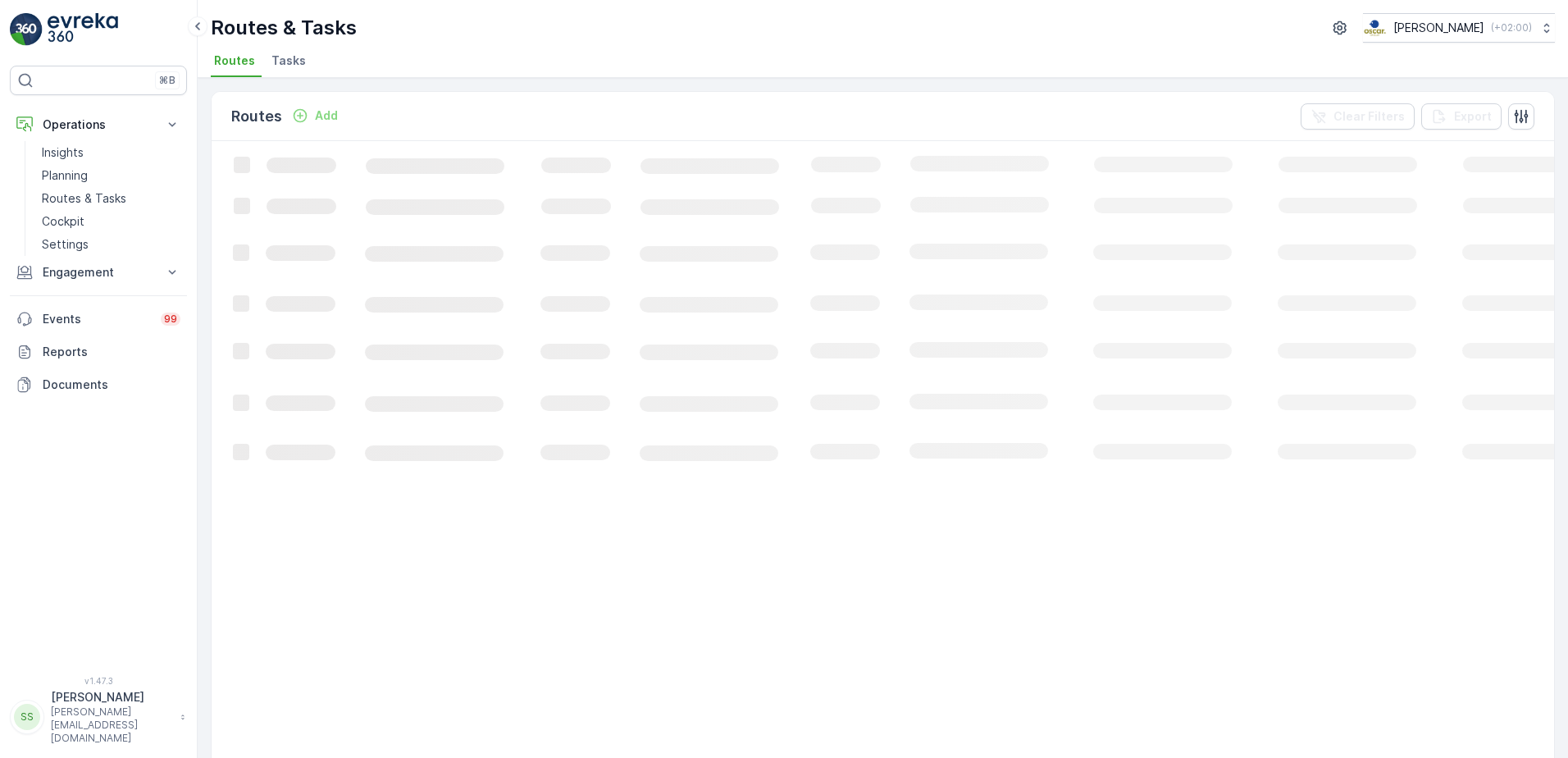
click at [401, 31] on div "Routes & Tasks [PERSON_NAME] ( +02:00 )" at bounding box center [882, 28] width 1343 height 30
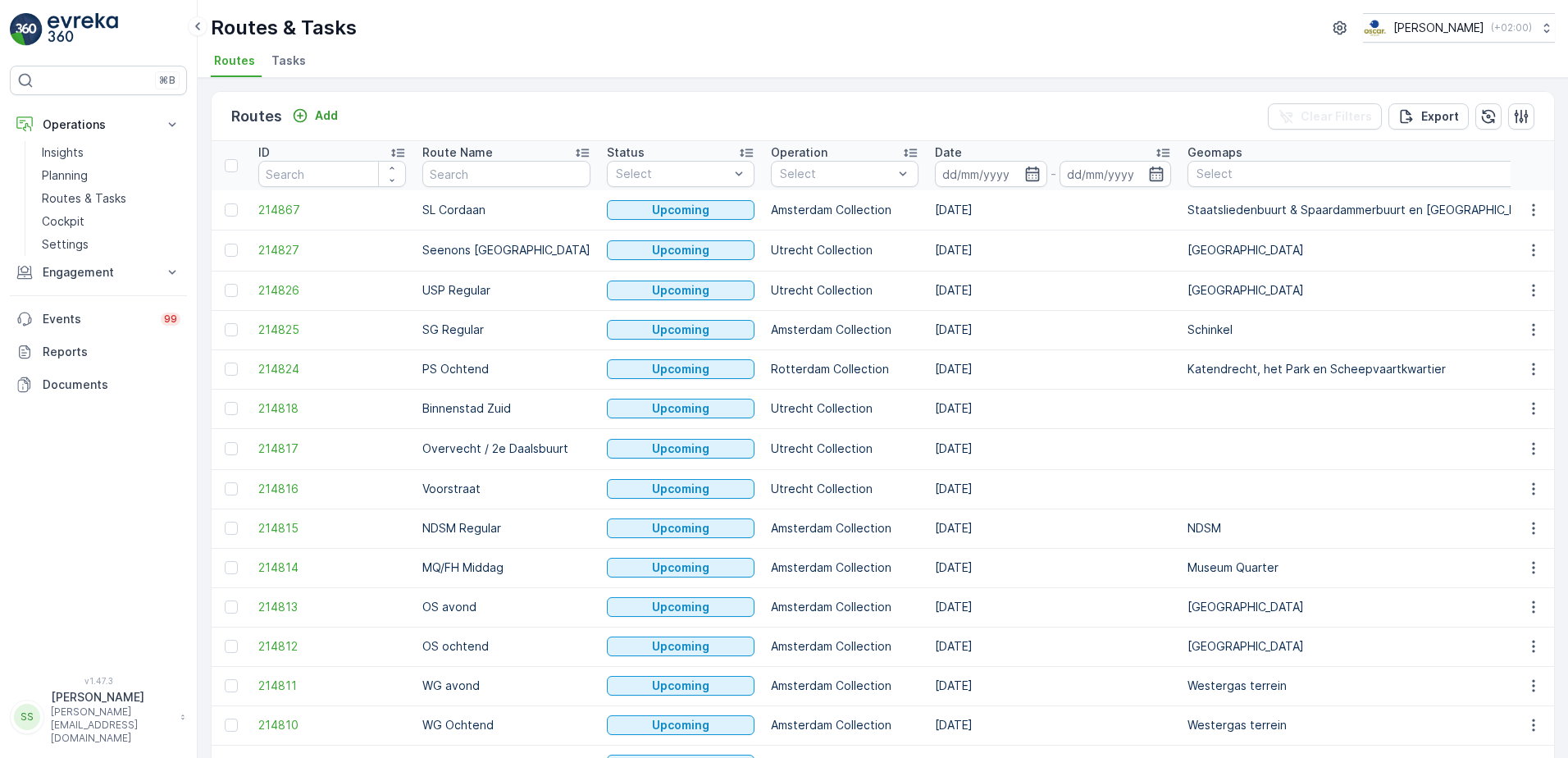
click at [420, 55] on ul "Routes Tasks" at bounding box center [875, 63] width 1330 height 28
click at [1018, 165] on input at bounding box center [991, 174] width 112 height 26
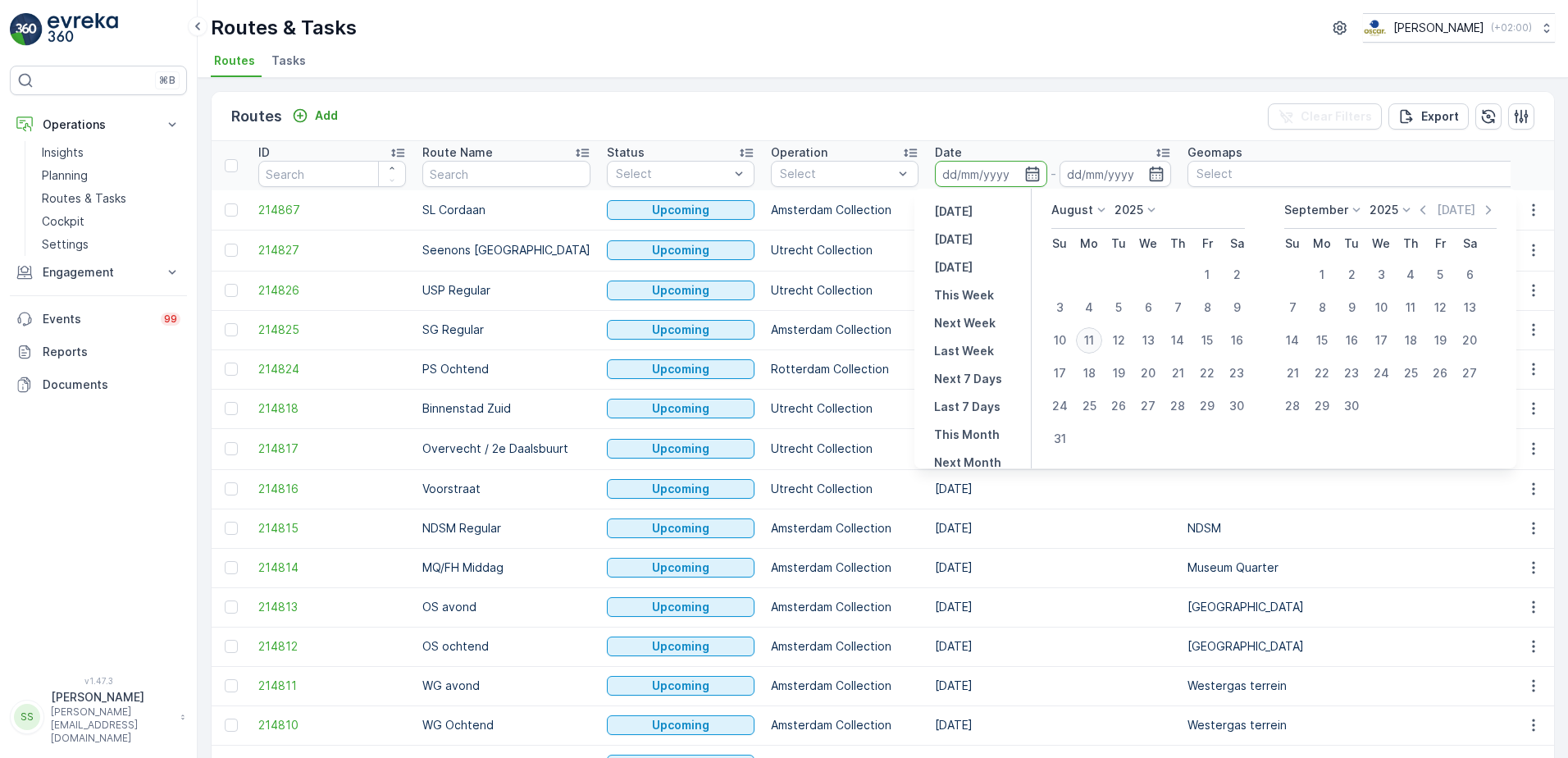
click at [1094, 338] on div "11" at bounding box center [1089, 340] width 26 height 26
type input "[DATE]"
click at [1009, 110] on div "Routes Add Clear Filters Export" at bounding box center [882, 117] width 1343 height 49
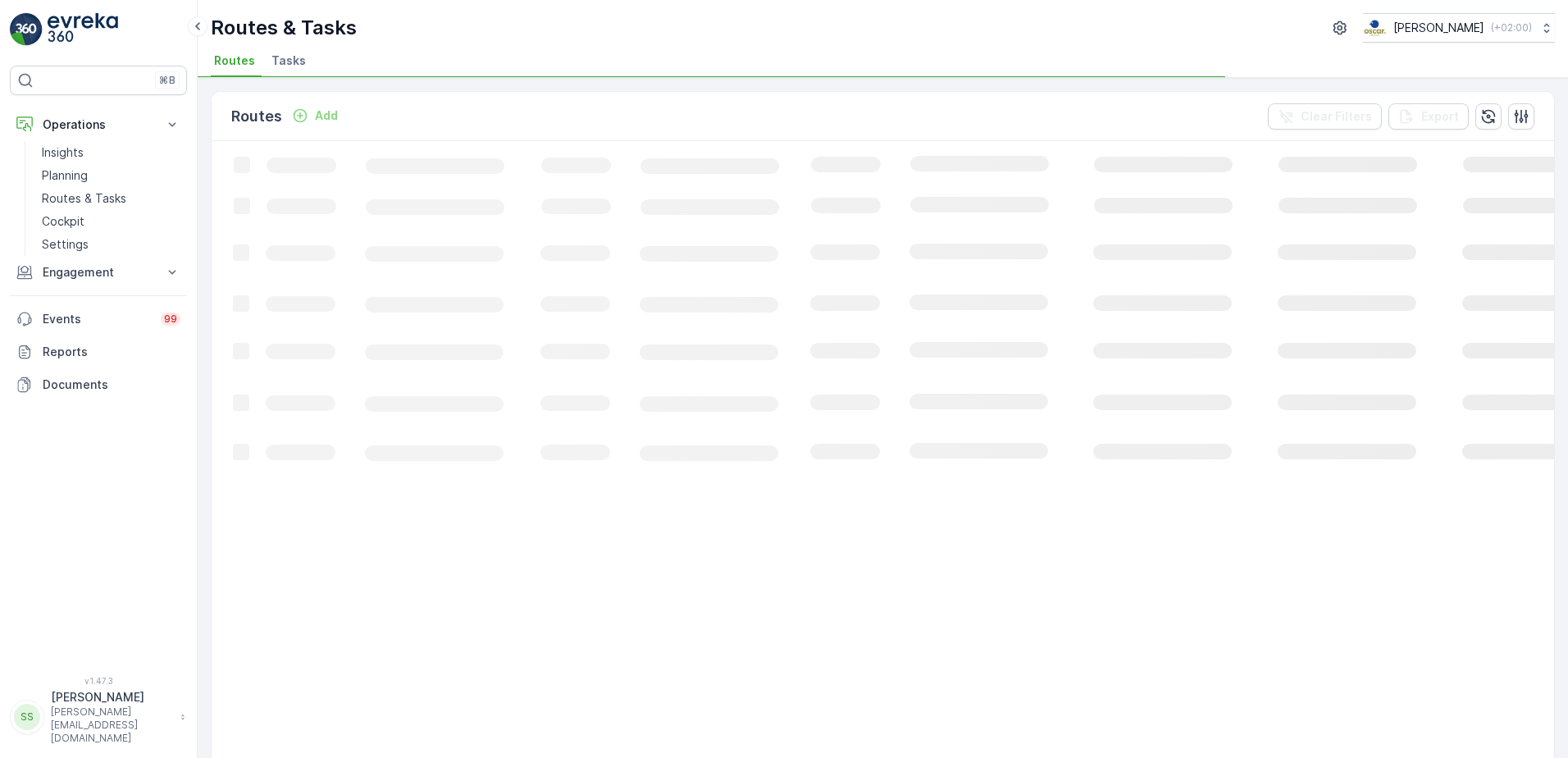
click at [804, 120] on div "Routes Add Clear Filters Export" at bounding box center [882, 117] width 1343 height 49
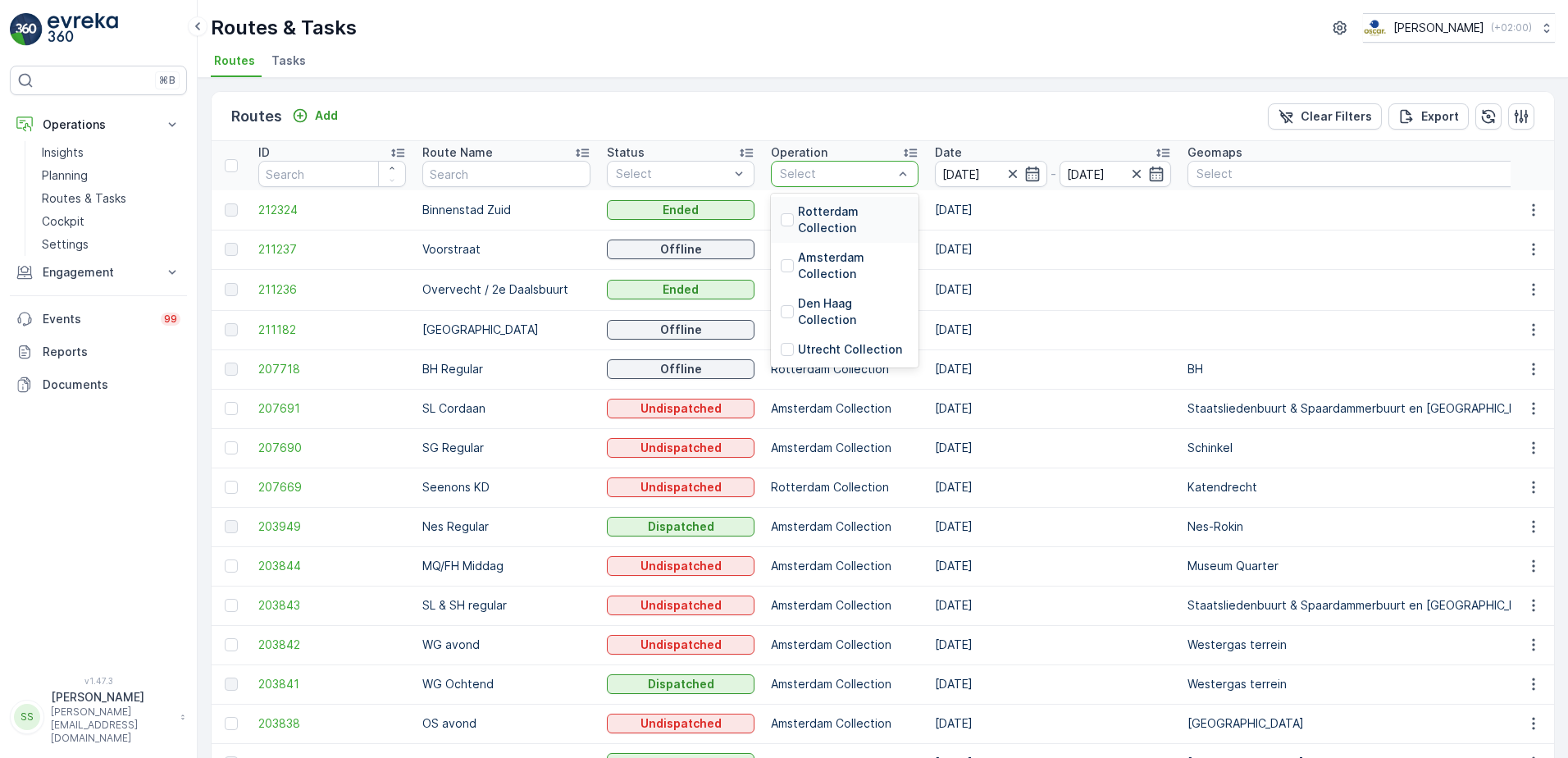
click at [859, 175] on div at bounding box center [836, 174] width 117 height 13
click at [780, 269] on div at bounding box center [787, 265] width 13 height 13
click at [769, 269] on td "Utrecht Collection" at bounding box center [845, 290] width 164 height 41
drag, startPoint x: 769, startPoint y: 269, endPoint x: 739, endPoint y: 123, distance: 149.1
click at [739, 123] on div "Routes Add Clear Filters Export" at bounding box center [882, 117] width 1343 height 49
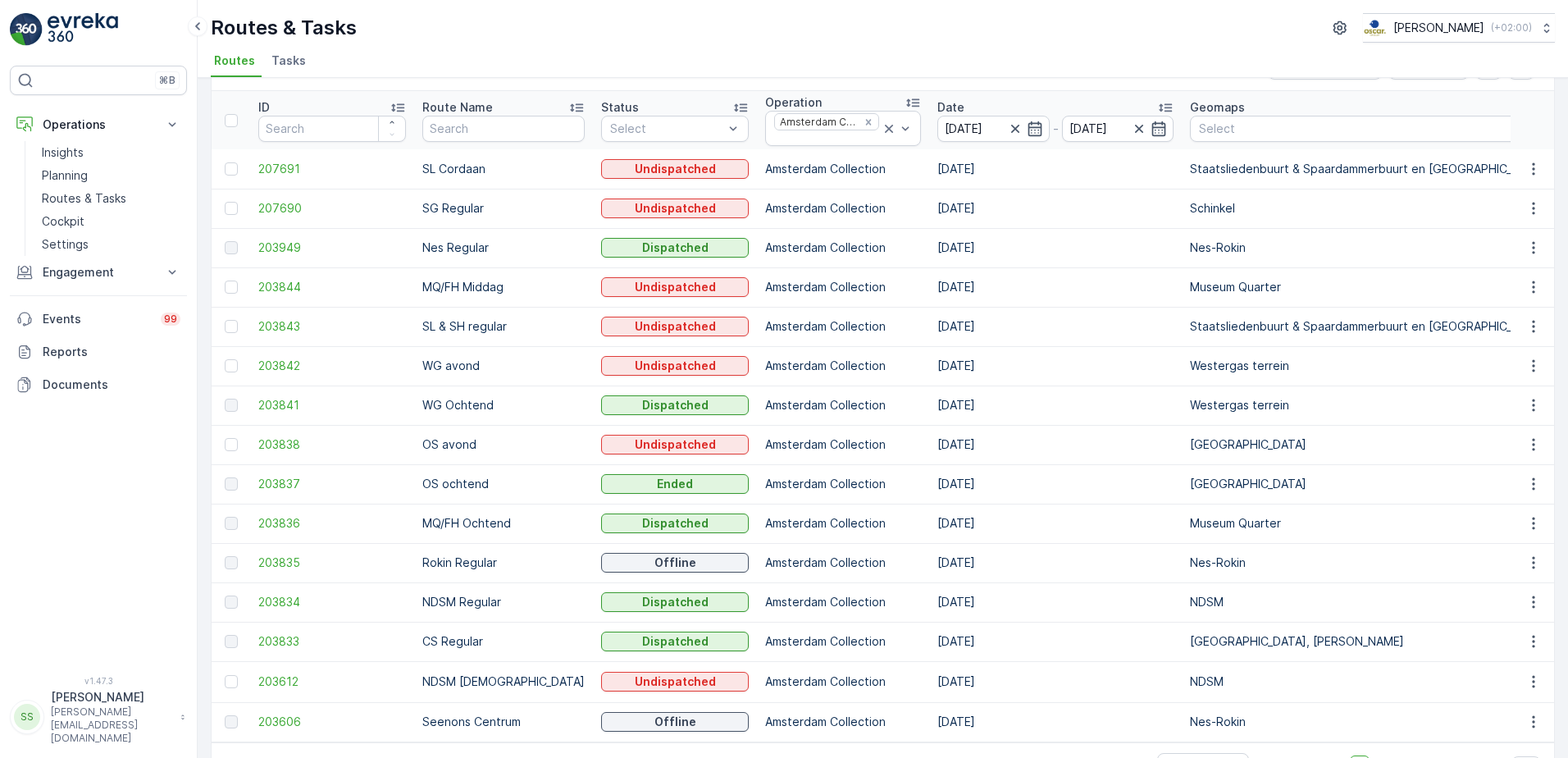
scroll to position [102, 0]
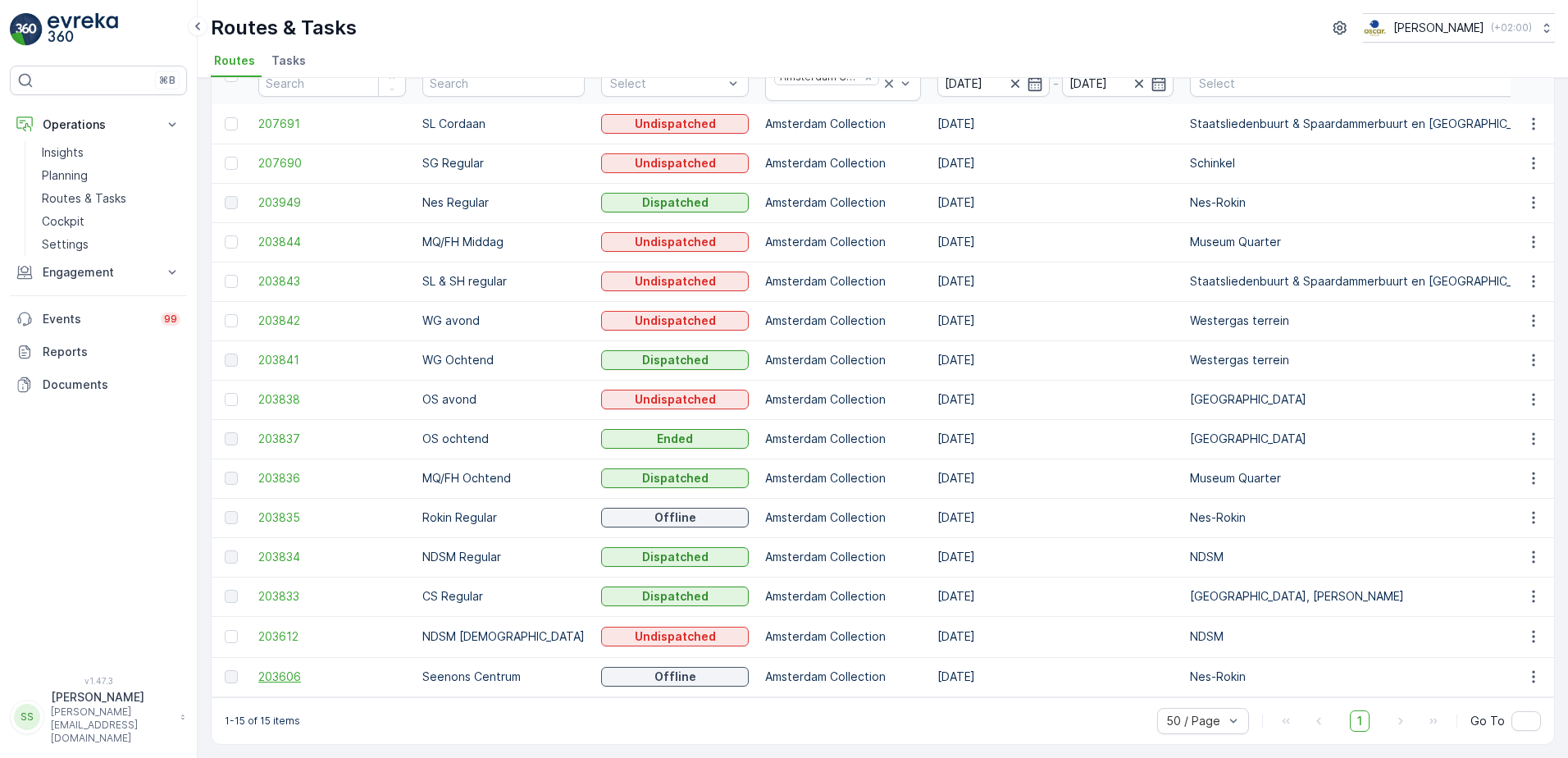
click at [262, 669] on span "203606" at bounding box center [332, 676] width 147 height 17
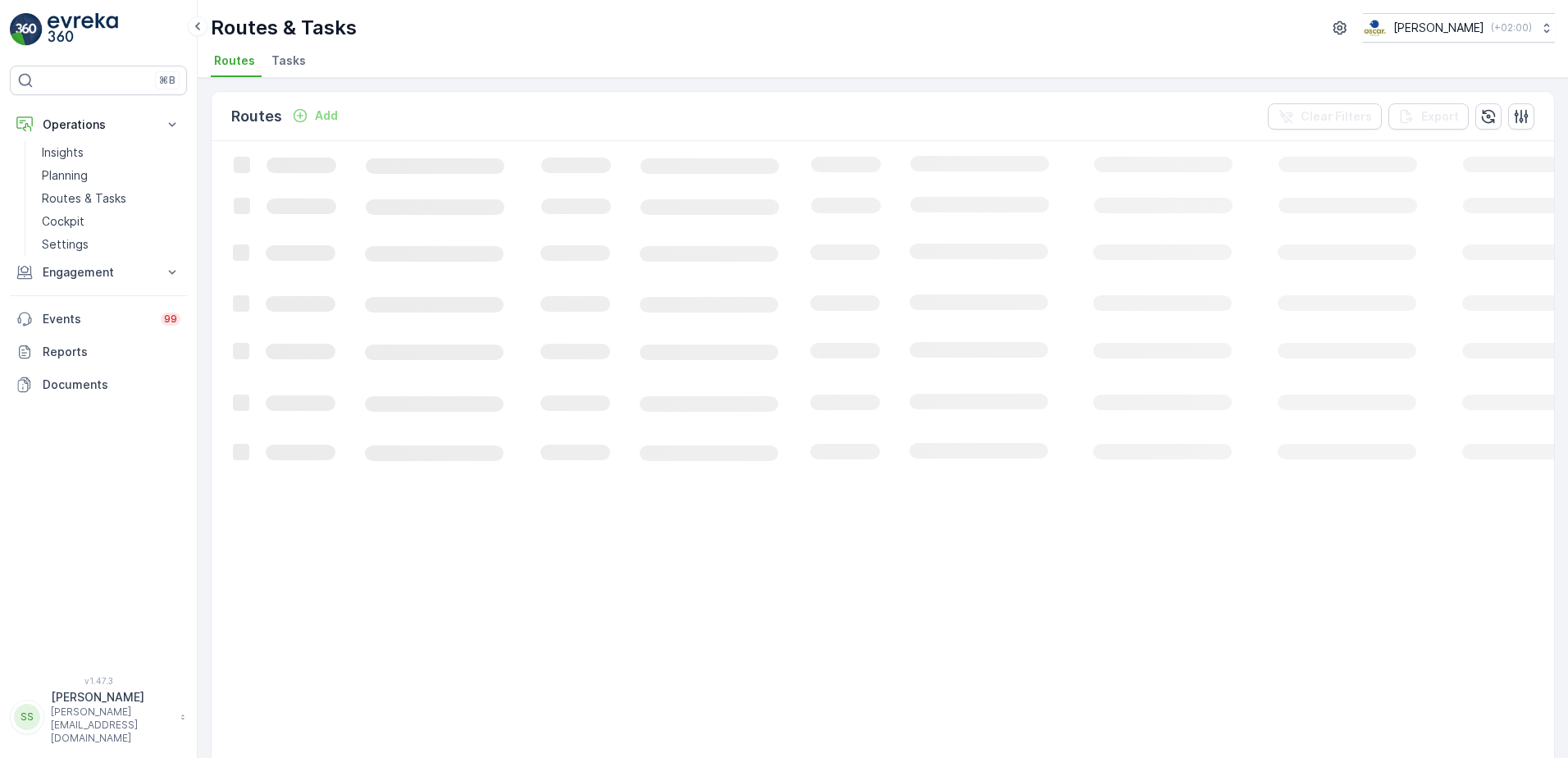
click at [473, 104] on div "Routes Add Clear Filters Export" at bounding box center [882, 117] width 1343 height 49
click at [295, 57] on span "Tasks" at bounding box center [288, 61] width 34 height 17
click at [454, 122] on div "Tasks Add Clear Filters Export" at bounding box center [882, 117] width 1343 height 49
click at [314, 113] on p "Add" at bounding box center [317, 115] width 23 height 17
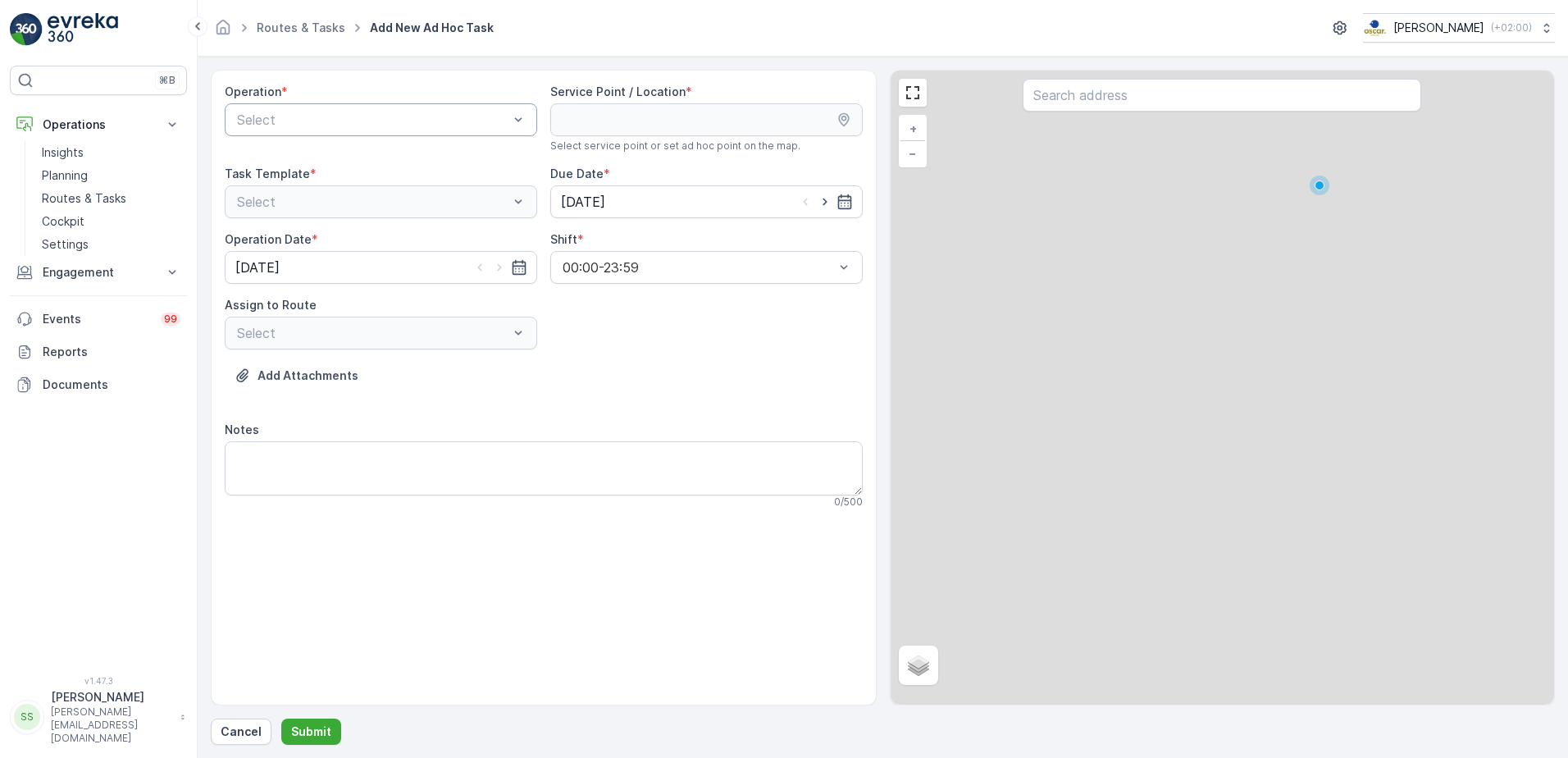
click at [338, 108] on div "Select" at bounding box center [381, 119] width 312 height 32
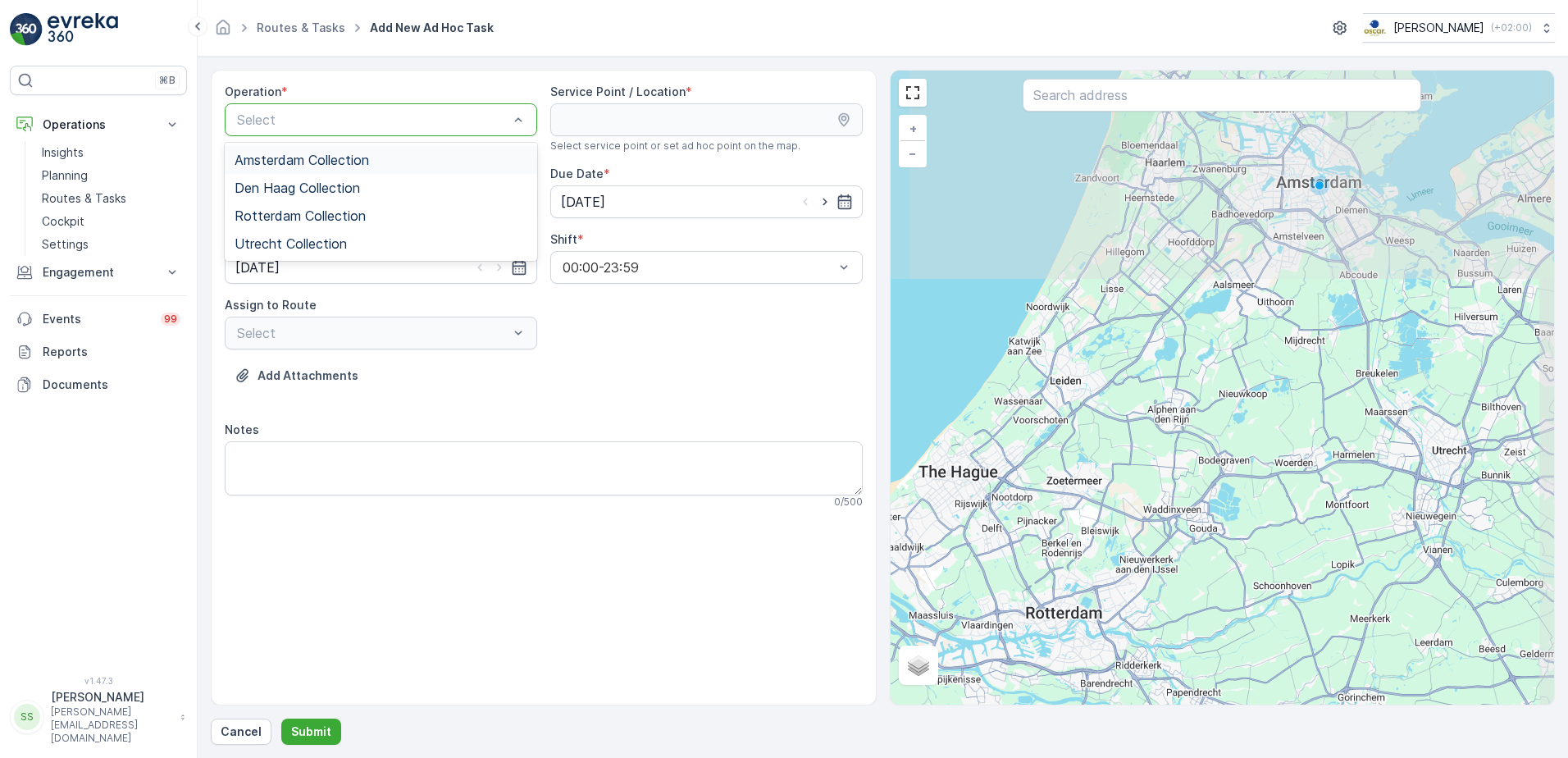
click at [295, 161] on span "Amsterdam Collection" at bounding box center [301, 160] width 134 height 15
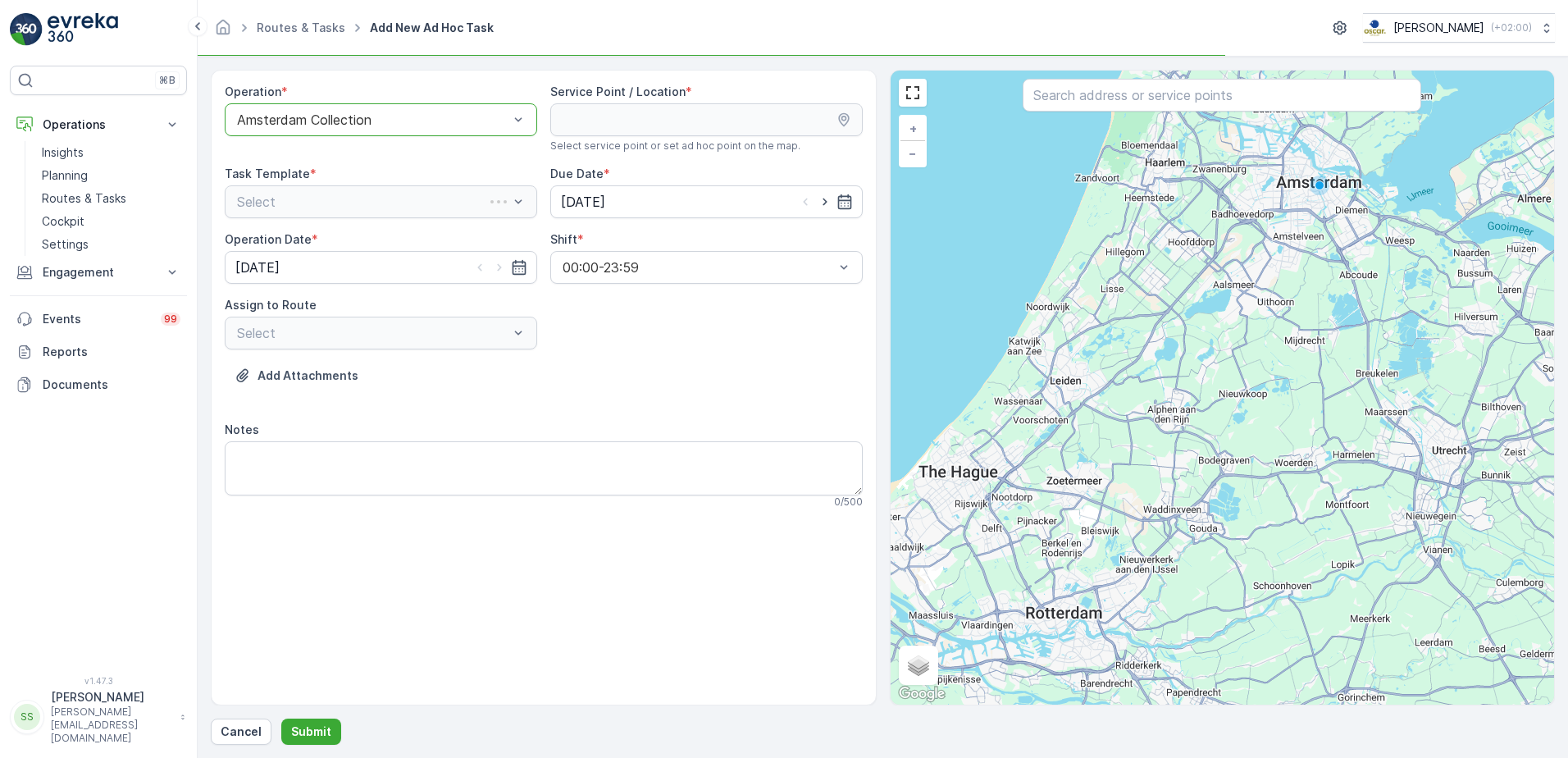
click at [574, 310] on div "Operation * option Amsterdam Collection, selected. Amsterdam Collection Service…" at bounding box center [543, 302] width 638 height 438
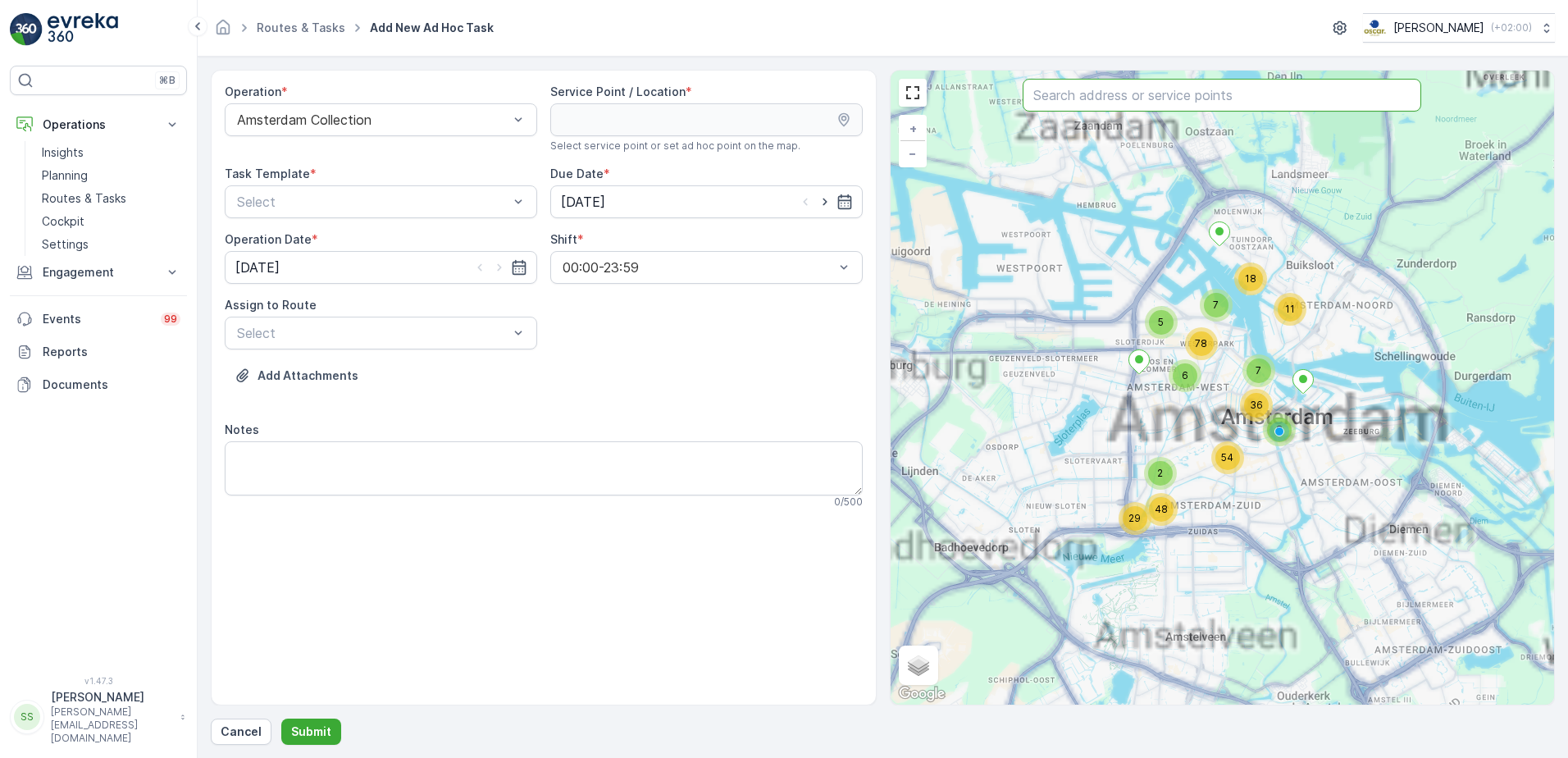
click at [1101, 95] on input "text" at bounding box center [1222, 95] width 398 height 32
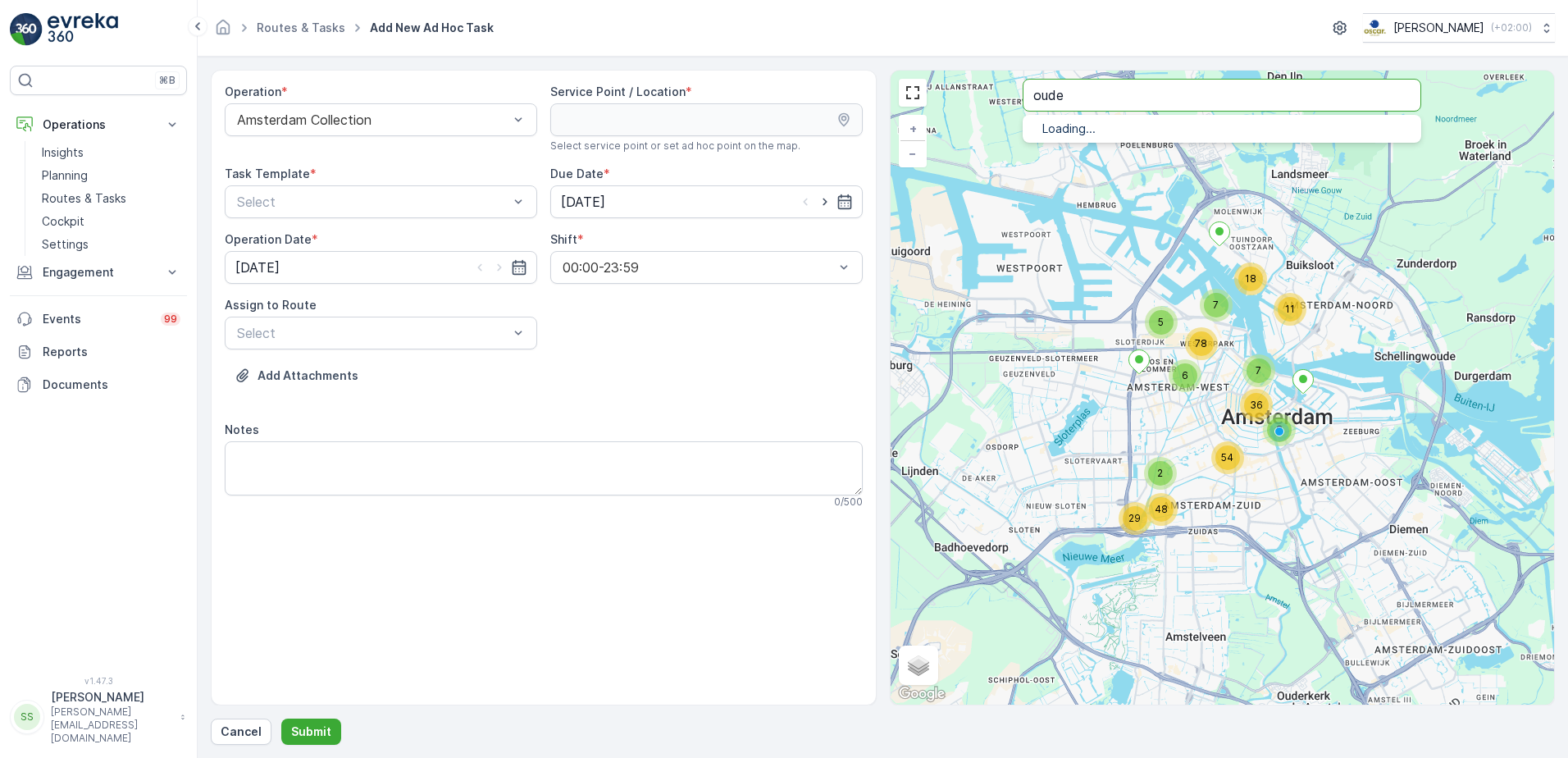
type input "oude"
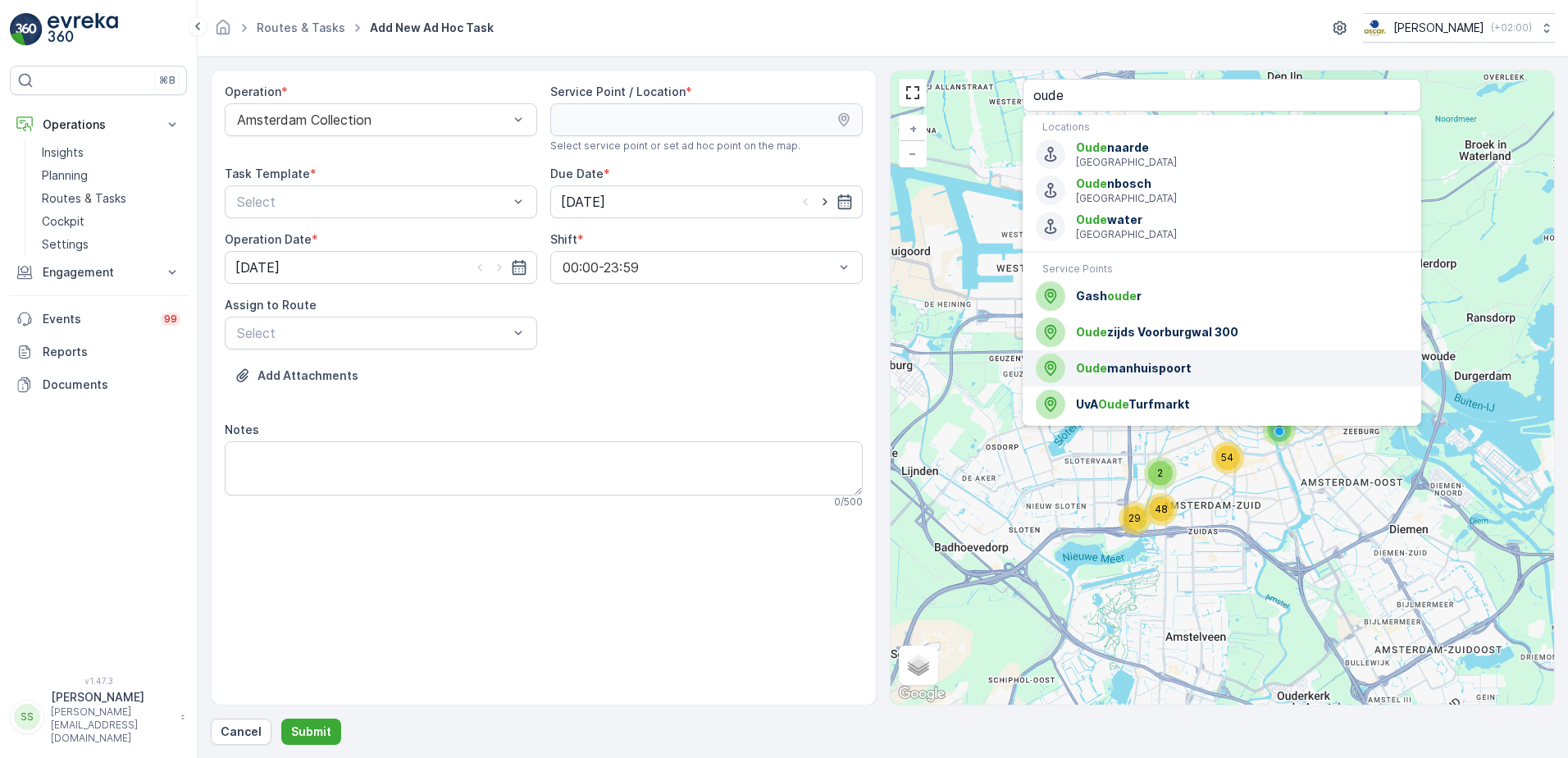
click at [1144, 361] on span "[GEOGRAPHIC_DATA]" at bounding box center [1242, 368] width 332 height 17
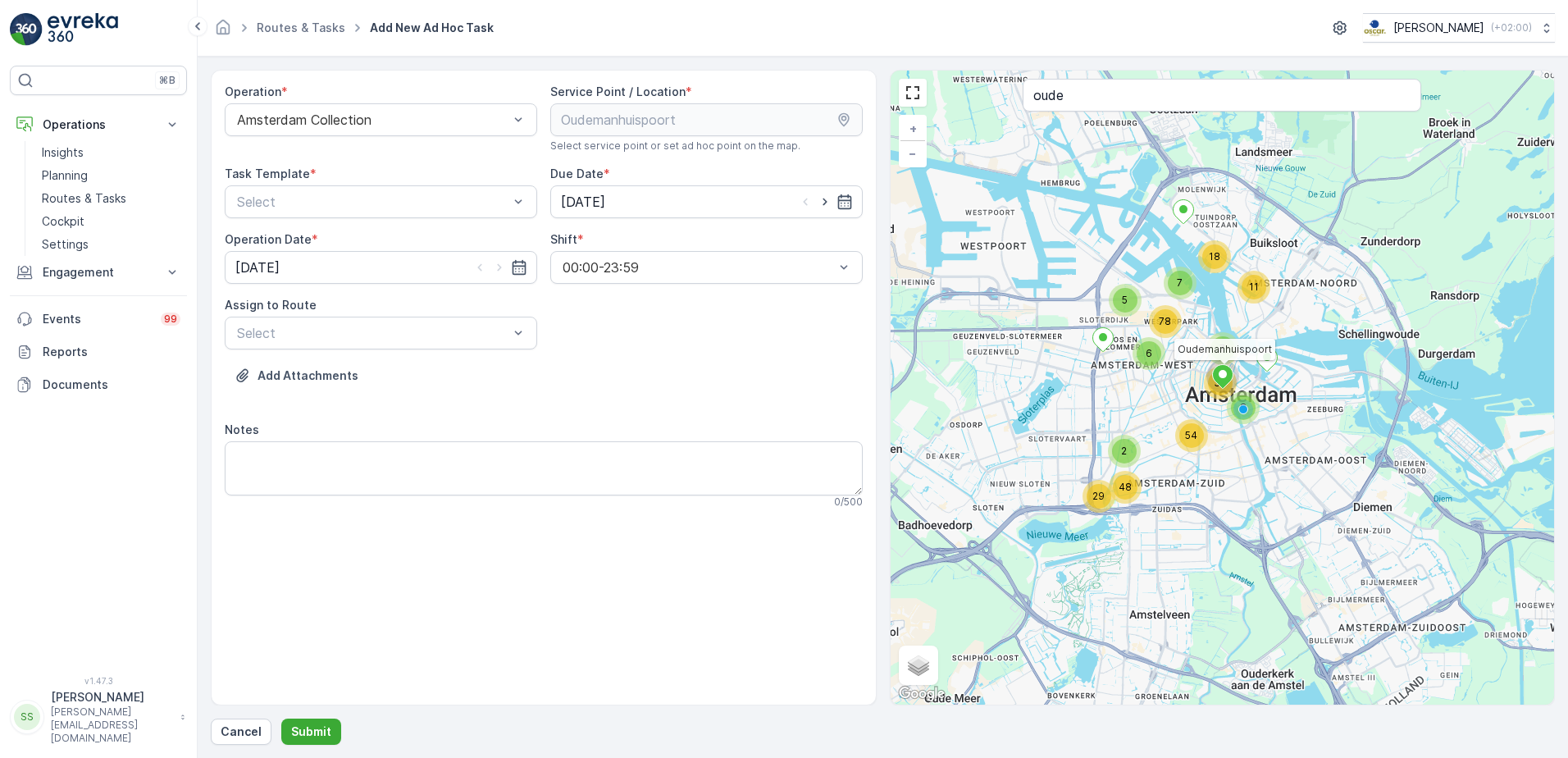
click at [656, 391] on div "Add Attachments" at bounding box center [543, 385] width 638 height 46
click at [360, 204] on div at bounding box center [372, 202] width 274 height 15
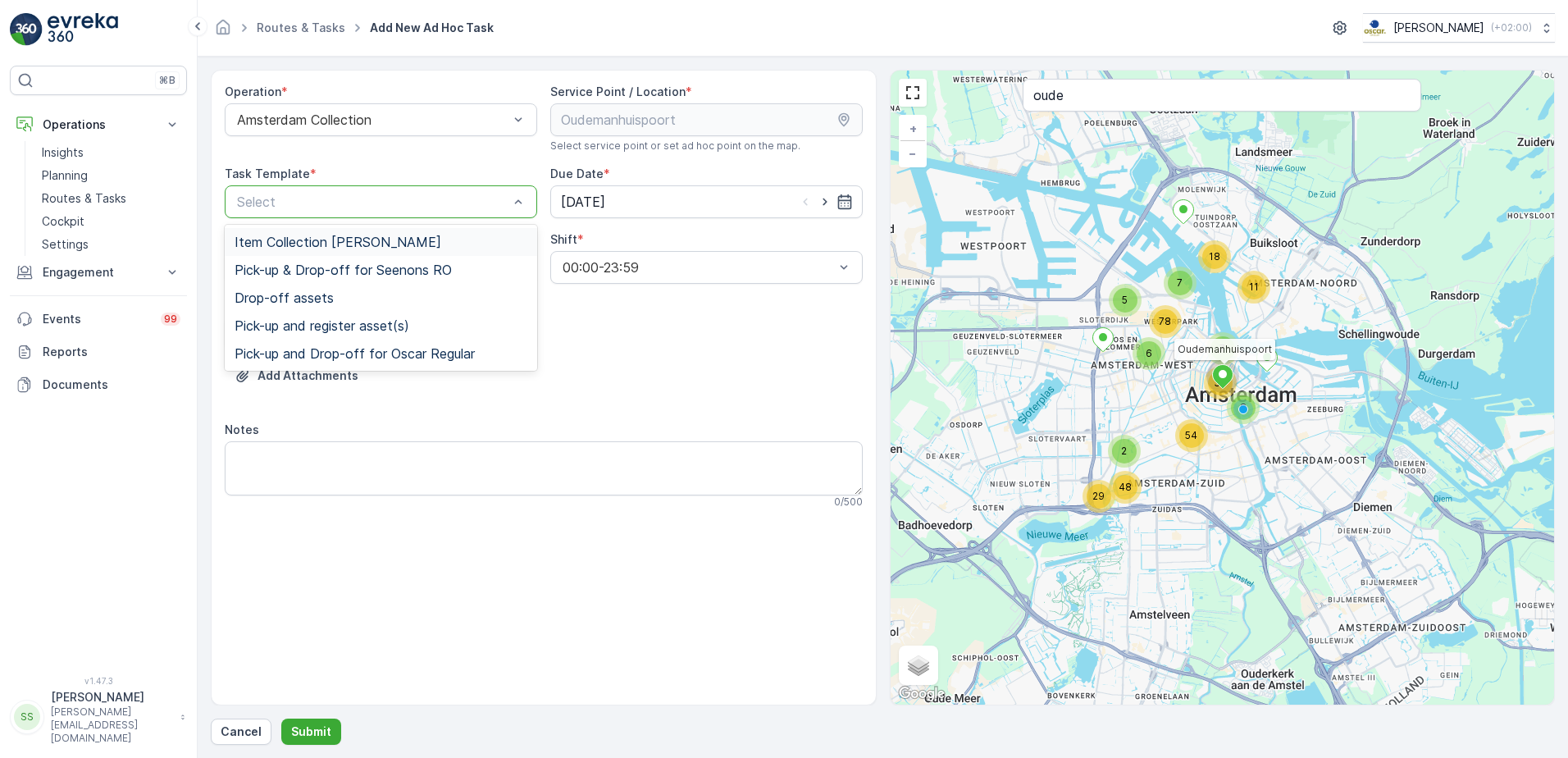
click at [284, 247] on span "Item Collection [PERSON_NAME]" at bounding box center [338, 241] width 207 height 15
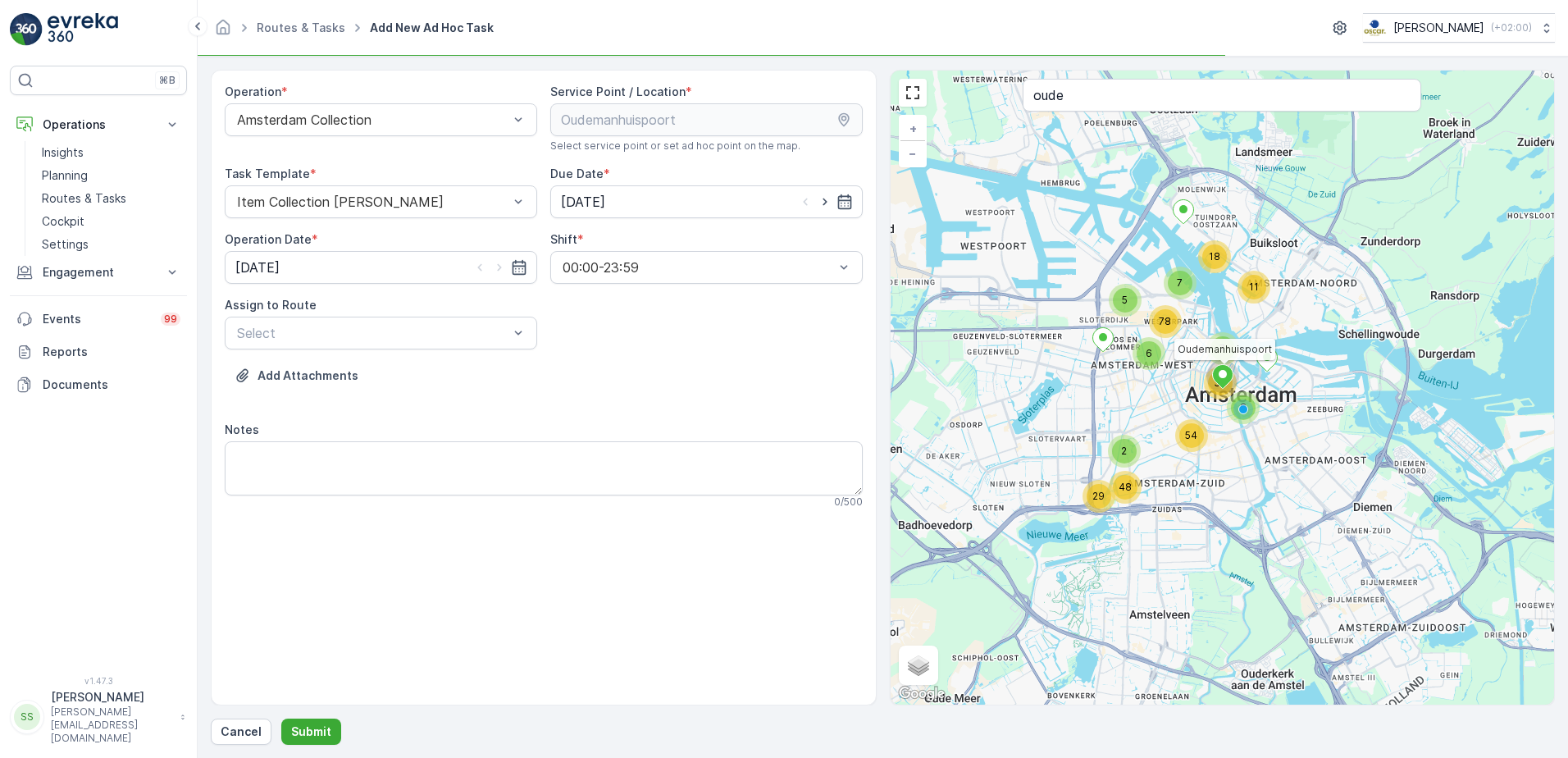
click at [780, 361] on div "Operation * Amsterdam Collection Service Point / Location * Select service poin…" at bounding box center [543, 302] width 638 height 438
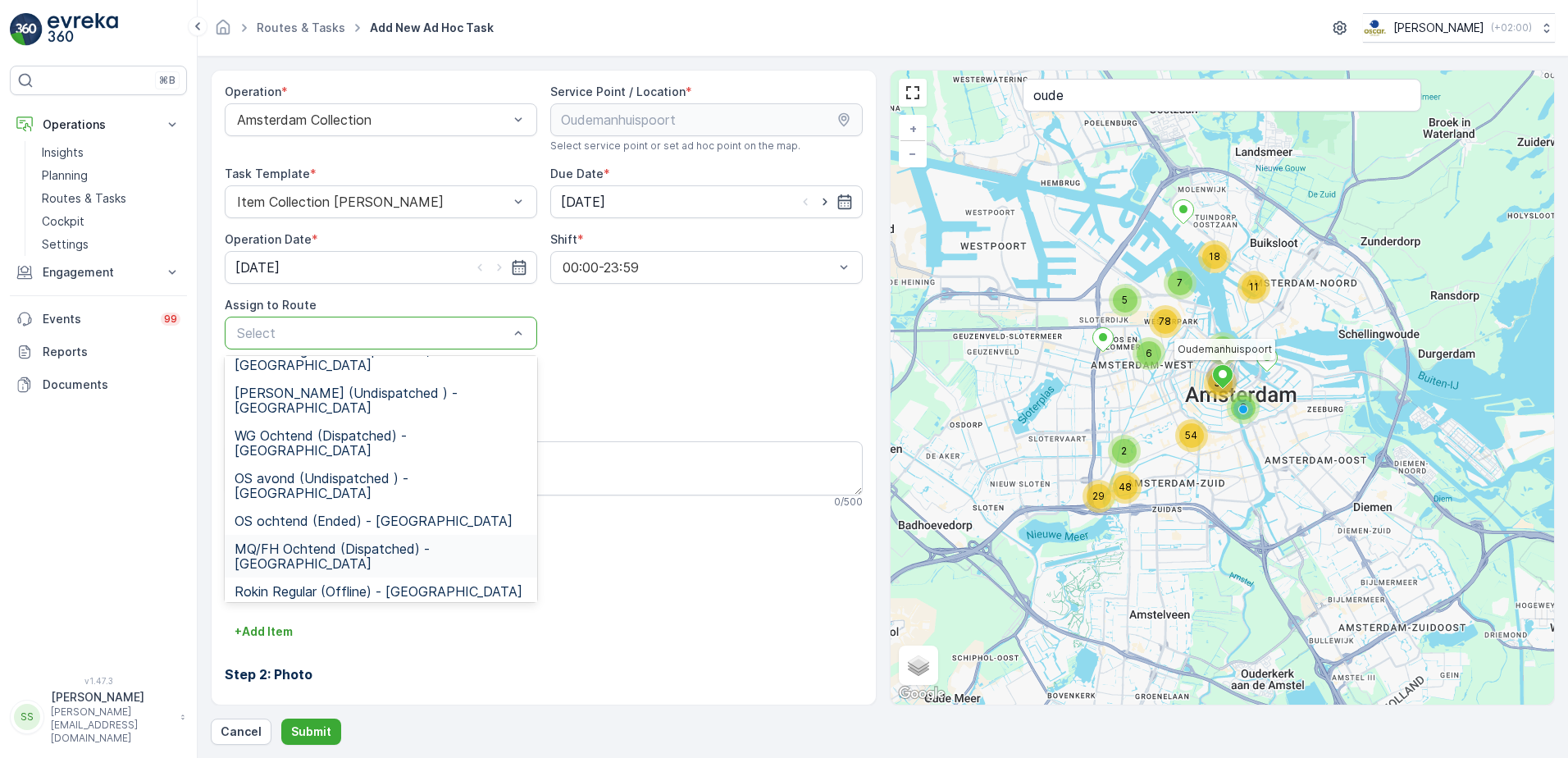
scroll to position [194, 0]
click at [279, 740] on span "Seenons Centrum (Offline) - [GEOGRAPHIC_DATA]" at bounding box center [381, 754] width 293 height 30
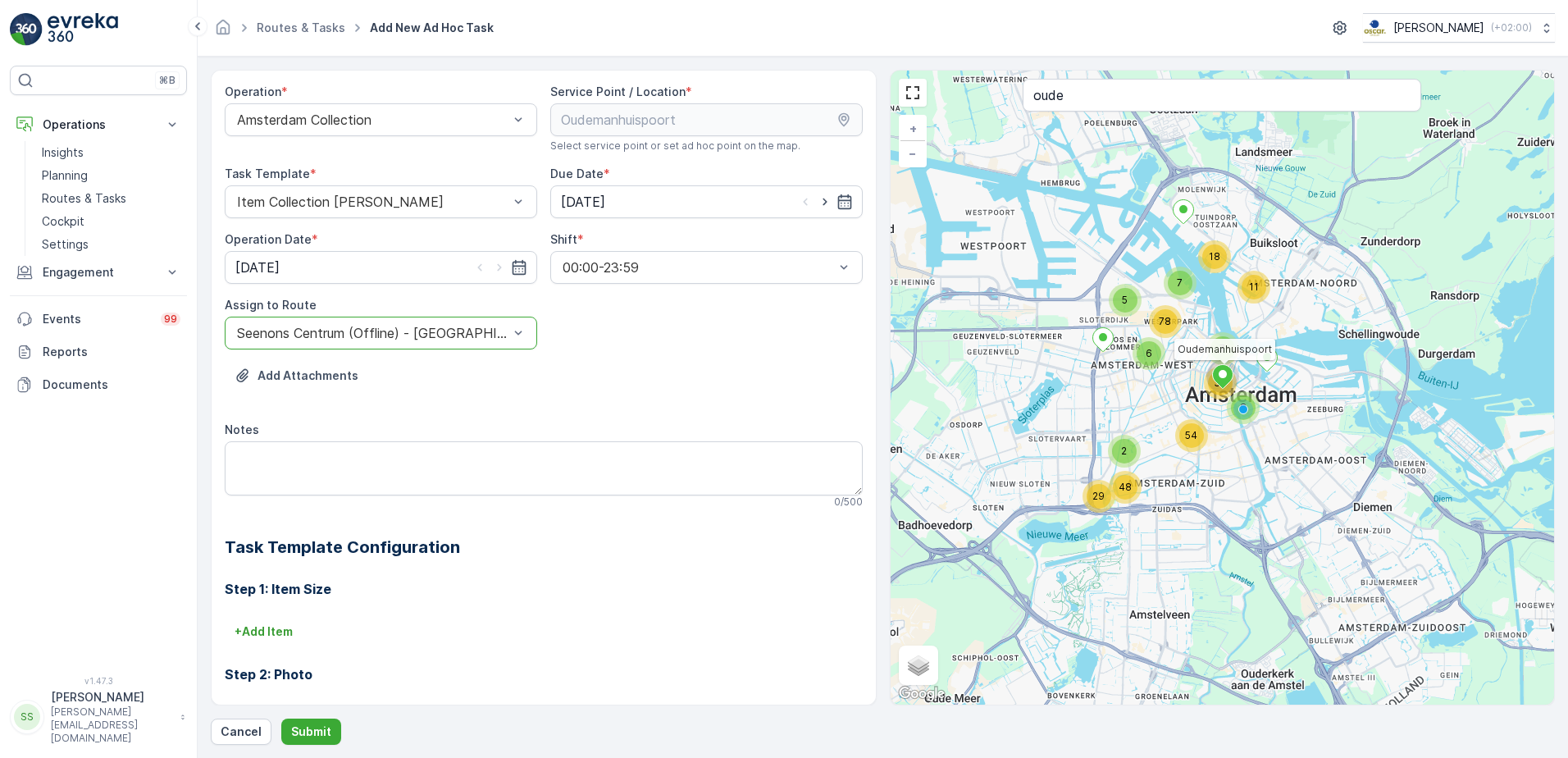
click at [647, 372] on div "Add Attachments" at bounding box center [543, 385] width 638 height 46
click at [302, 472] on textarea "Notes" at bounding box center [543, 468] width 638 height 54
type textarea "Graag vieze bakken meenemen op de route, graag laten weten als je er niet uitko…"
click at [304, 726] on p "Submit" at bounding box center [311, 732] width 40 height 17
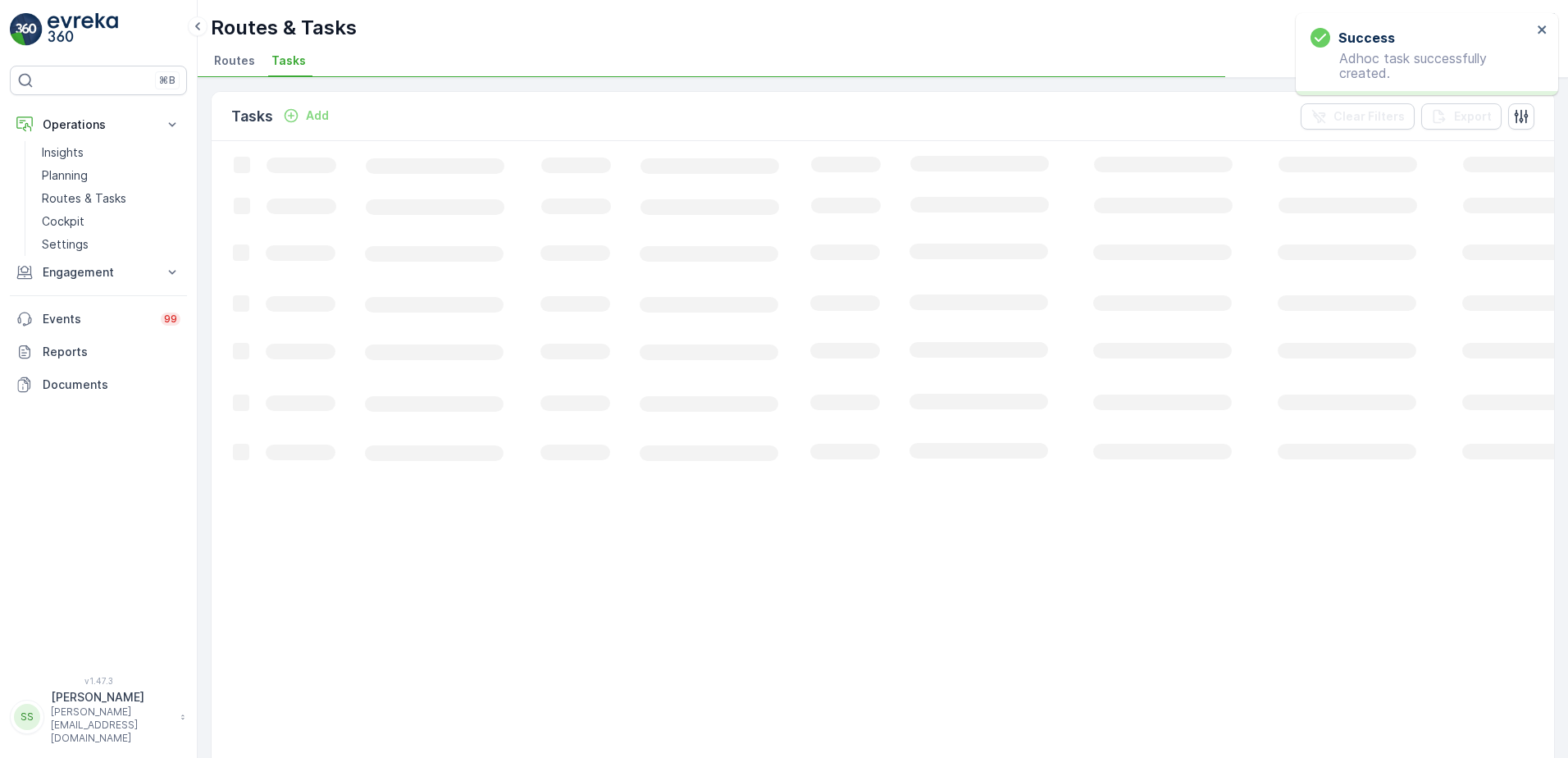
click at [766, 40] on div "Routes & Tasks [PERSON_NAME] ( +02:00 )" at bounding box center [882, 28] width 1343 height 30
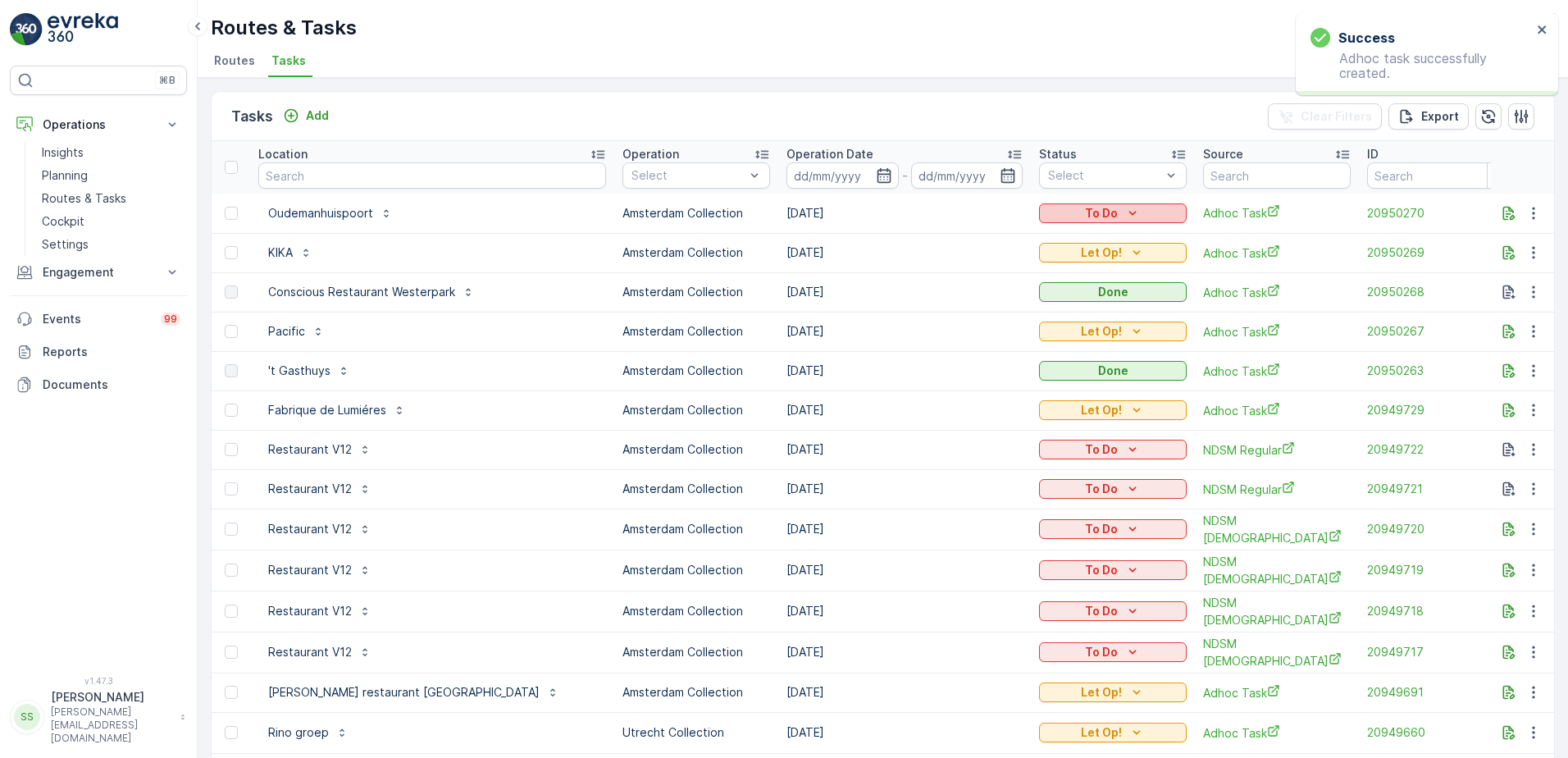
click at [1124, 208] on icon "To Do" at bounding box center [1132, 213] width 17 height 17
click at [983, 238] on span "Let Op!" at bounding box center [974, 238] width 41 height 17
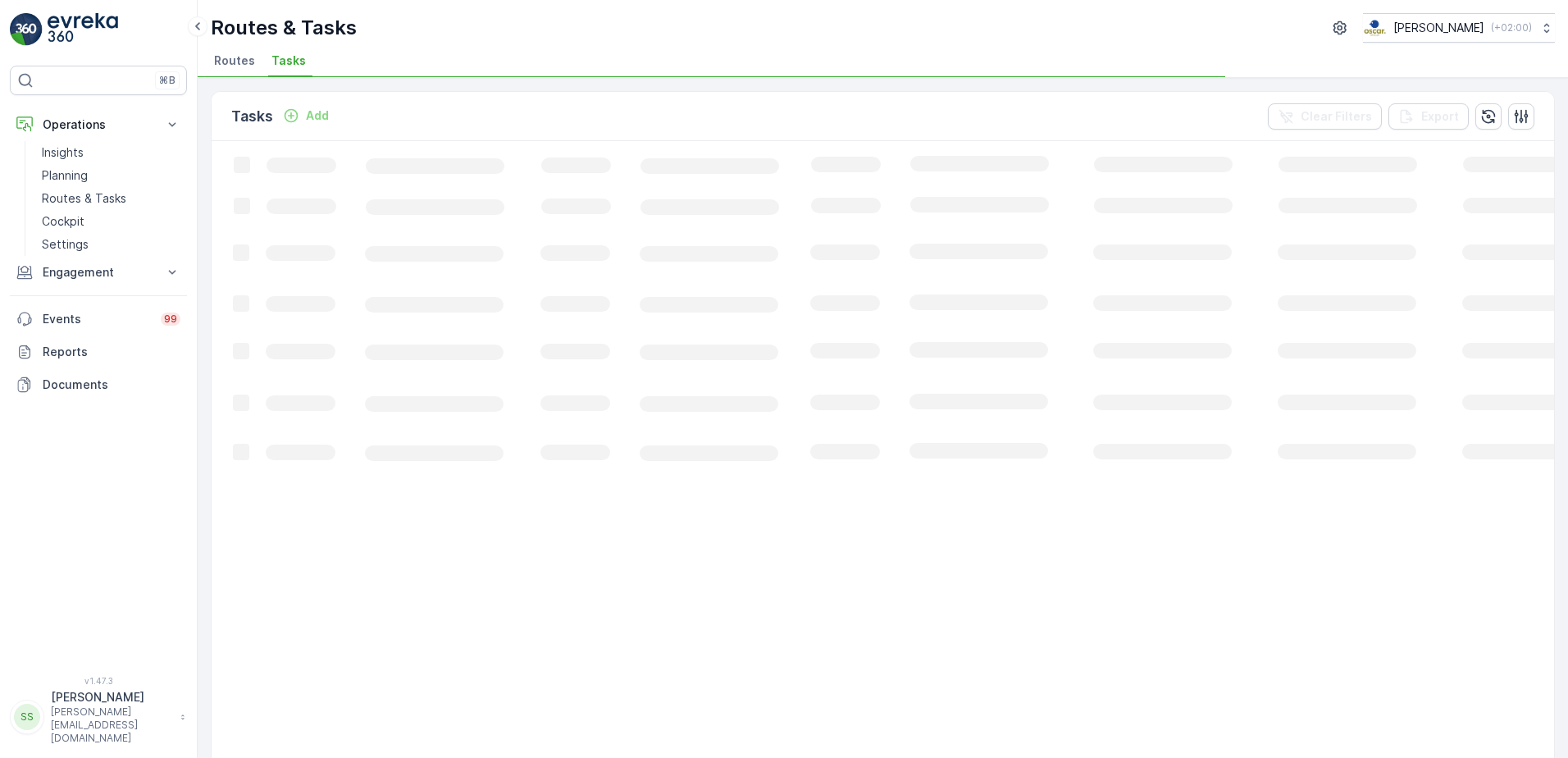
click at [956, 47] on div "Routes & Tasks [PERSON_NAME] ( +02:00 ) Routes Tasks" at bounding box center [882, 39] width 1370 height 78
